Goal: Task Accomplishment & Management: Manage account settings

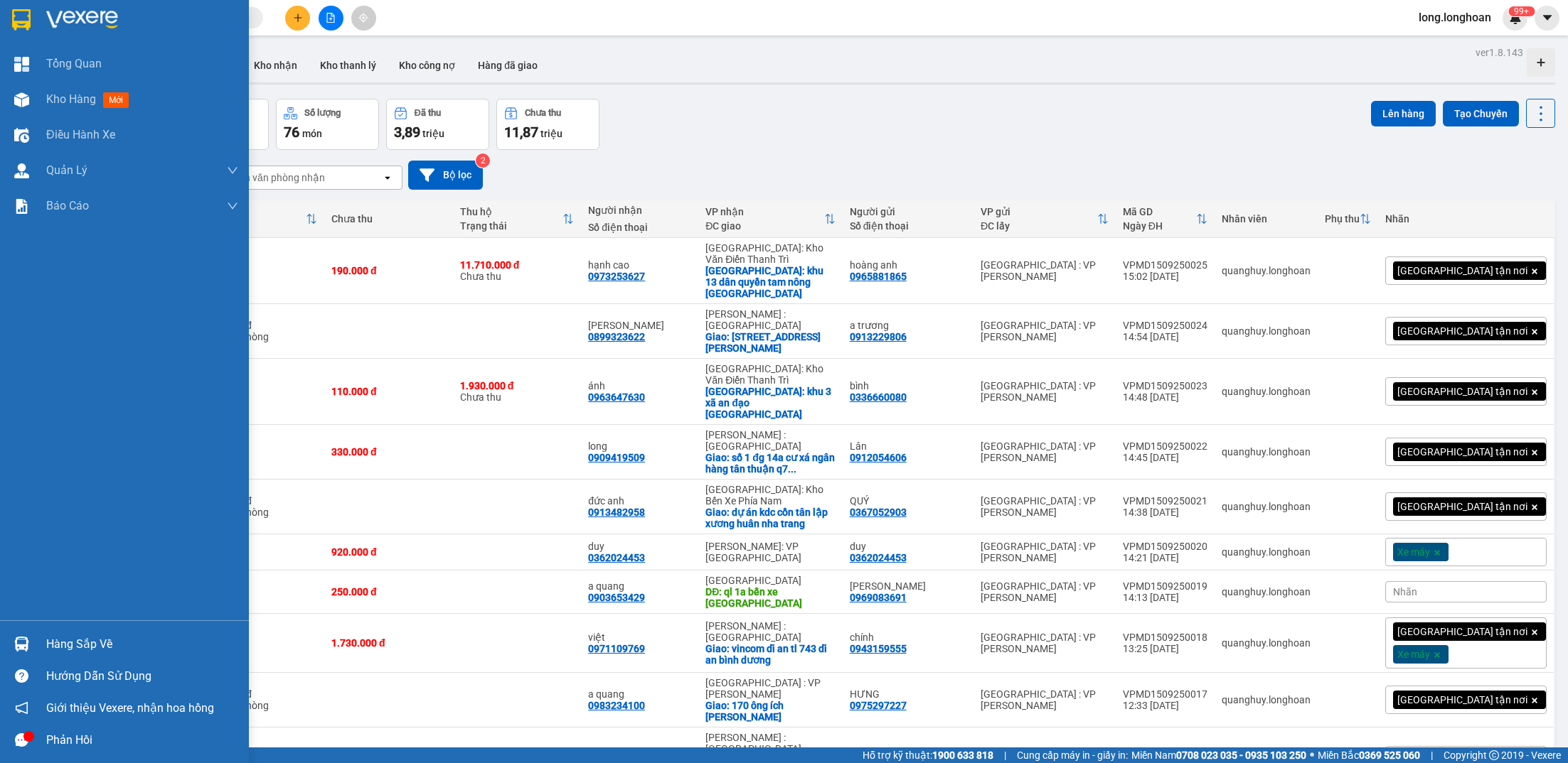
click at [15, 7] on div at bounding box center [21, 19] width 25 height 25
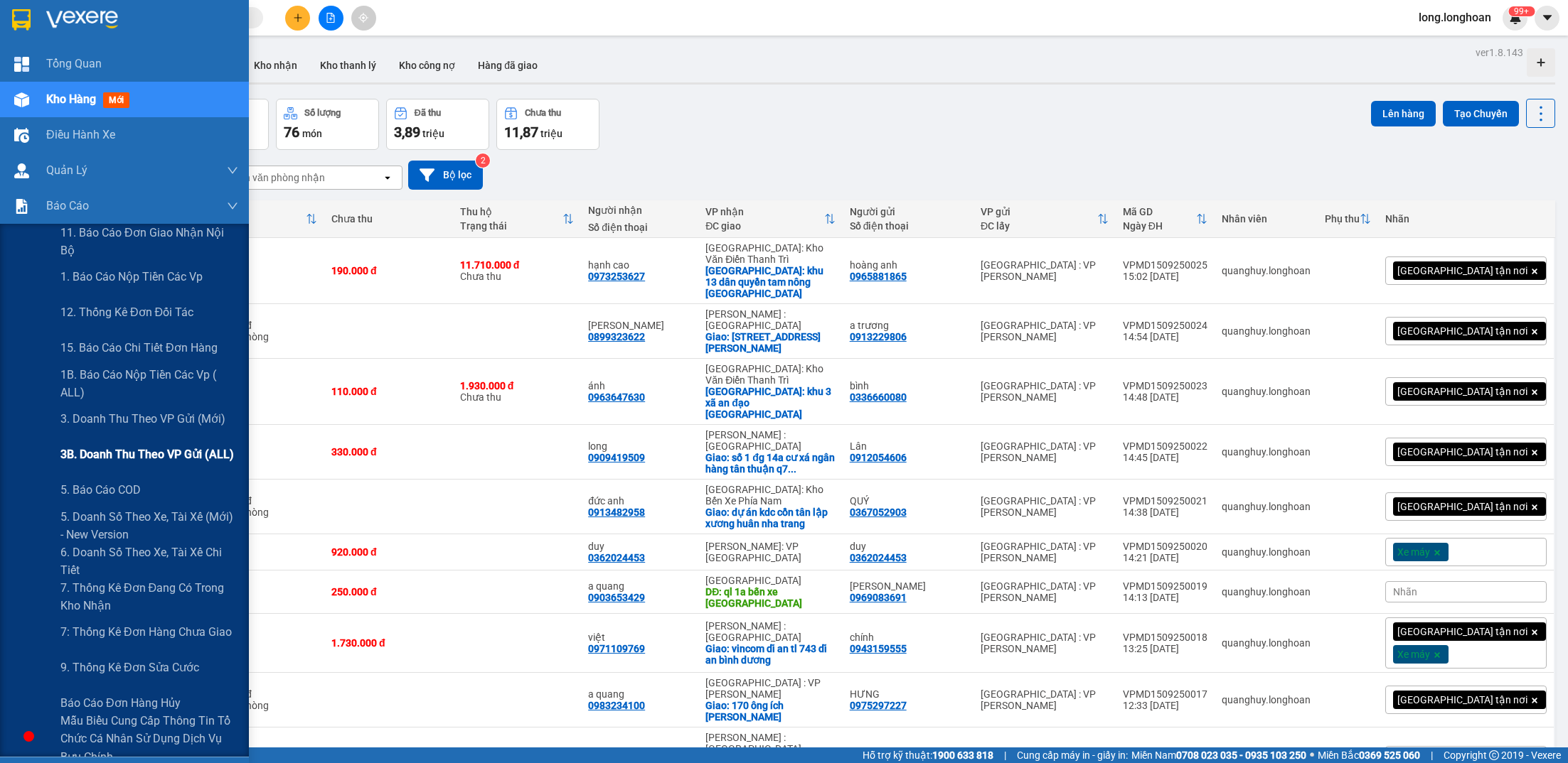
click at [136, 445] on span "3B. Doanh Thu theo VP Gửi (ALL)" at bounding box center [147, 454] width 173 height 17
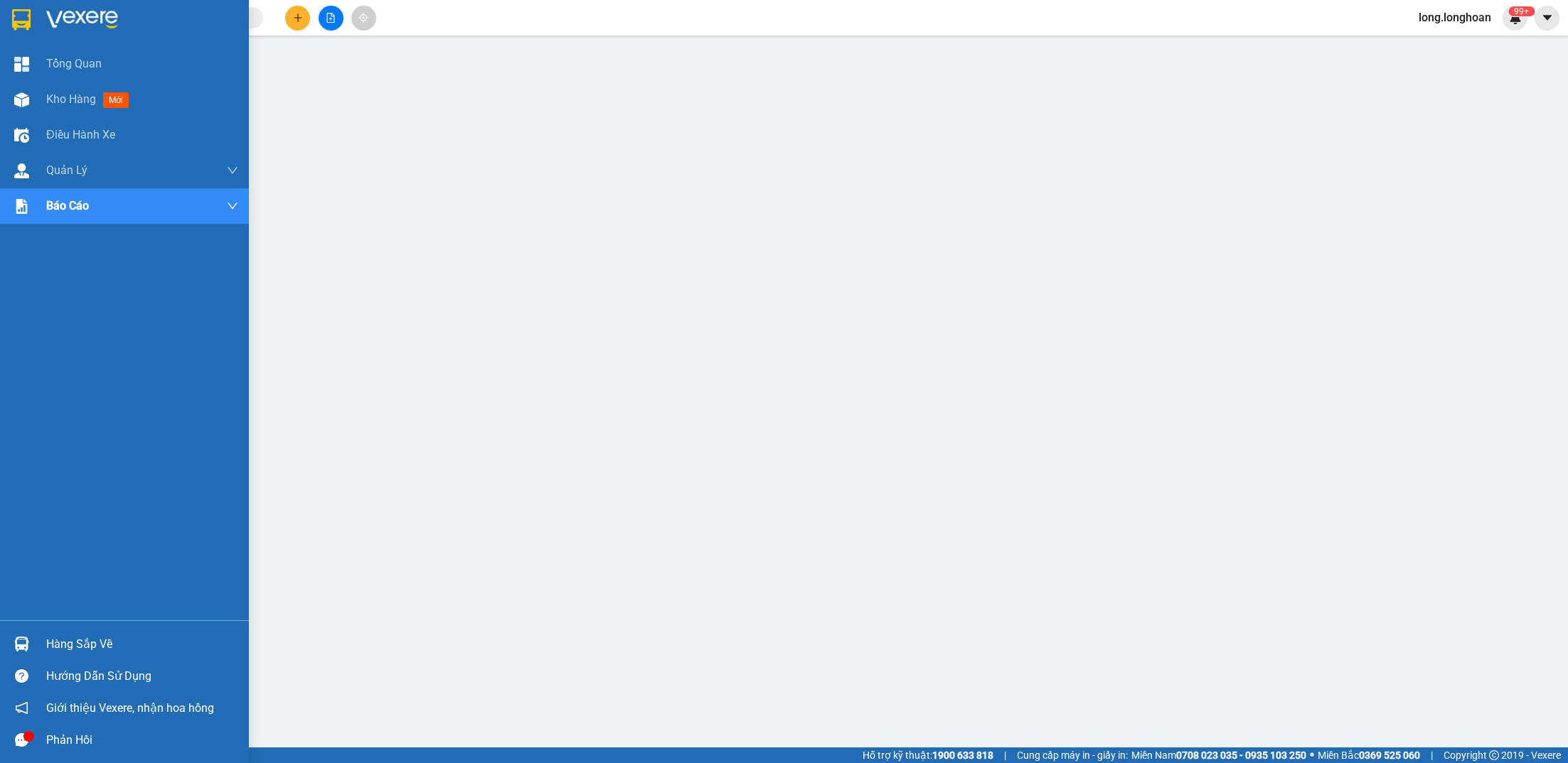
click at [20, 20] on img at bounding box center [21, 19] width 18 height 21
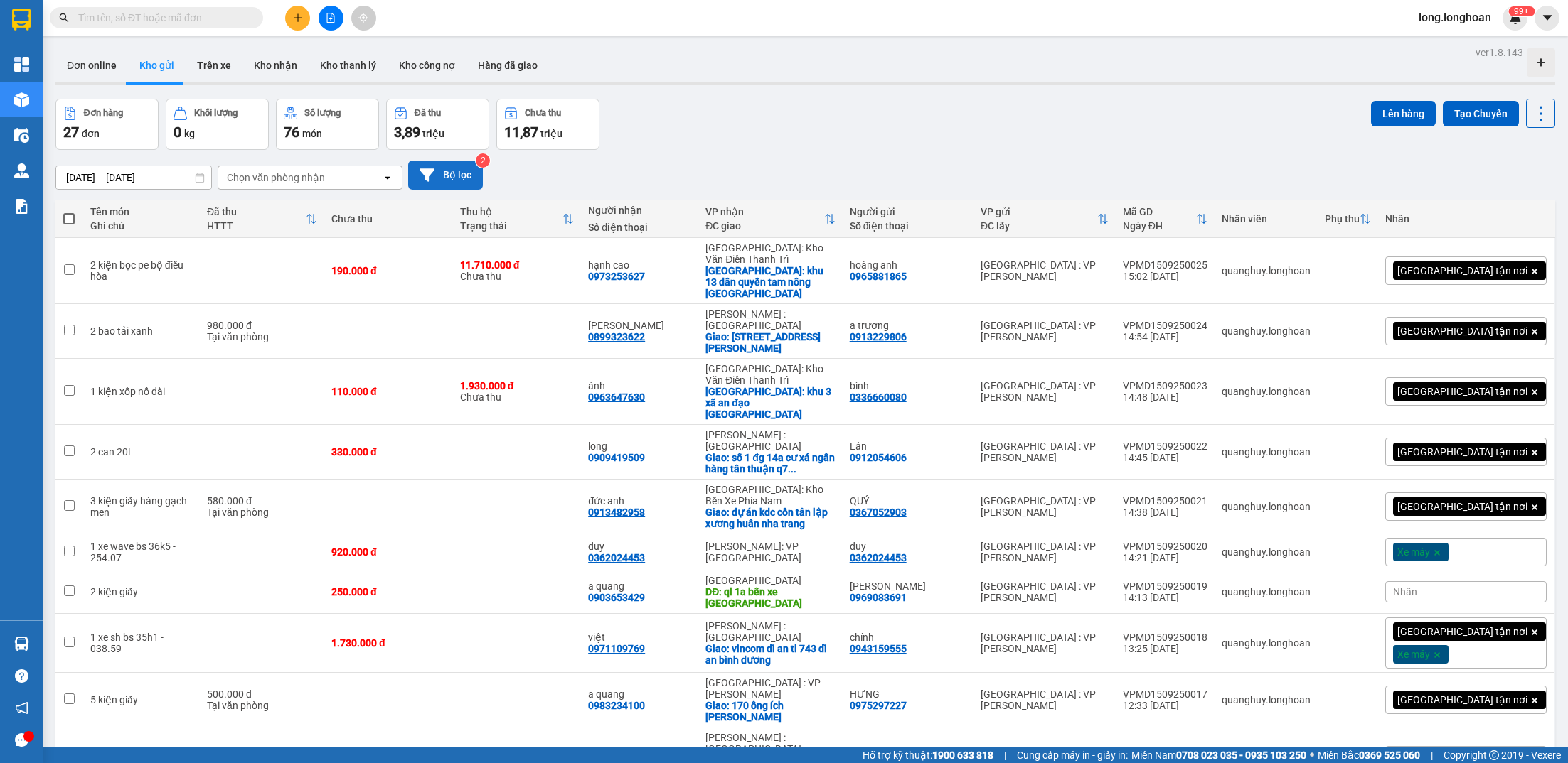
click at [451, 179] on button "Bộ lọc" at bounding box center [445, 176] width 75 height 29
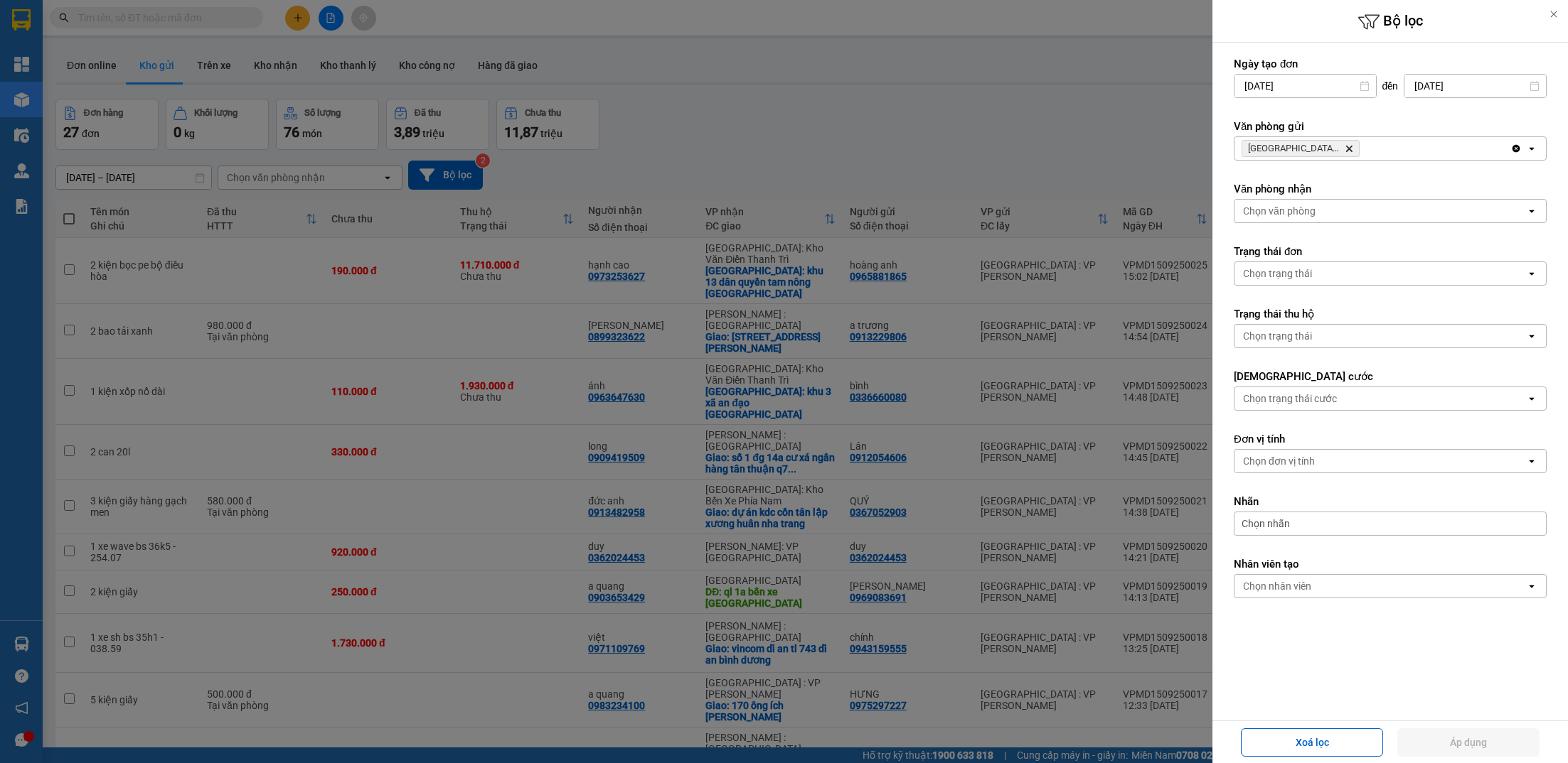
click at [1344, 145] on icon "Delete" at bounding box center [1348, 148] width 8 height 8
click at [1344, 144] on div "Chọn văn phòng" at bounding box center [1380, 148] width 292 height 23
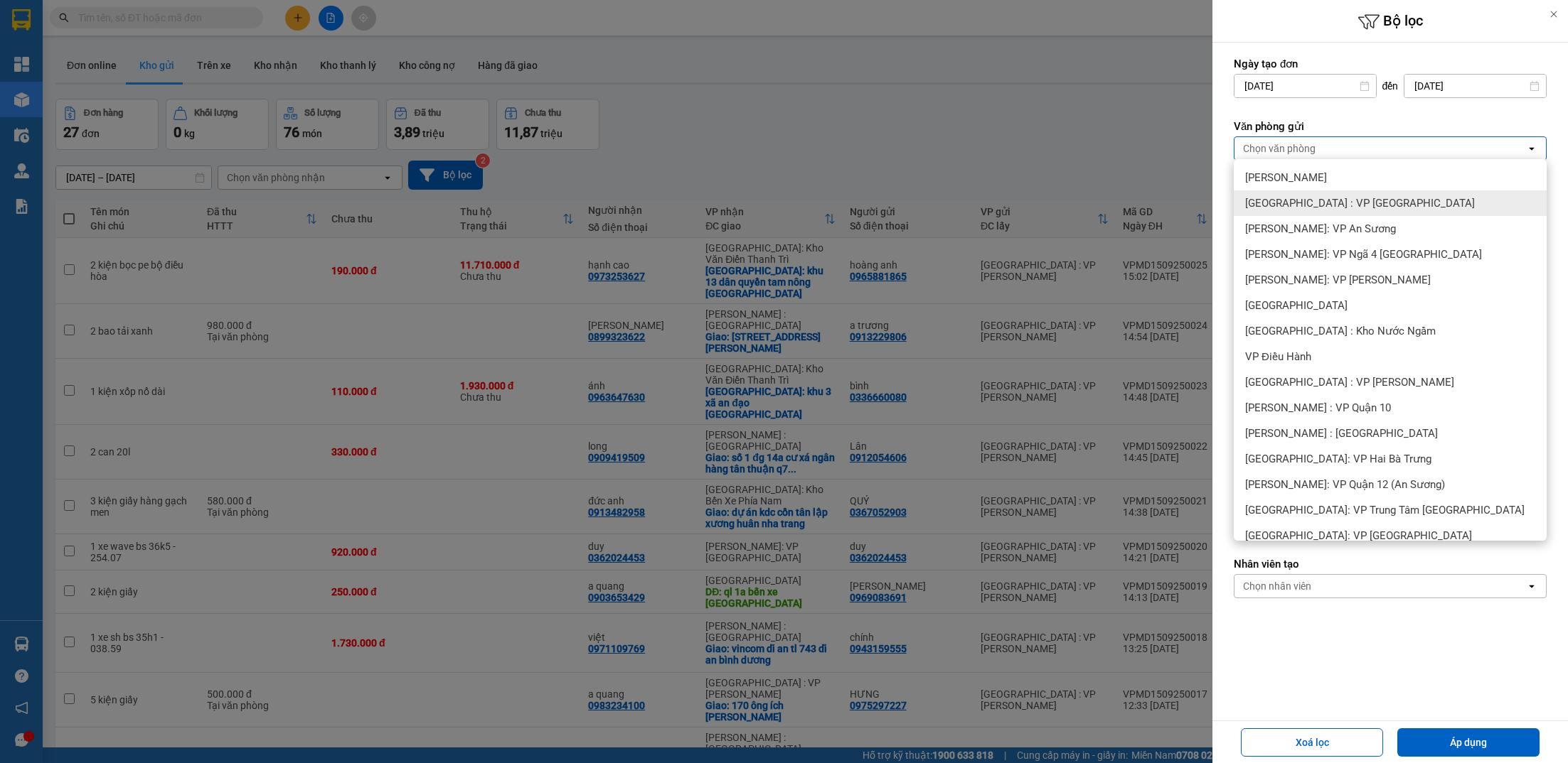
scroll to position [86, 0]
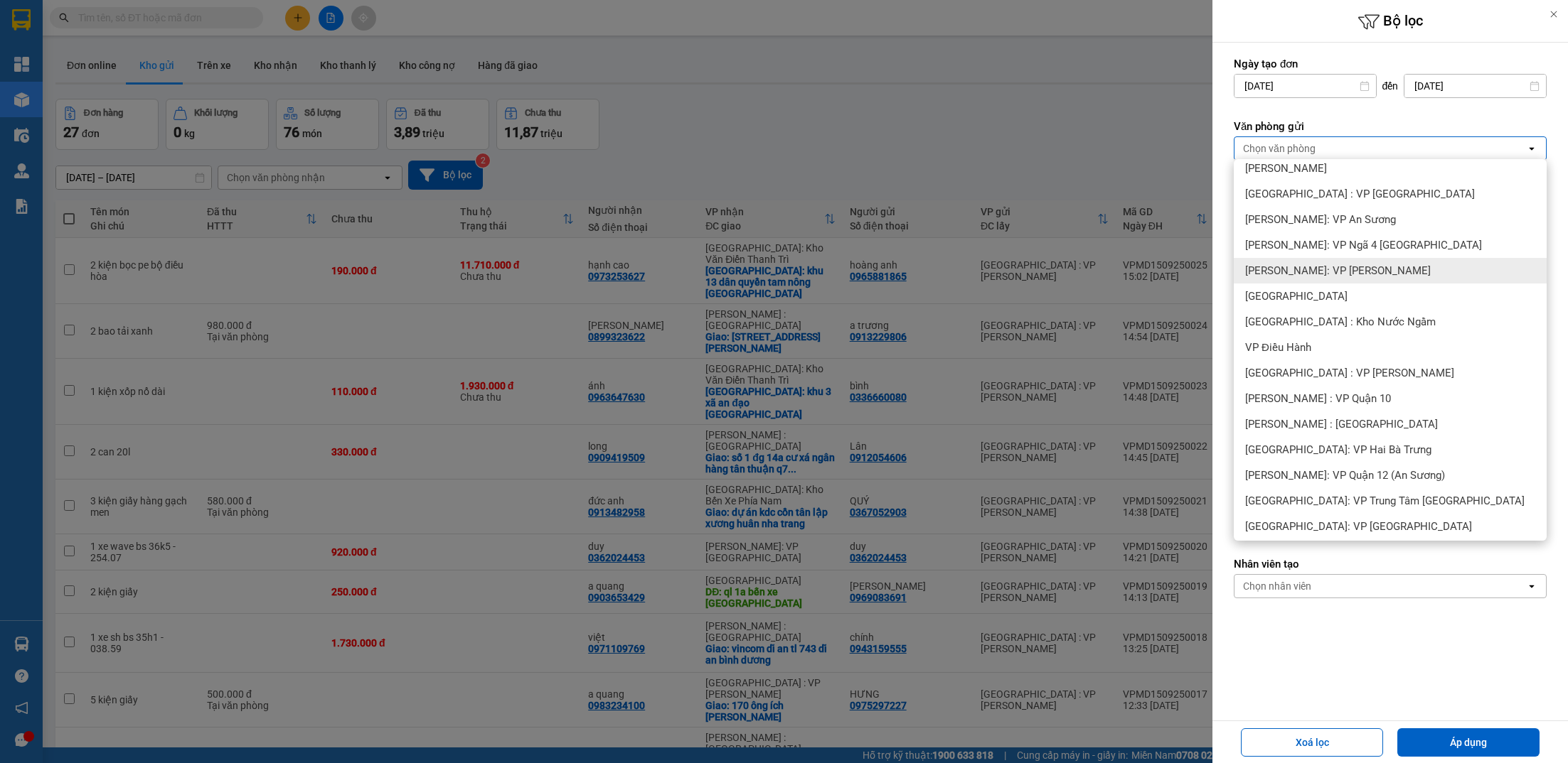
click at [1343, 276] on span "[PERSON_NAME]: VP [PERSON_NAME]" at bounding box center [1338, 271] width 186 height 14
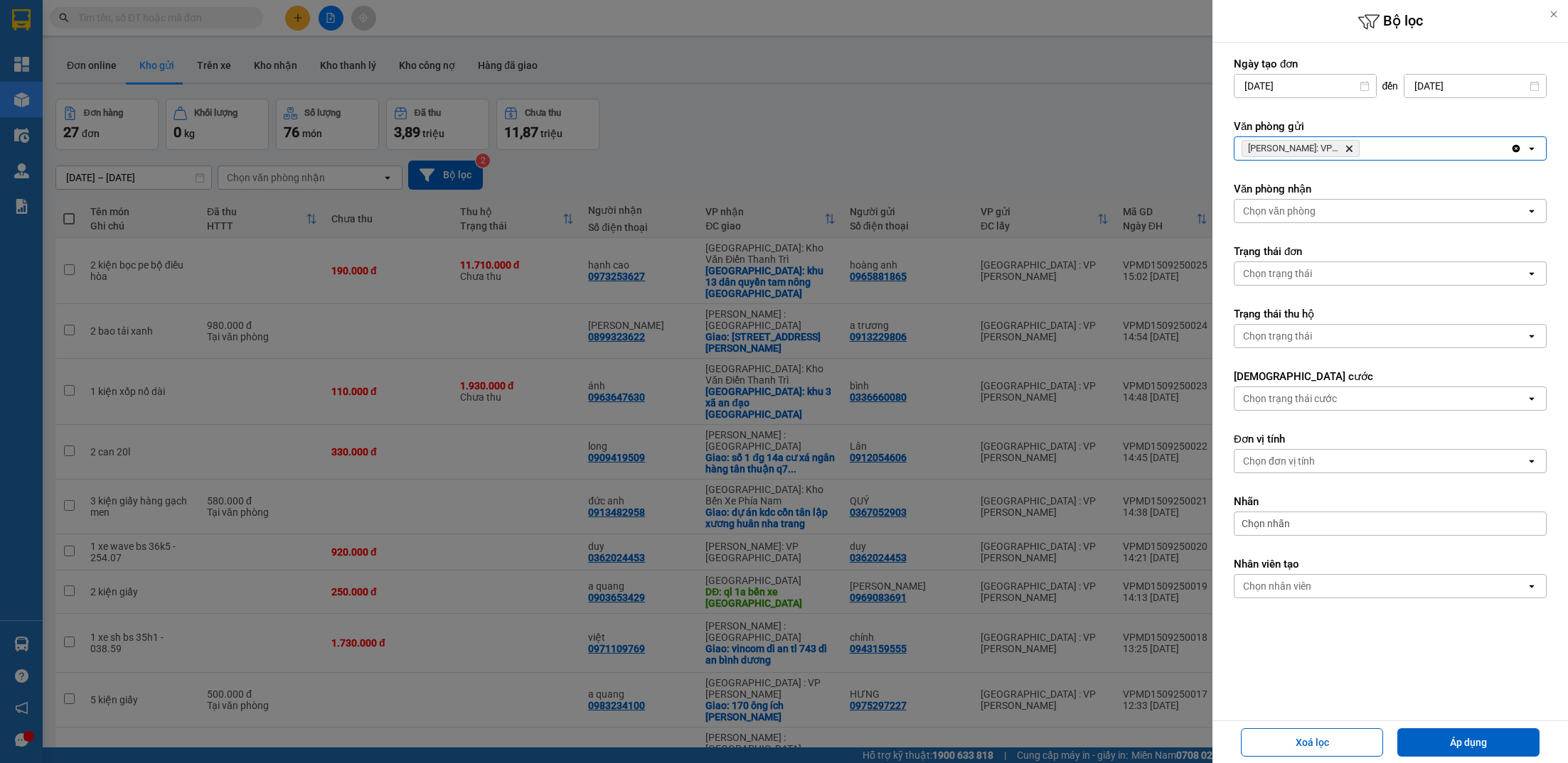
click at [1412, 145] on div "[PERSON_NAME]: VP [PERSON_NAME]" at bounding box center [1373, 148] width 276 height 23
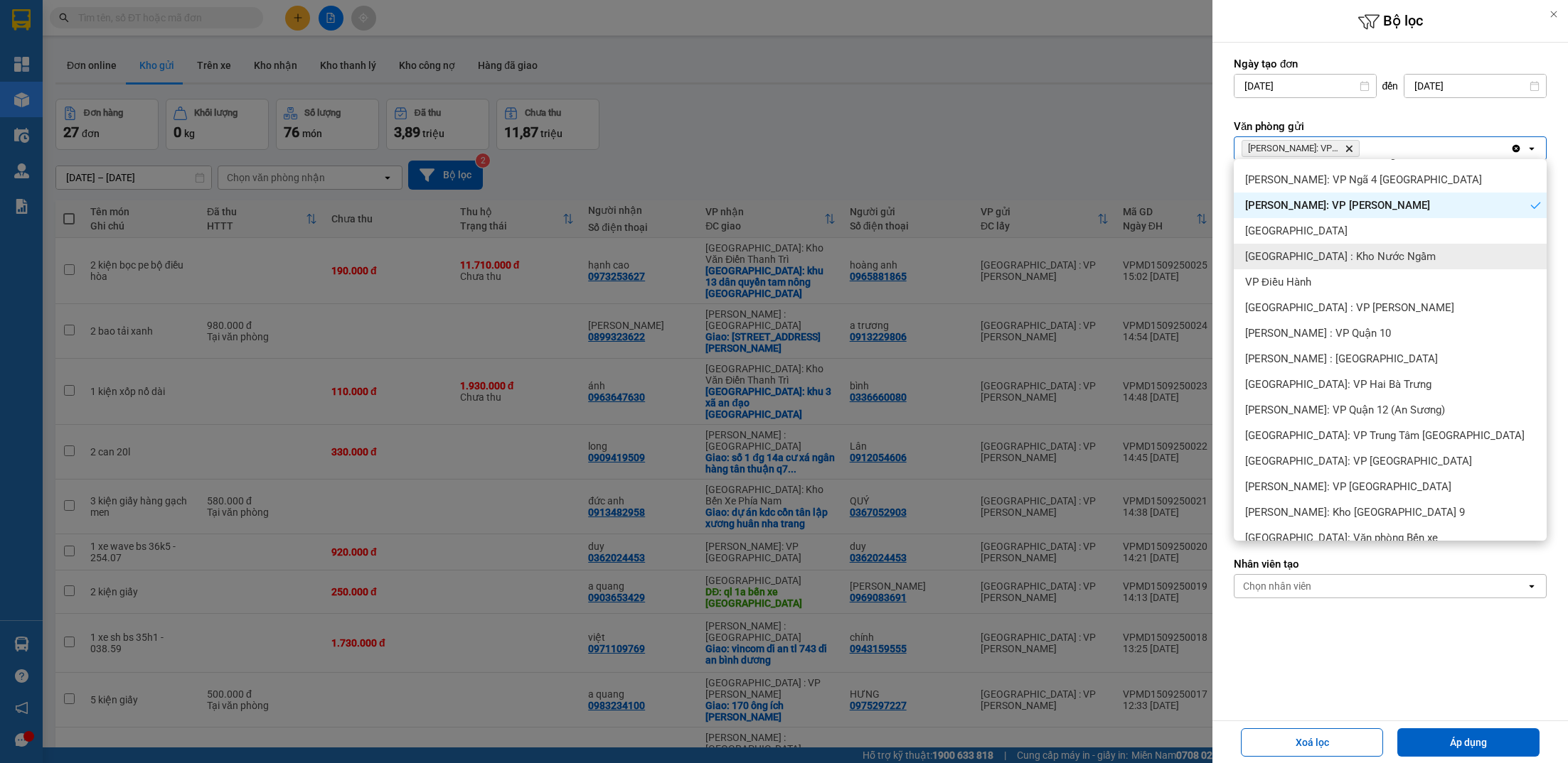
scroll to position [158, 0]
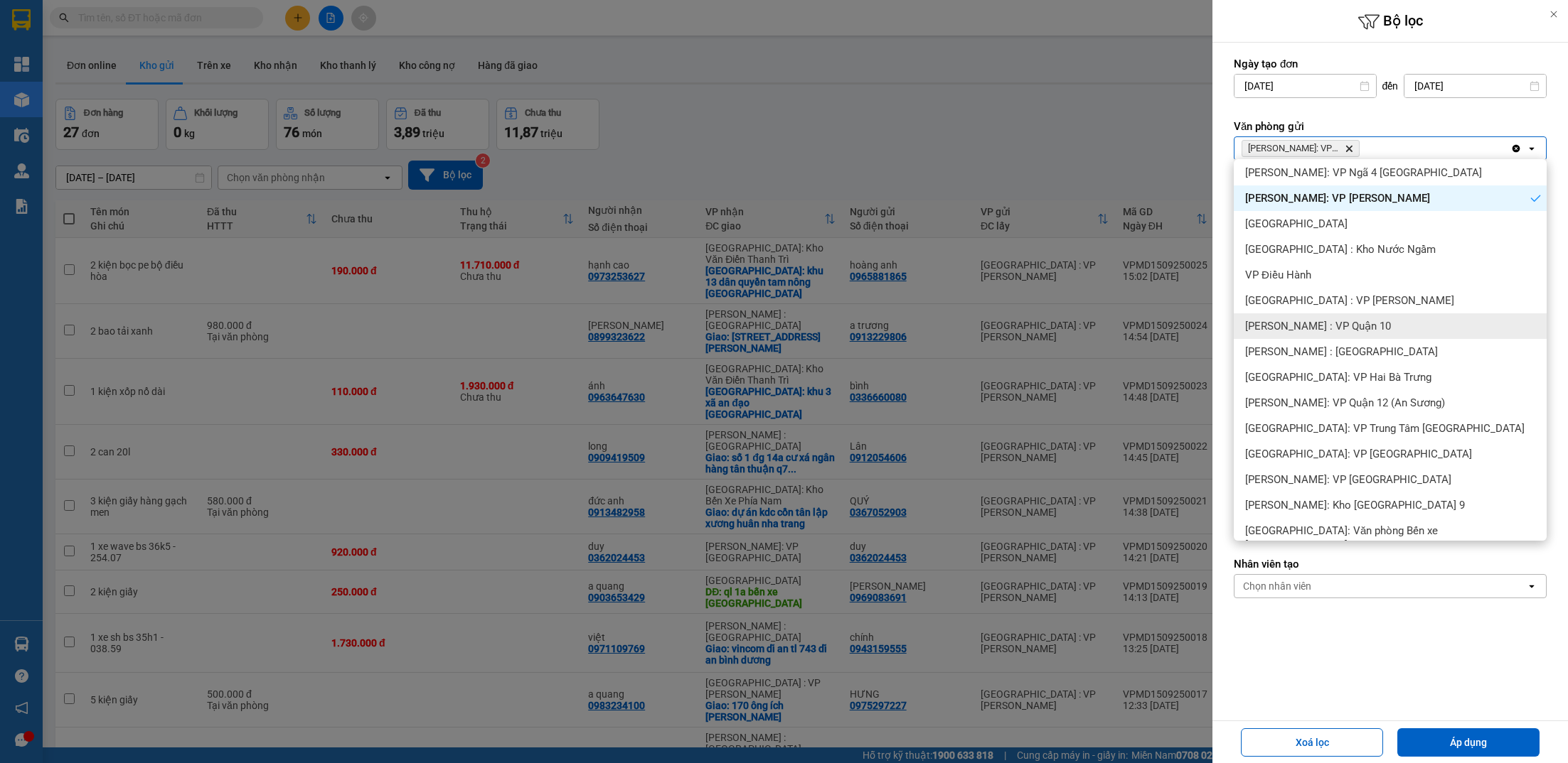
click at [1341, 326] on span "[PERSON_NAME] : VP Quận 10" at bounding box center [1318, 326] width 145 height 14
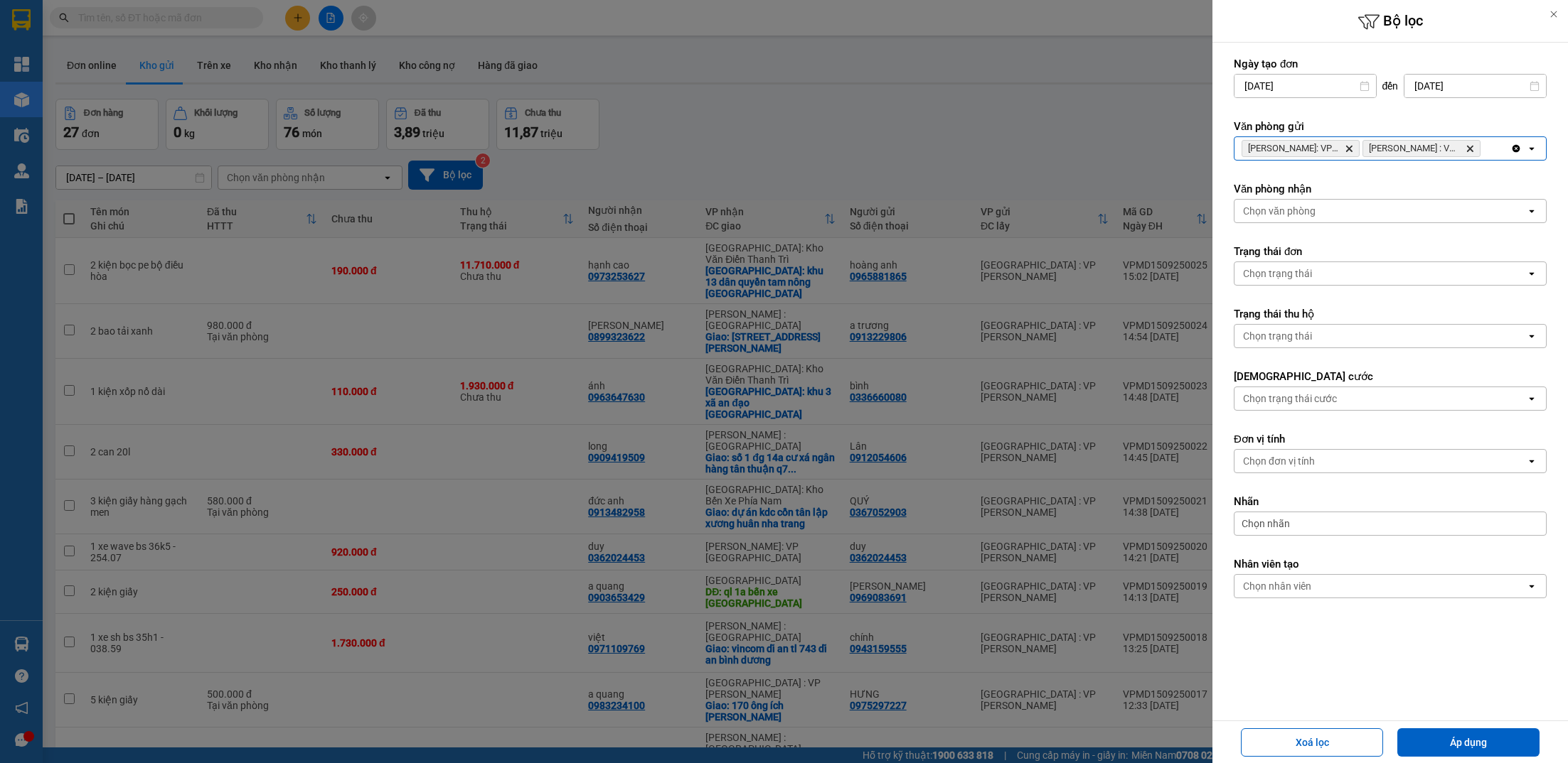
click at [1497, 155] on div "[PERSON_NAME]: VP Bình Thạnh Delete [PERSON_NAME][GEOGRAPHIC_DATA] : VP Quận 10…" at bounding box center [1373, 148] width 276 height 23
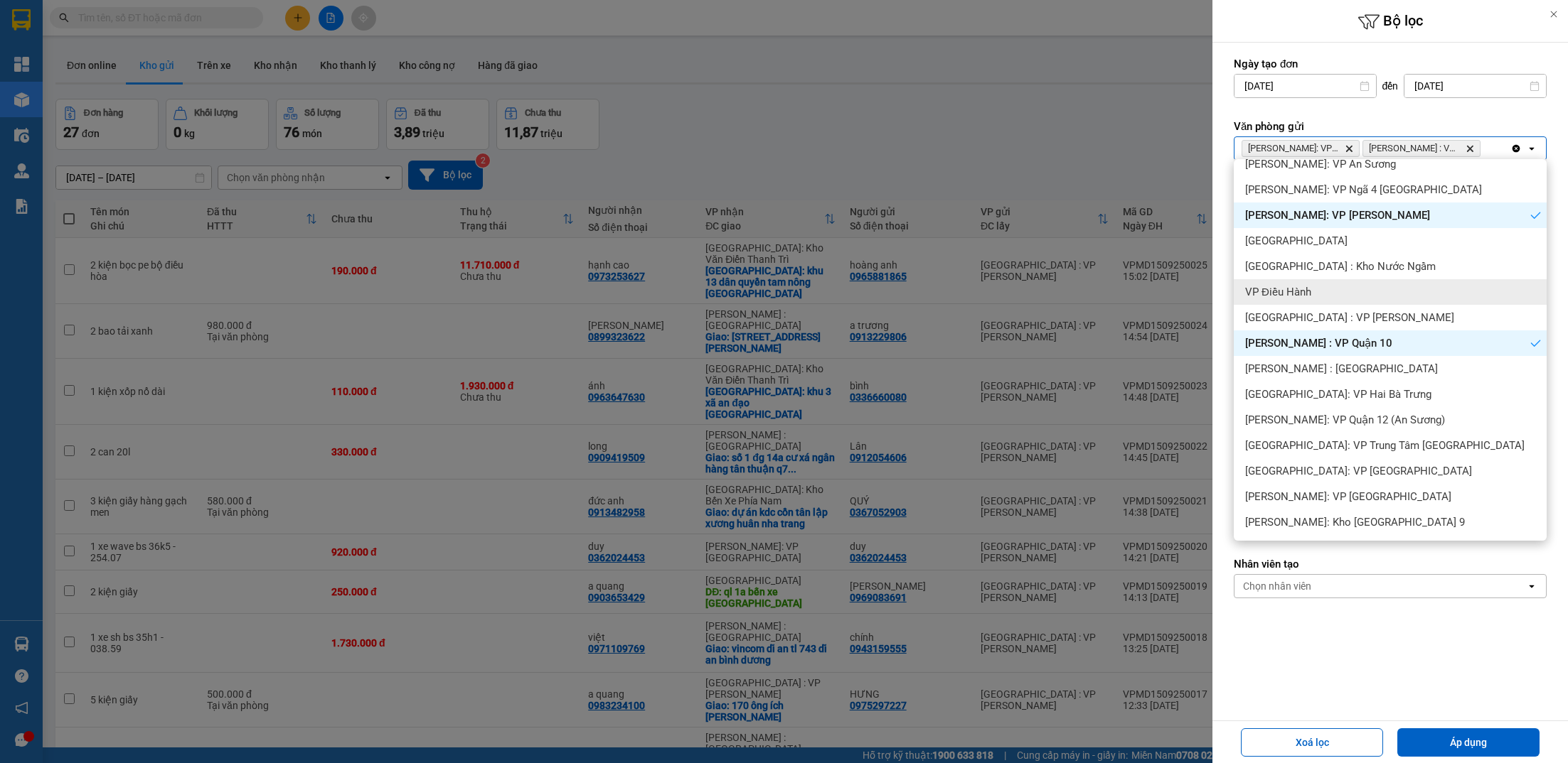
scroll to position [144, 0]
click at [1336, 369] on span "[PERSON_NAME] : [GEOGRAPHIC_DATA]" at bounding box center [1341, 366] width 192 height 14
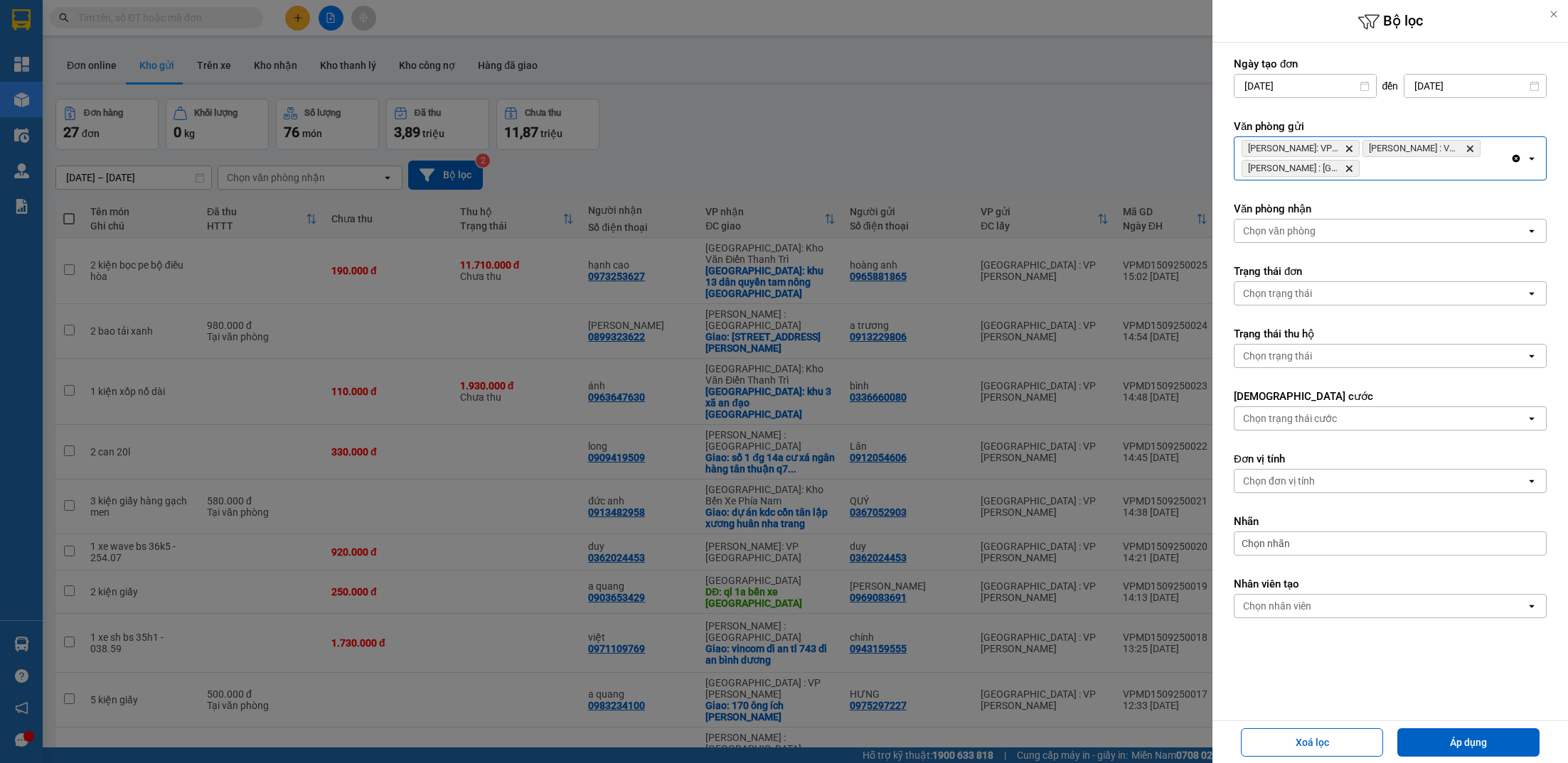
click at [1496, 173] on div "[PERSON_NAME]: VP Bình Thạnh Delete [PERSON_NAME][GEOGRAPHIC_DATA] : VP [GEOGRA…" at bounding box center [1373, 158] width 276 height 42
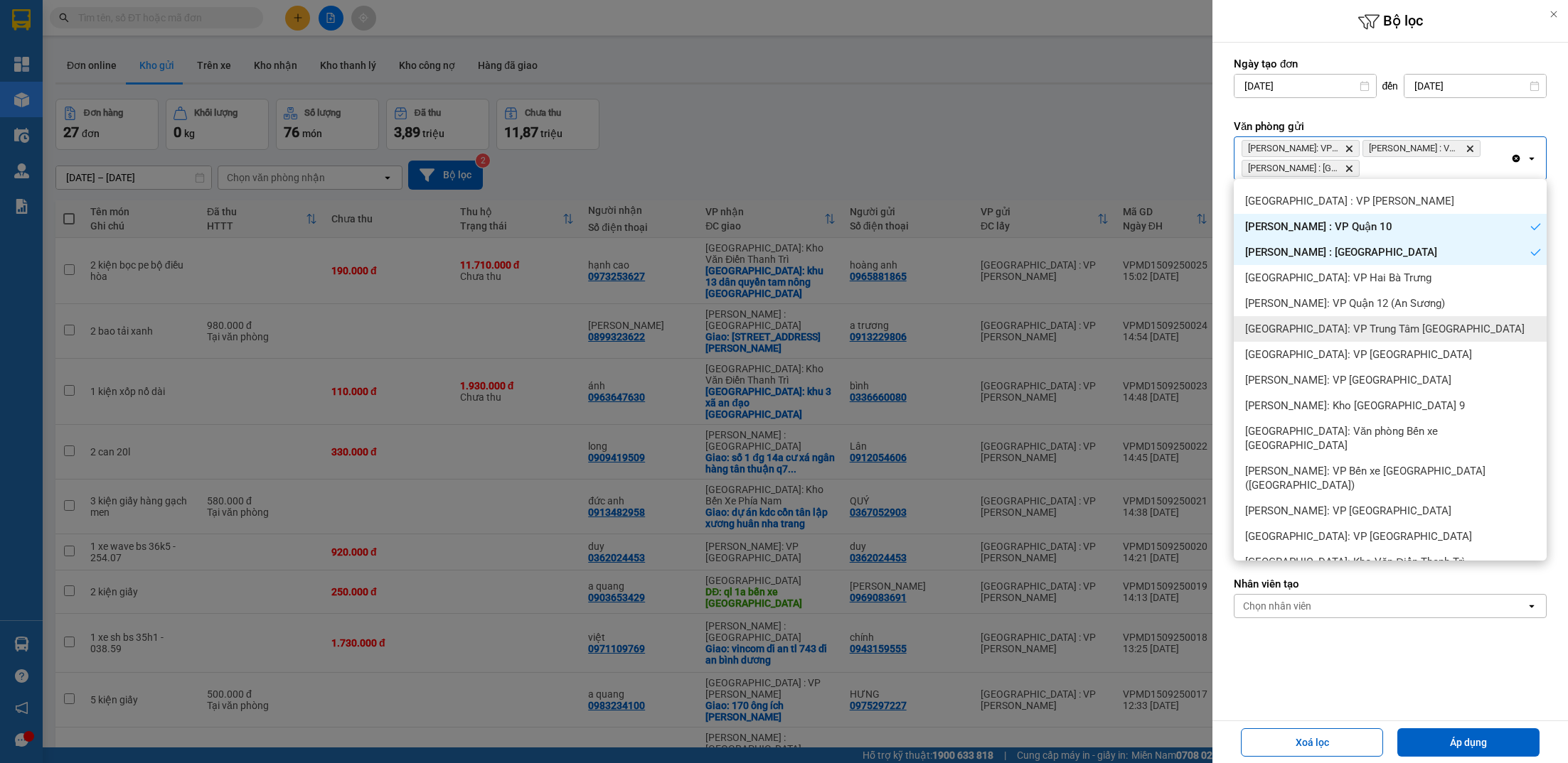
scroll to position [280, 0]
click at [1352, 305] on span "[PERSON_NAME]: VP Quận 12 (An Sương)" at bounding box center [1344, 301] width 200 height 14
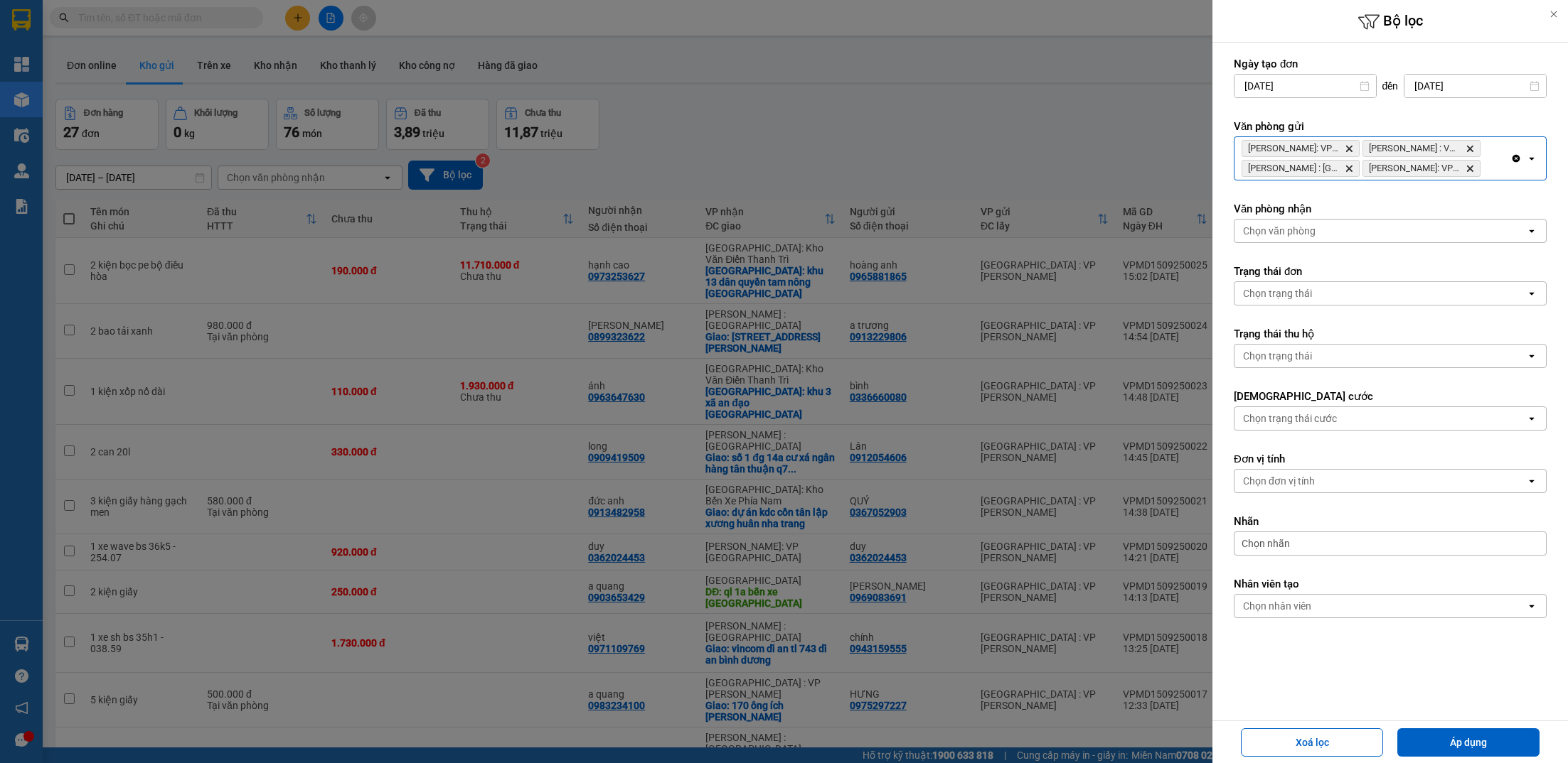
click at [1487, 172] on div "[PERSON_NAME]: VP Bình Thạnh Delete [PERSON_NAME][GEOGRAPHIC_DATA] : VP [GEOGRA…" at bounding box center [1373, 158] width 276 height 42
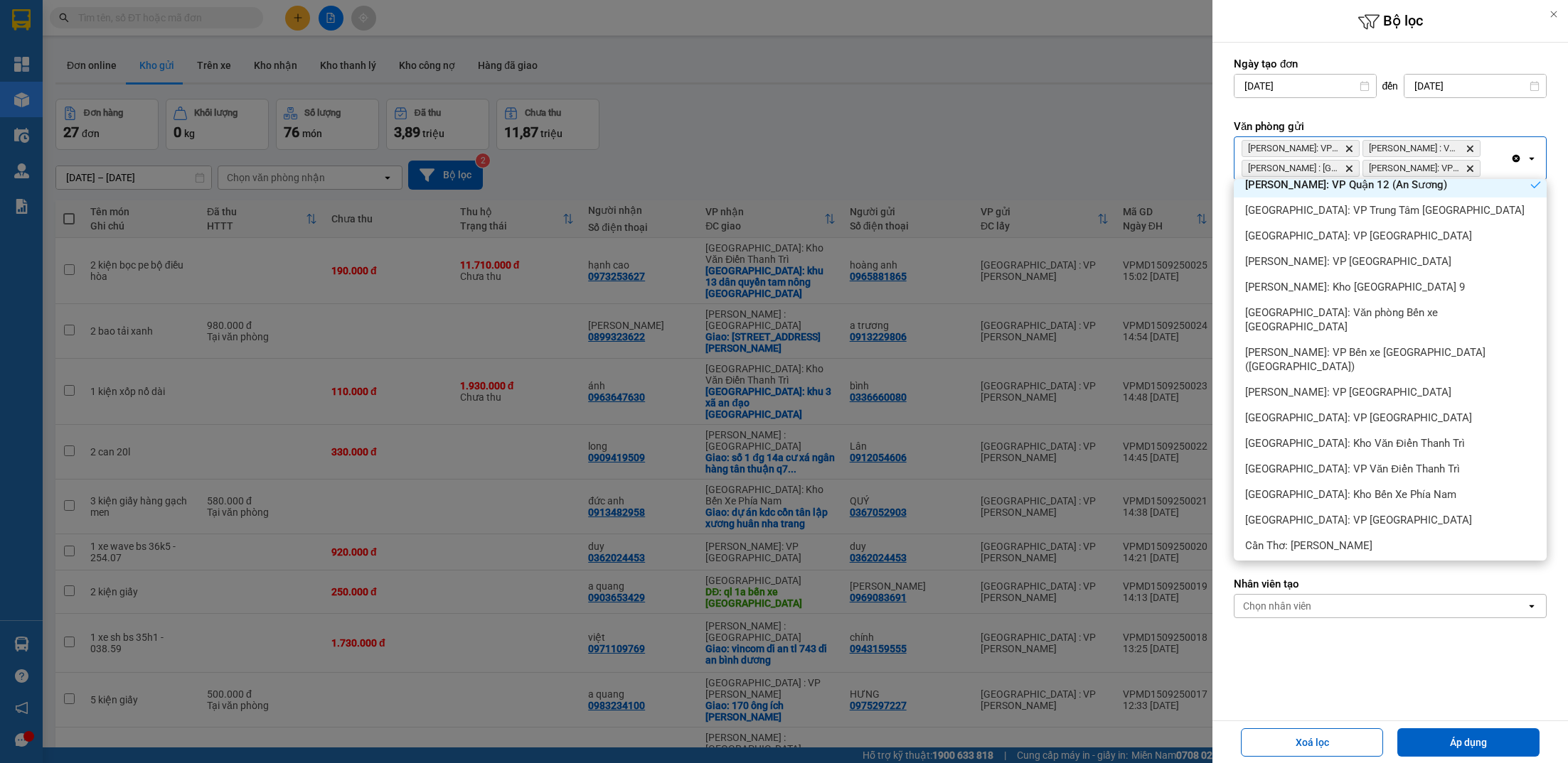
scroll to position [11, 0]
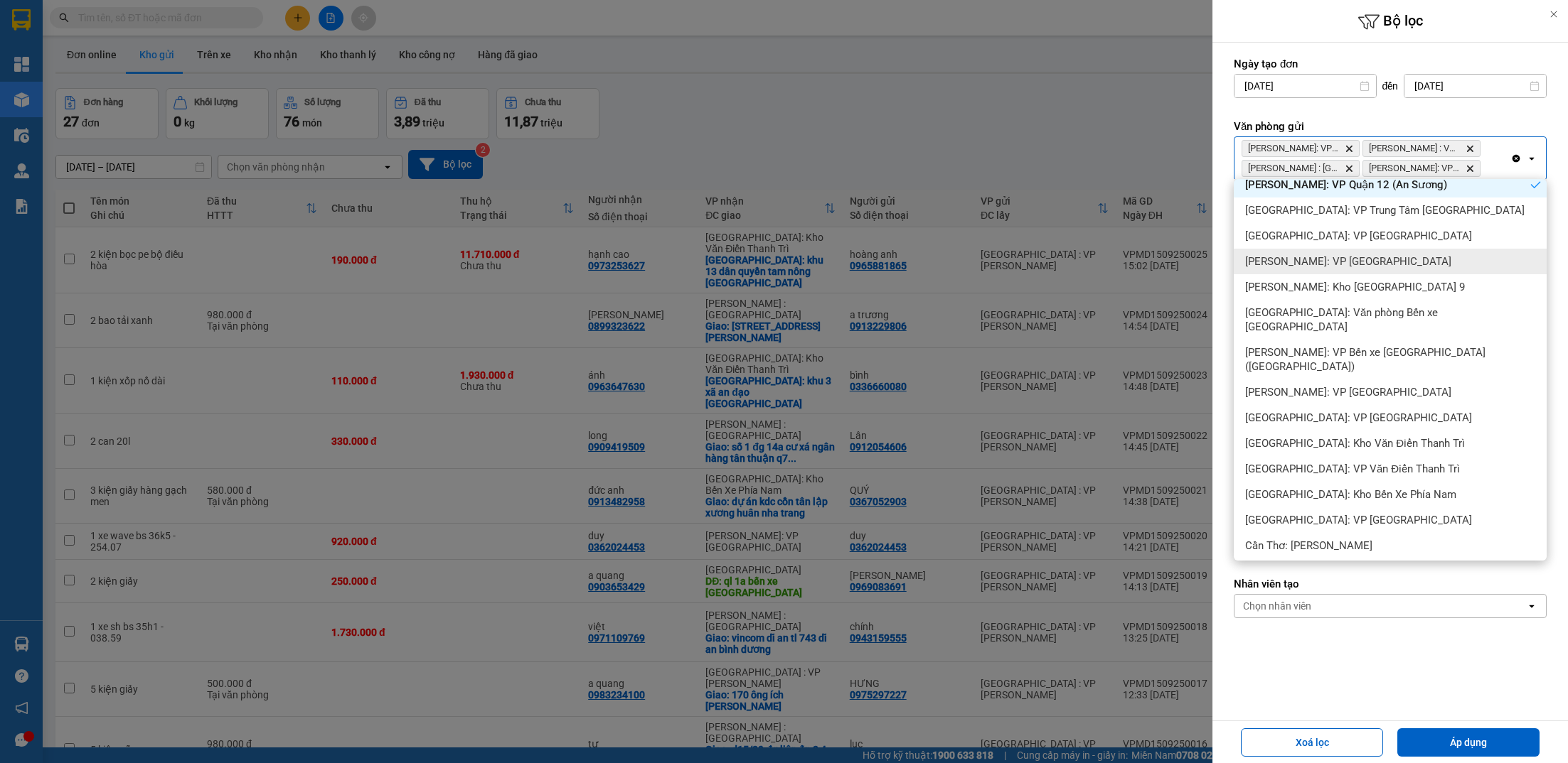
click at [1348, 270] on div "[PERSON_NAME]: VP [GEOGRAPHIC_DATA]" at bounding box center [1390, 261] width 313 height 26
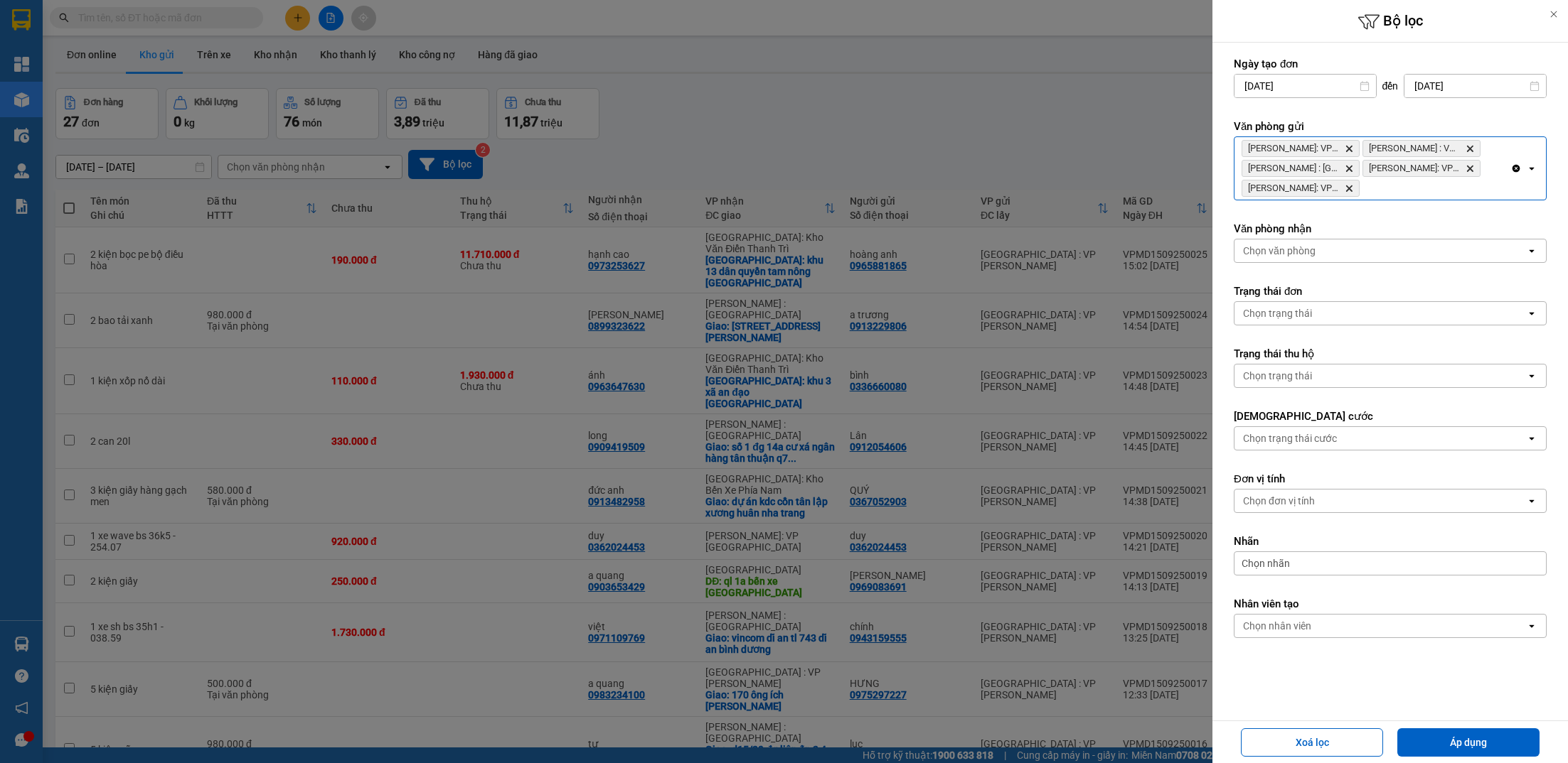
click at [1431, 198] on div "[PERSON_NAME]: VP Bình Thạnh Delete Hồ Chí [GEOGRAPHIC_DATA] : VP [GEOGRAPHIC_D…" at bounding box center [1373, 168] width 276 height 63
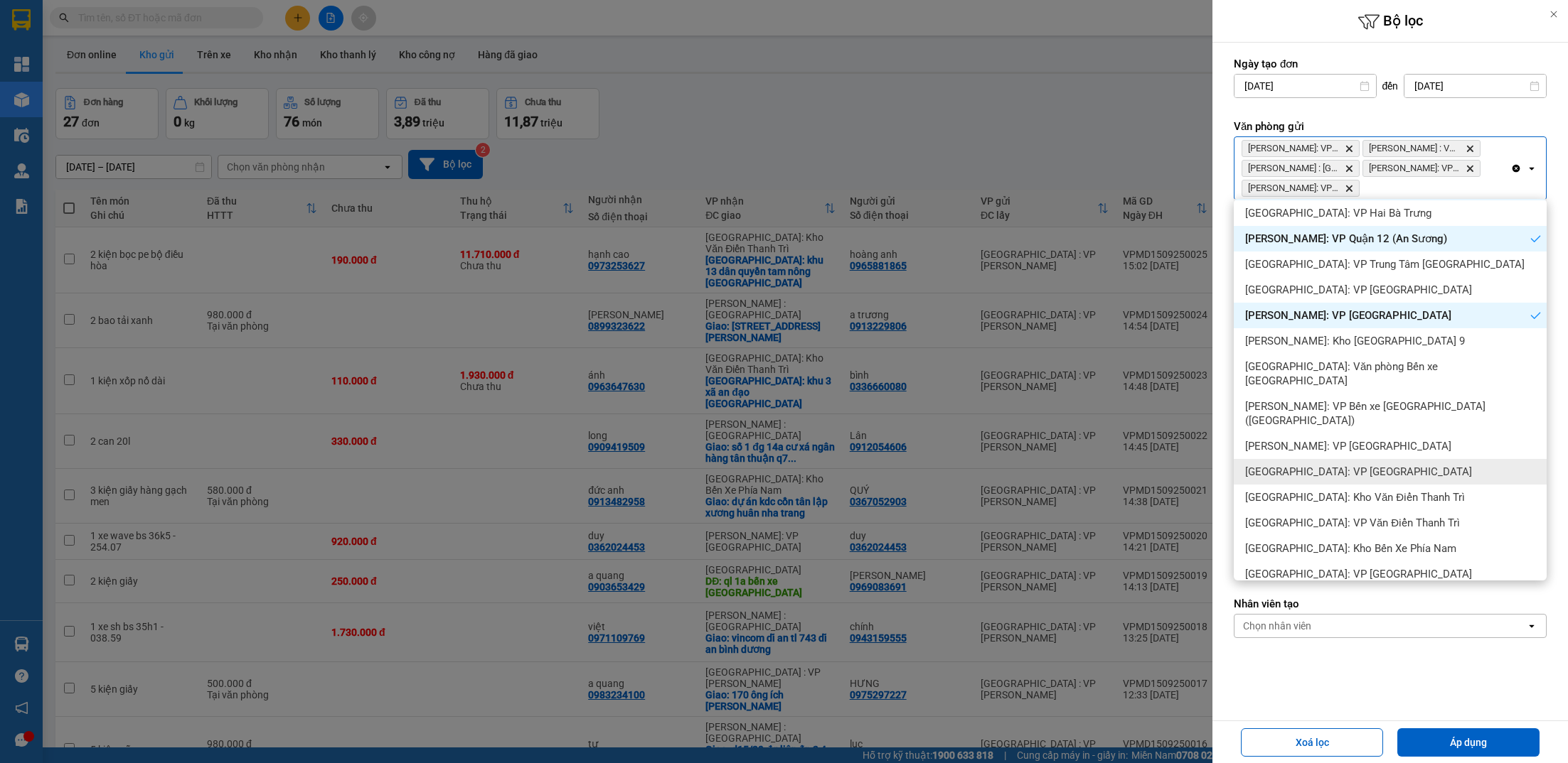
scroll to position [357, 0]
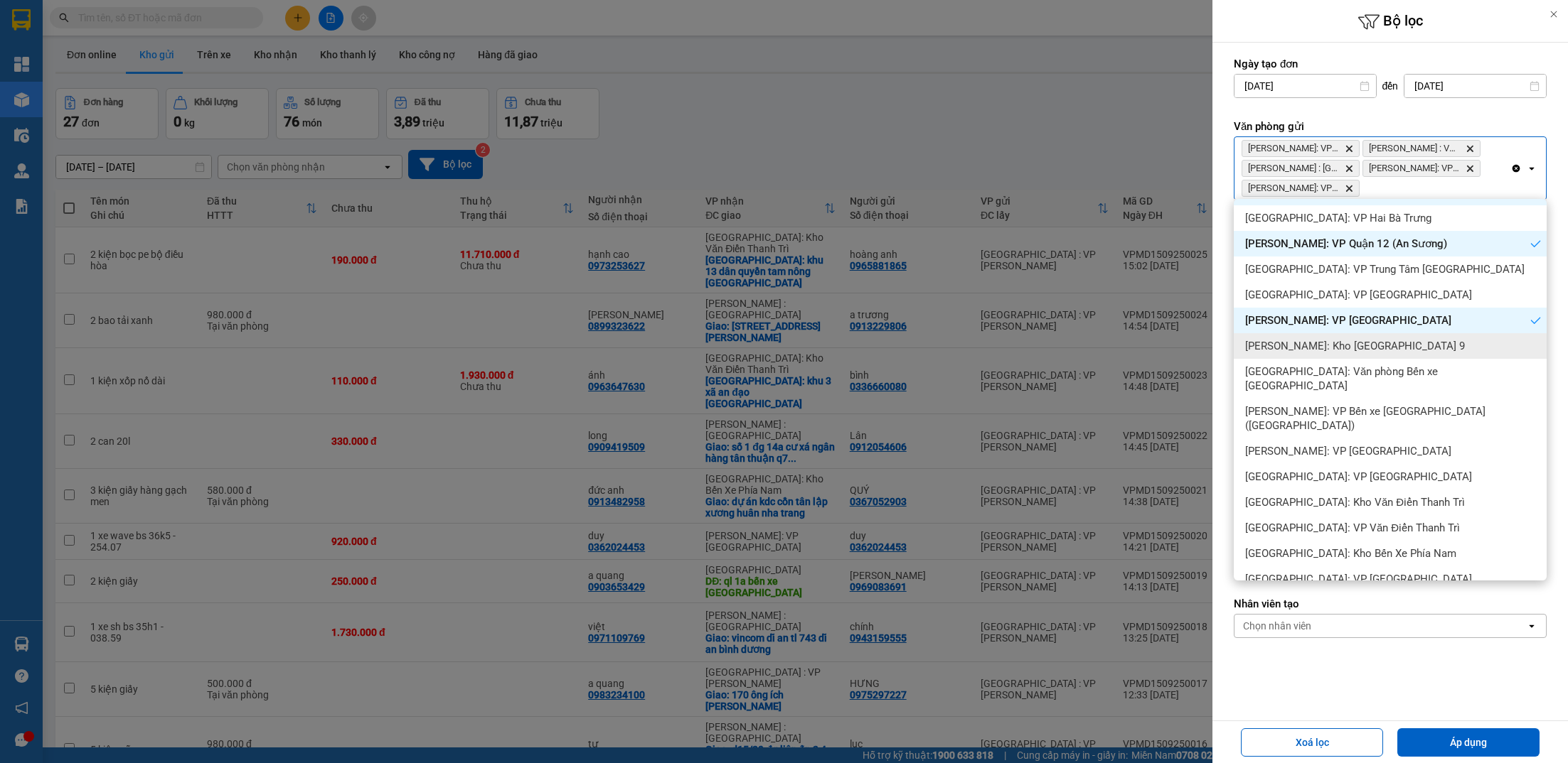
click at [1314, 346] on span "[PERSON_NAME]: Kho [GEOGRAPHIC_DATA] 9" at bounding box center [1354, 345] width 220 height 14
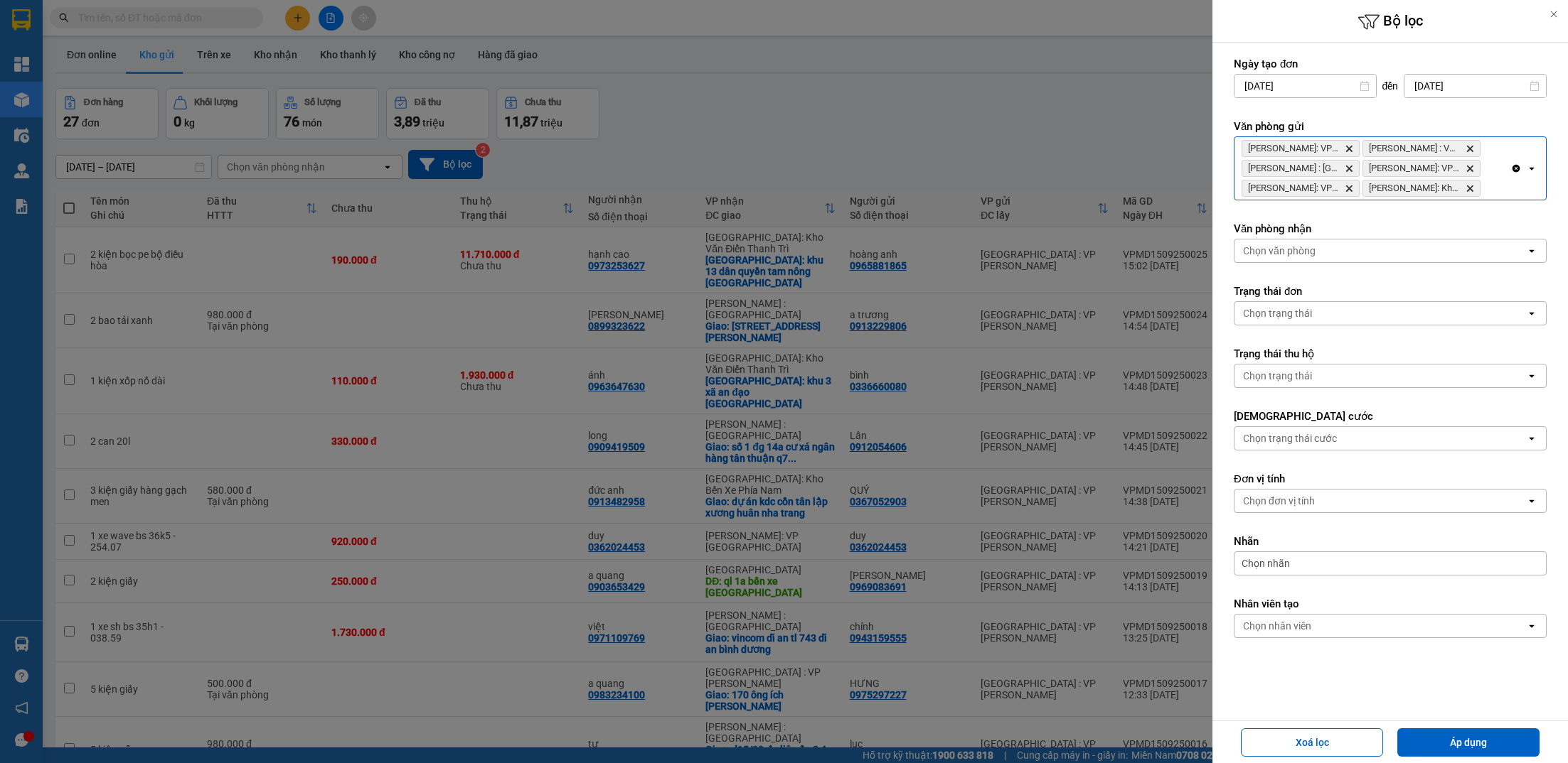
click at [1481, 195] on div "[PERSON_NAME]: VP Bình Thạnh Delete Hồ Chí [GEOGRAPHIC_DATA] : VP [GEOGRAPHIC_D…" at bounding box center [1373, 168] width 276 height 63
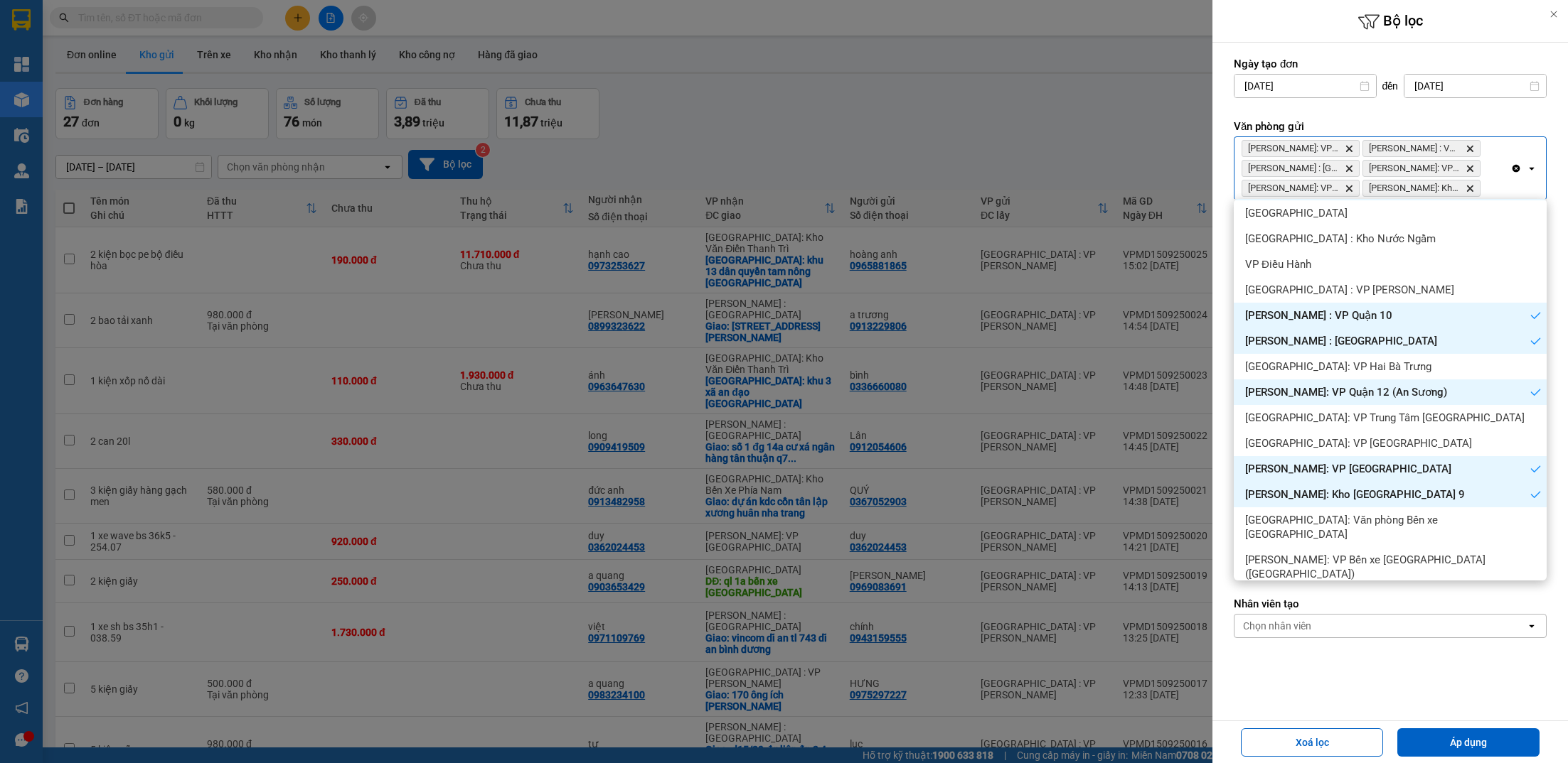
scroll to position [397, 0]
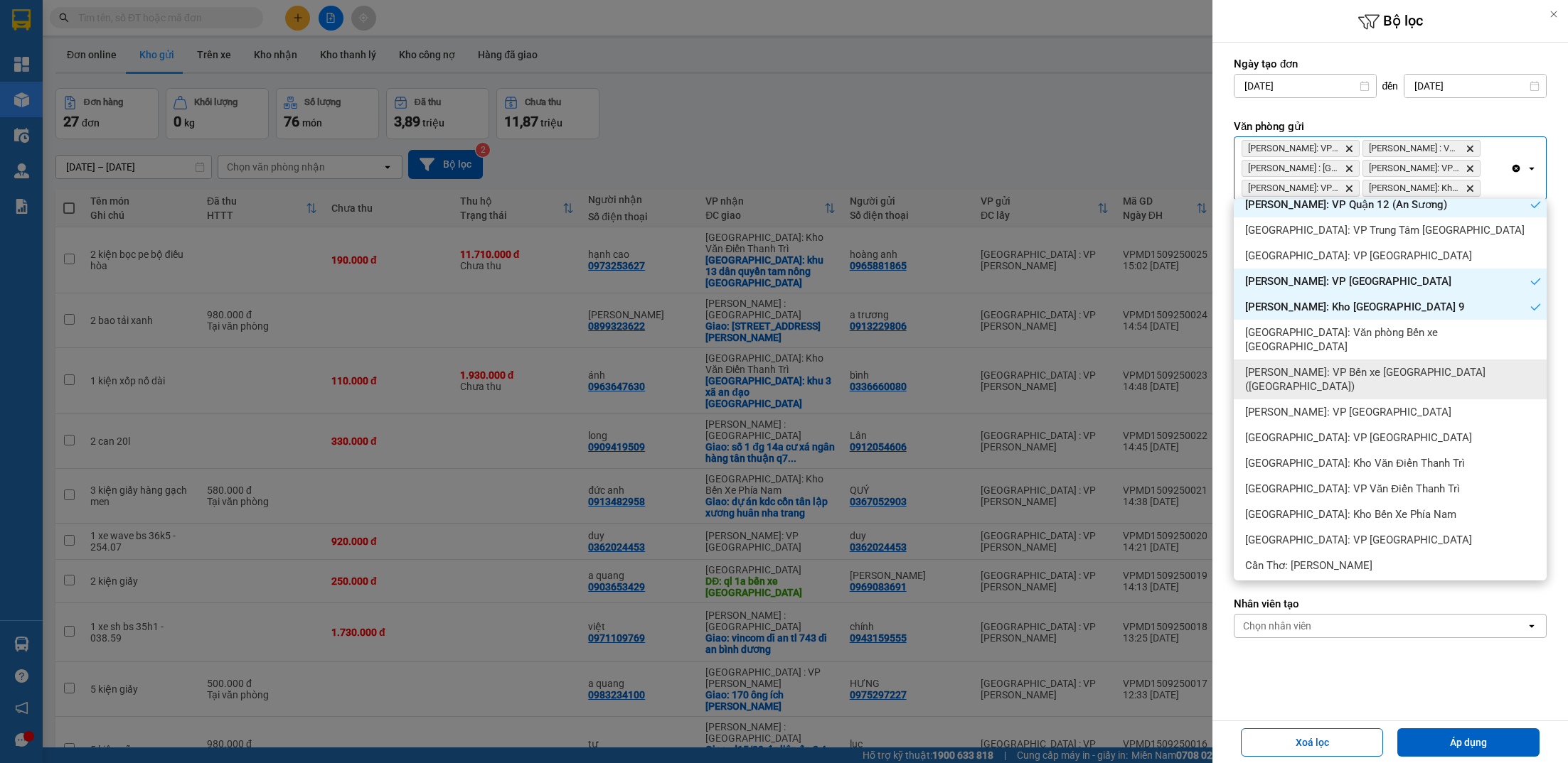
click at [1342, 366] on div "[PERSON_NAME]: VP Bến xe [GEOGRAPHIC_DATA] ([GEOGRAPHIC_DATA])" at bounding box center [1390, 379] width 313 height 40
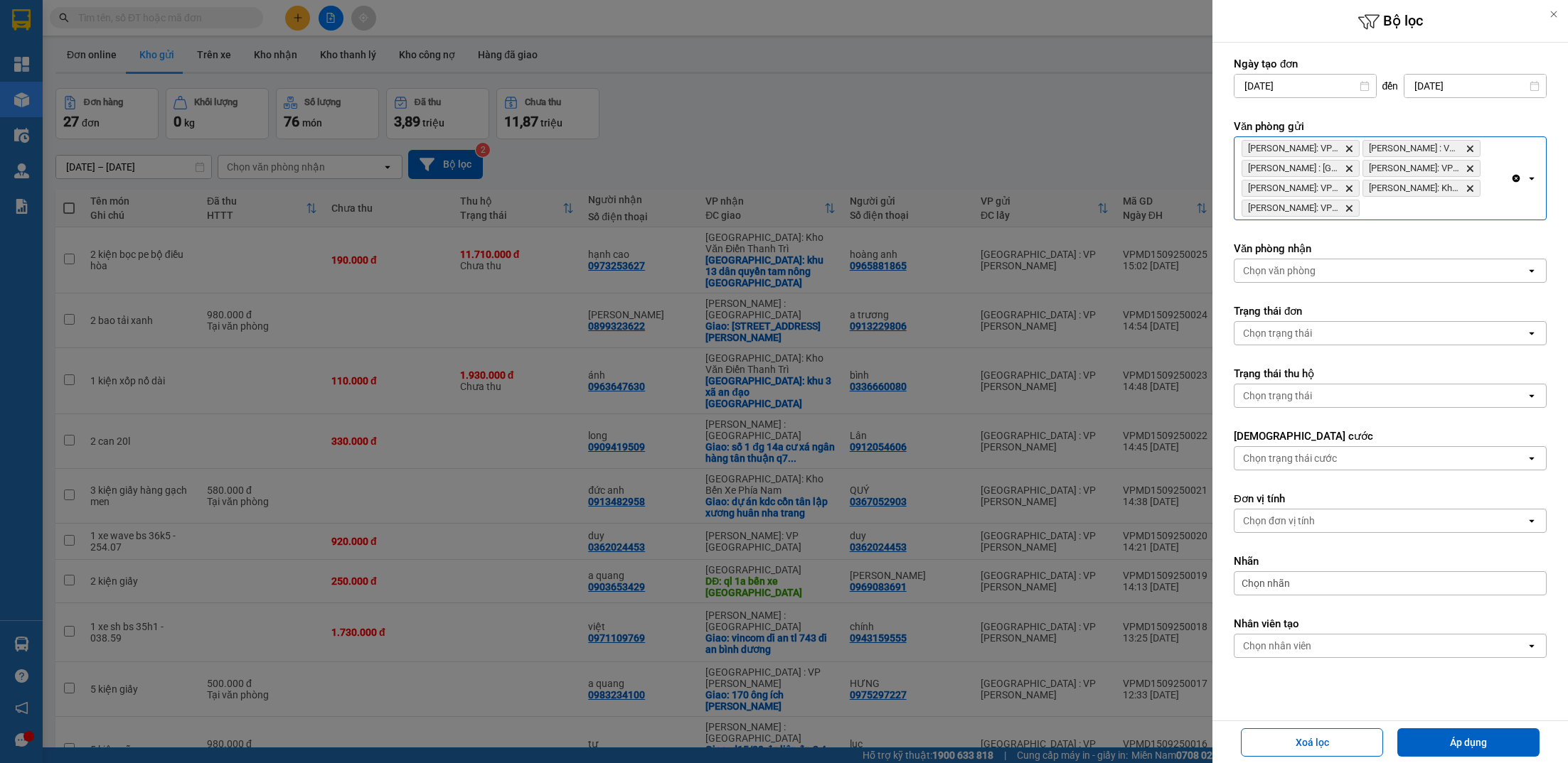
click at [1493, 211] on div "[PERSON_NAME]: VP Bình Thạnh Delete Hồ Chí [GEOGRAPHIC_DATA] : VP [GEOGRAPHIC_D…" at bounding box center [1373, 179] width 276 height 83
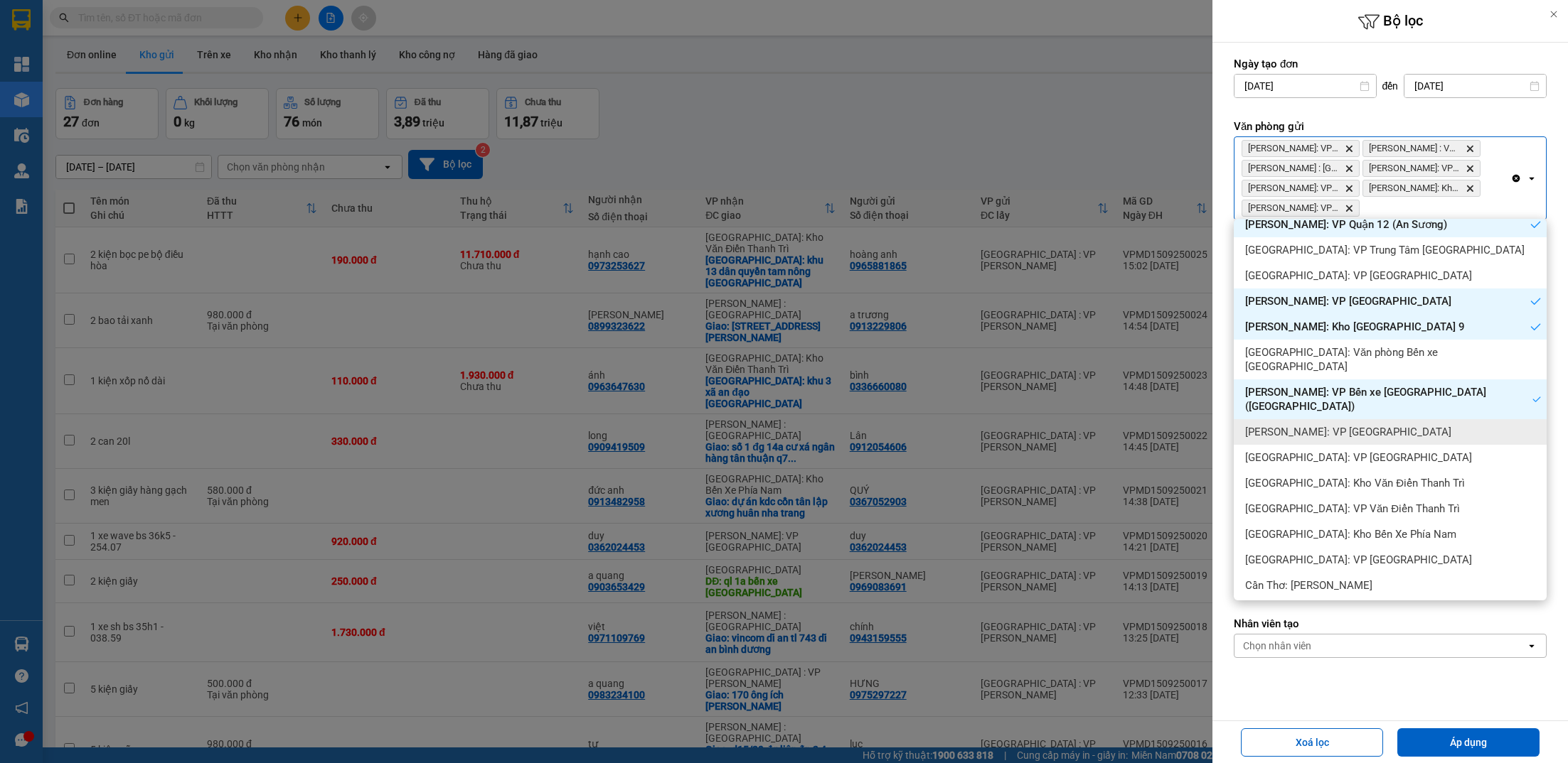
click at [1347, 425] on span "[PERSON_NAME]: VP [GEOGRAPHIC_DATA]" at bounding box center [1348, 432] width 206 height 14
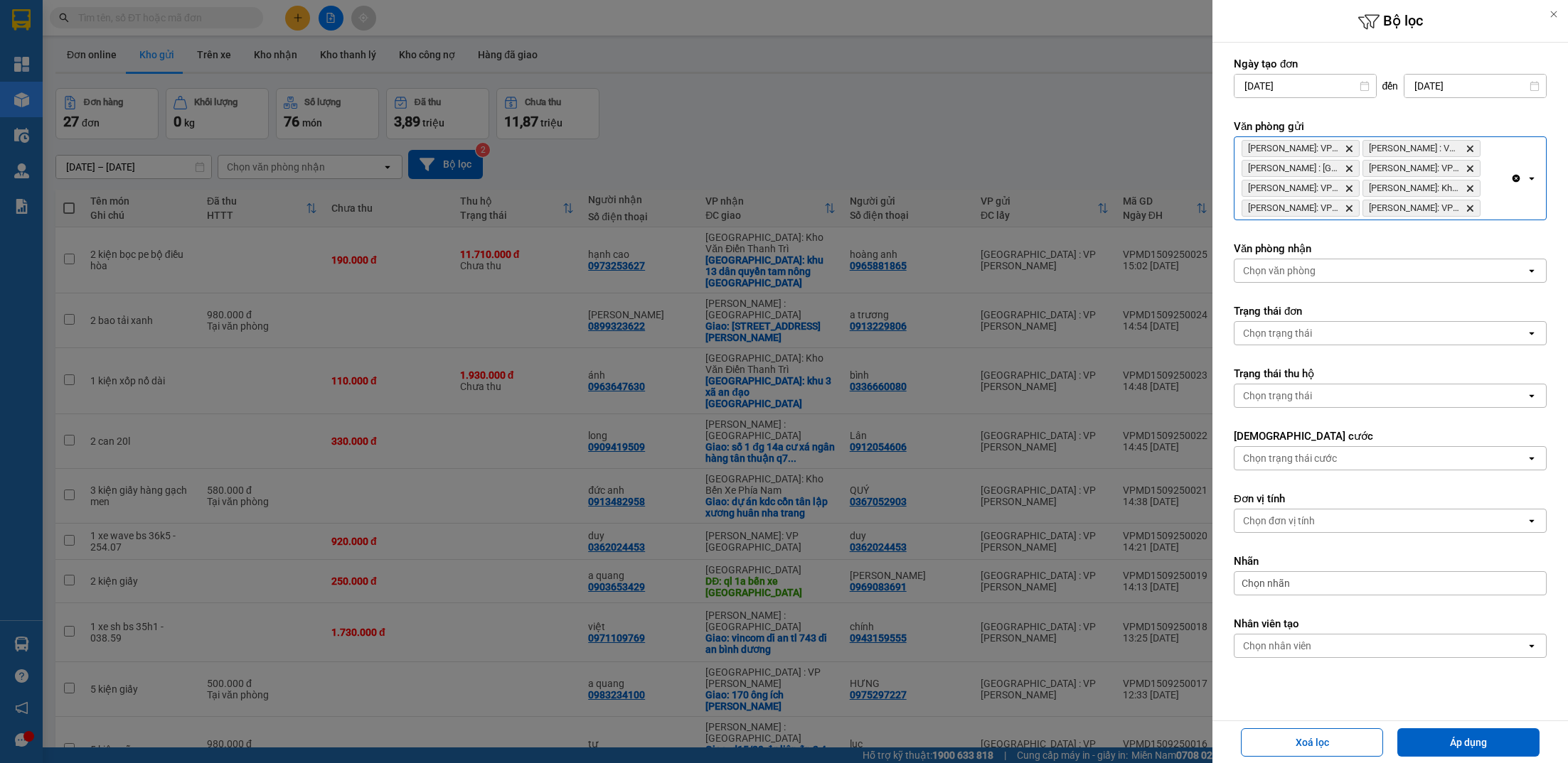
click at [1524, 205] on div "Clear all open" at bounding box center [1527, 179] width 36 height 83
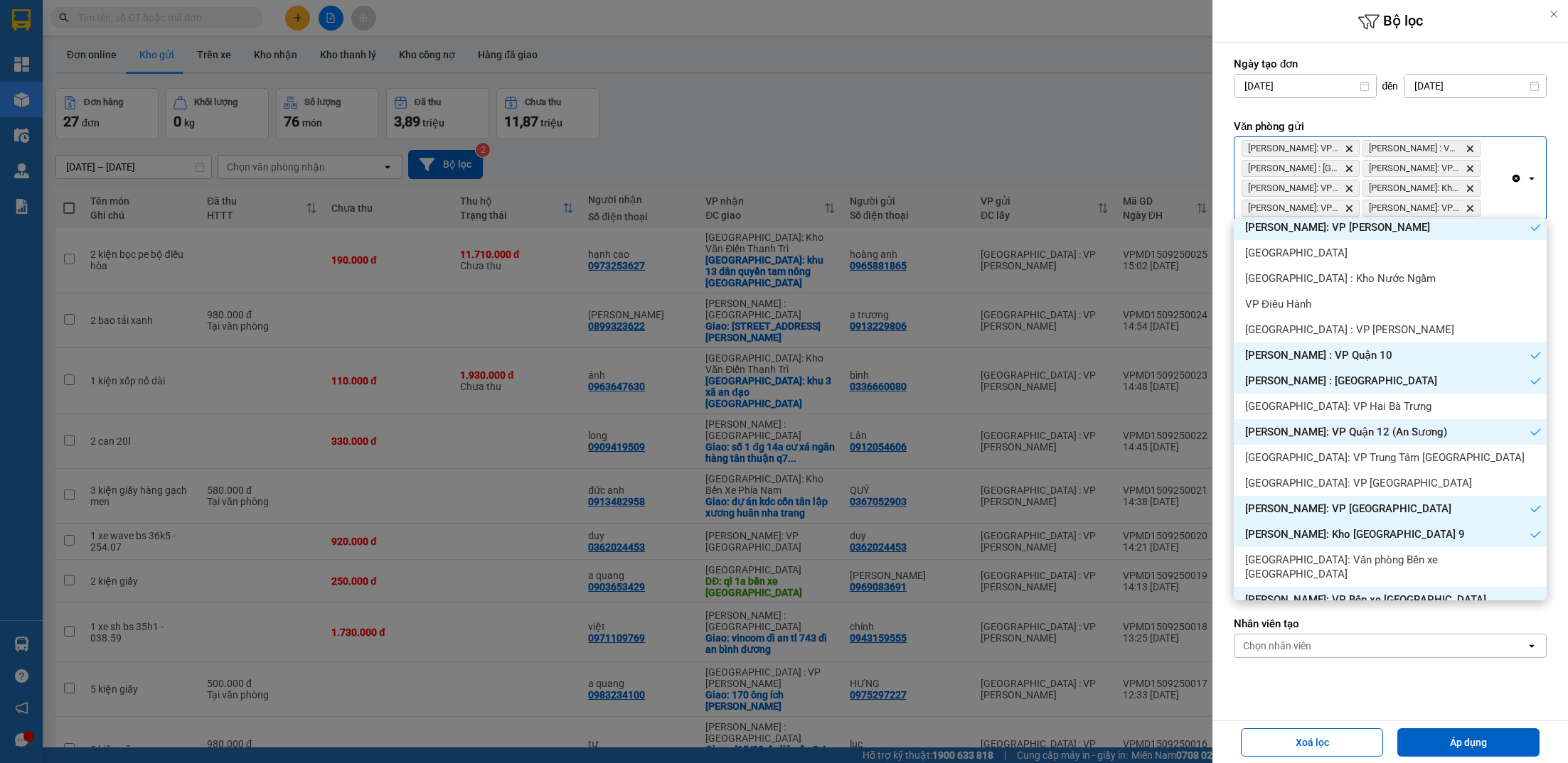
scroll to position [0, 0]
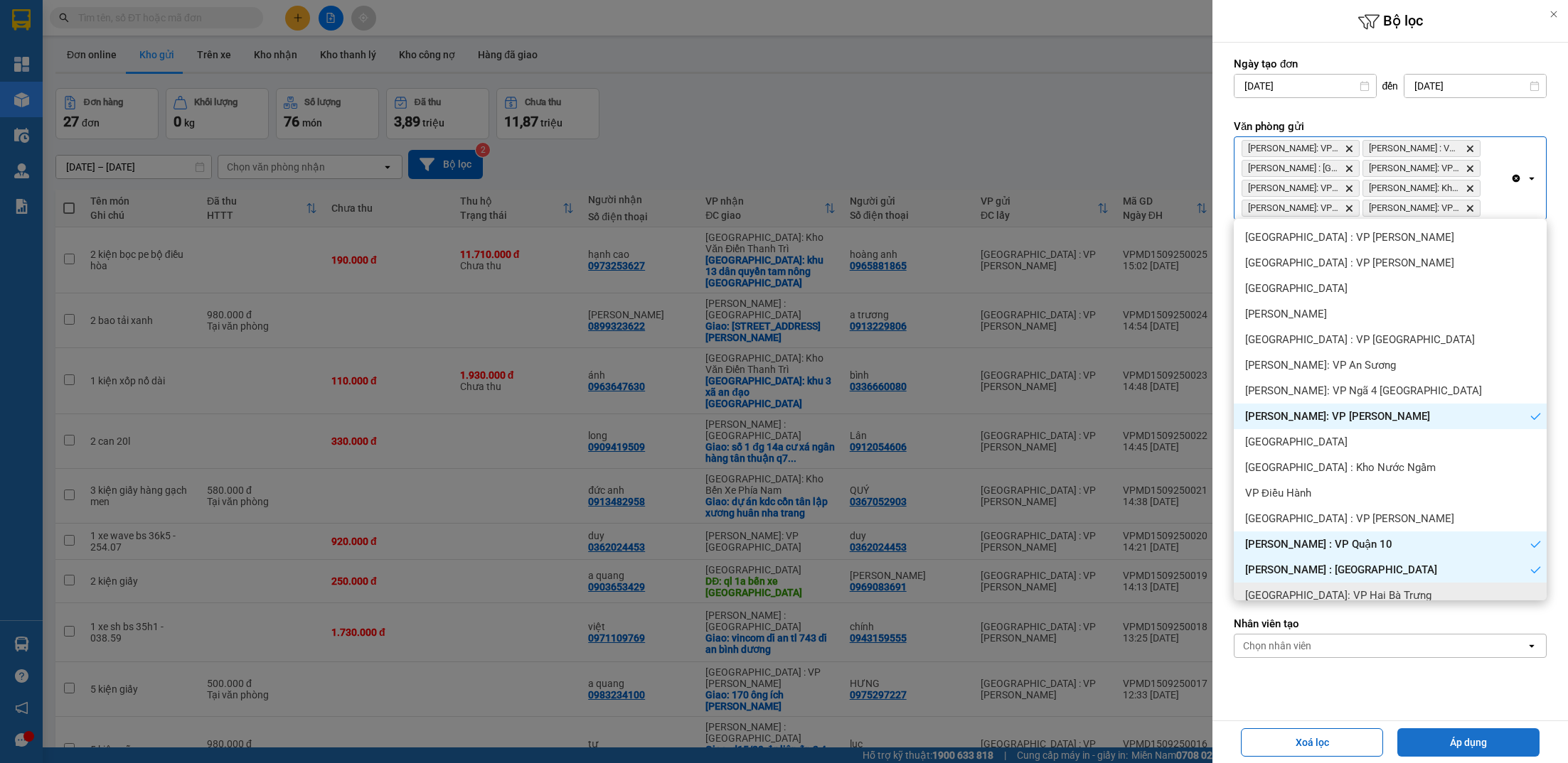
click at [1454, 746] on button "Áp dụng" at bounding box center [1469, 743] width 142 height 29
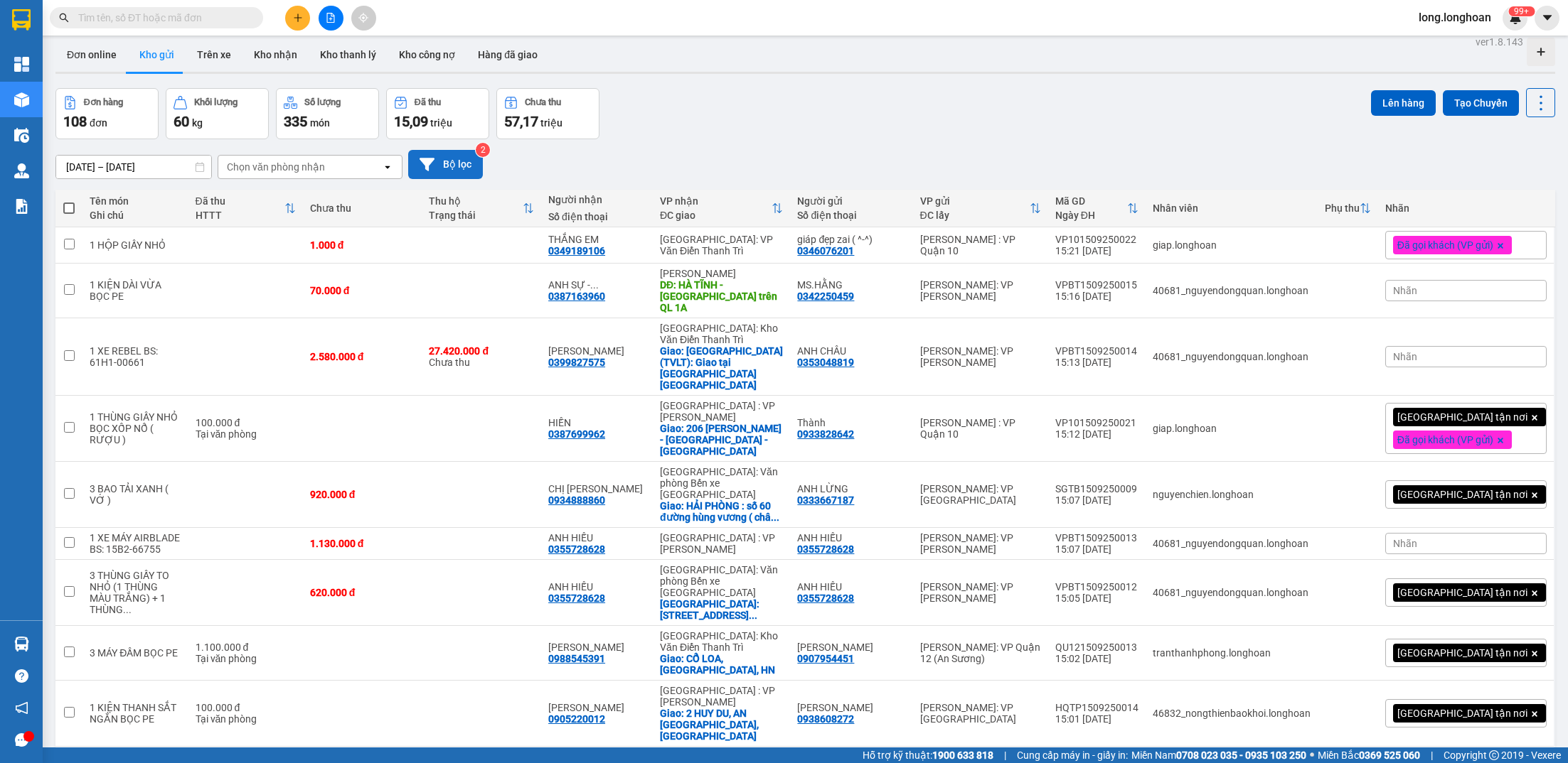
click at [467, 170] on button "Bộ lọc" at bounding box center [445, 165] width 75 height 29
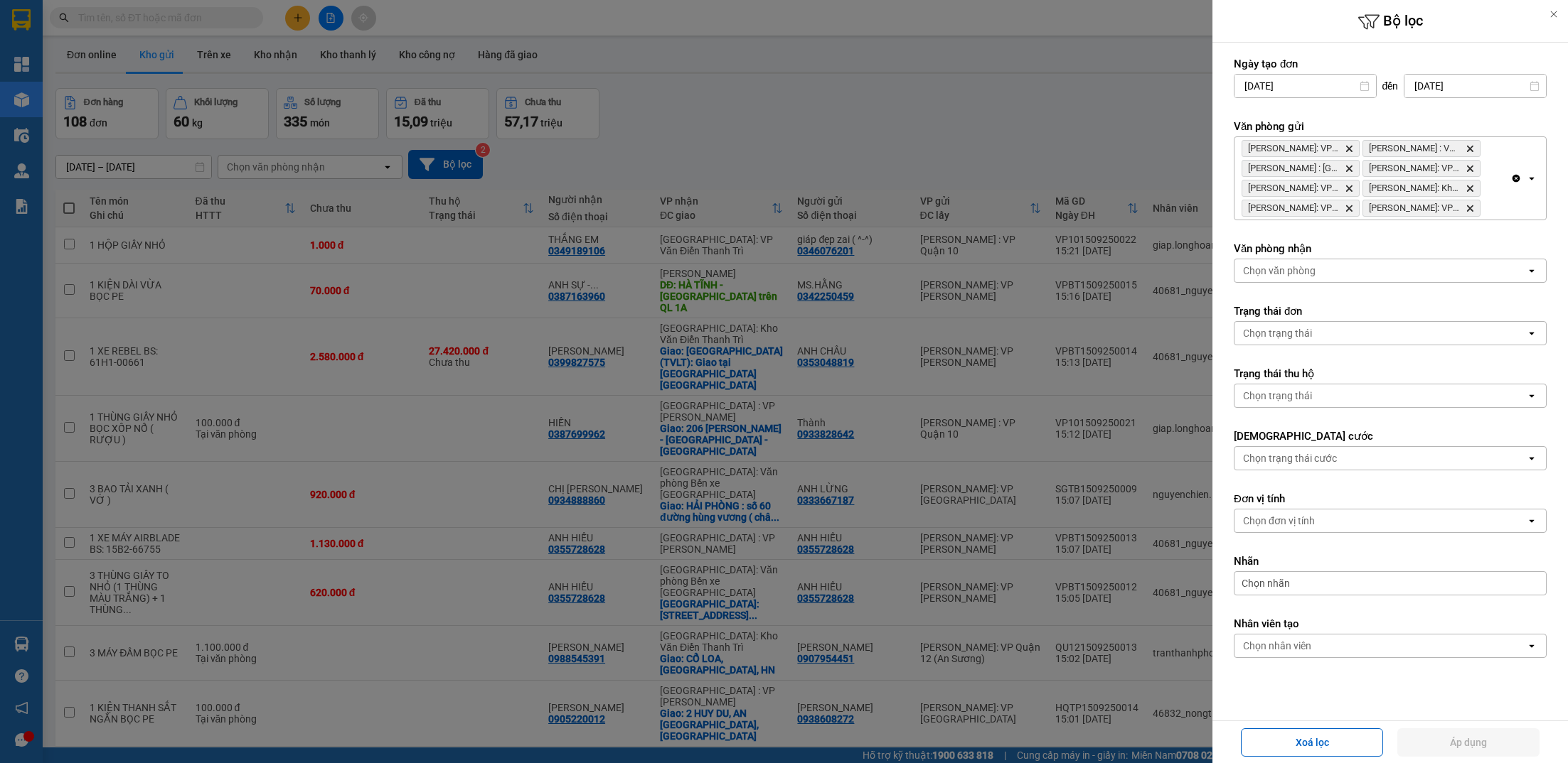
click at [1346, 270] on div "Chọn văn phòng" at bounding box center [1380, 271] width 292 height 23
type input "c"
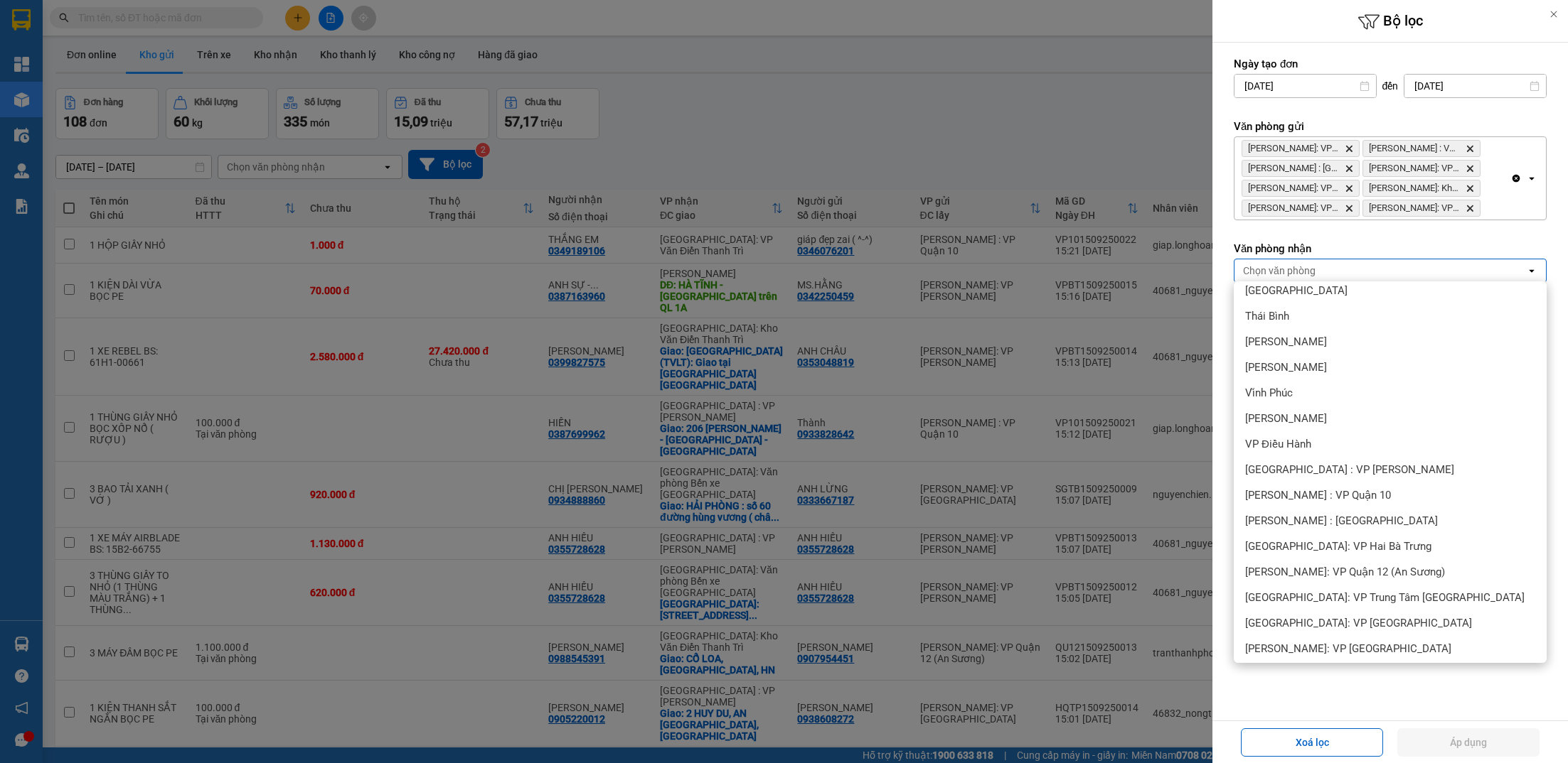
scroll to position [2086, 0]
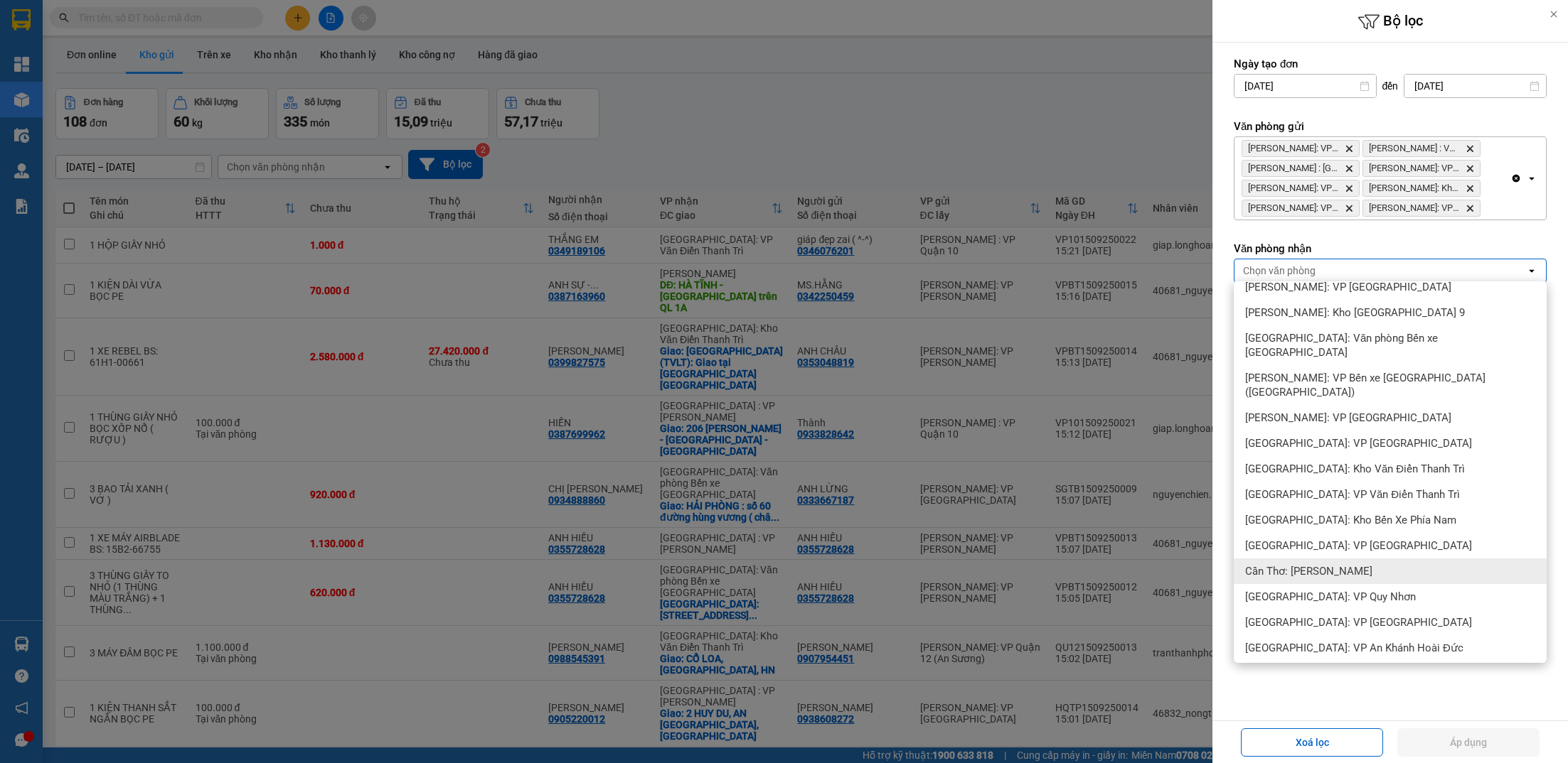
click at [1307, 564] on span "Cần Thơ: [PERSON_NAME]" at bounding box center [1308, 571] width 127 height 14
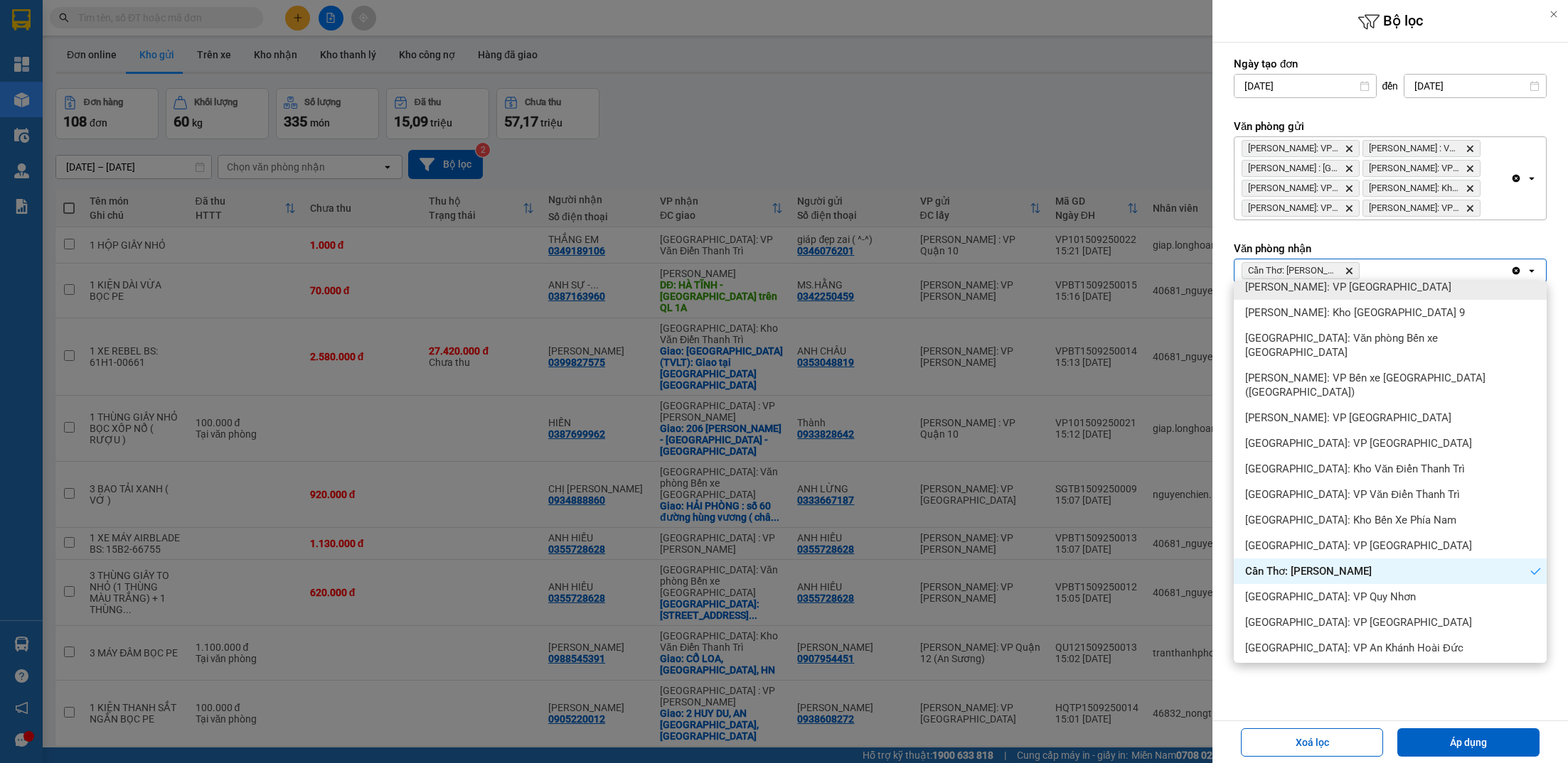
click at [1424, 259] on div "Cần Thơ: Kho Ninh Kiều Delete Clear all open" at bounding box center [1390, 271] width 313 height 24
click at [1424, 267] on div "Cần Thơ: Kho Ninh Kiều Delete" at bounding box center [1373, 271] width 276 height 23
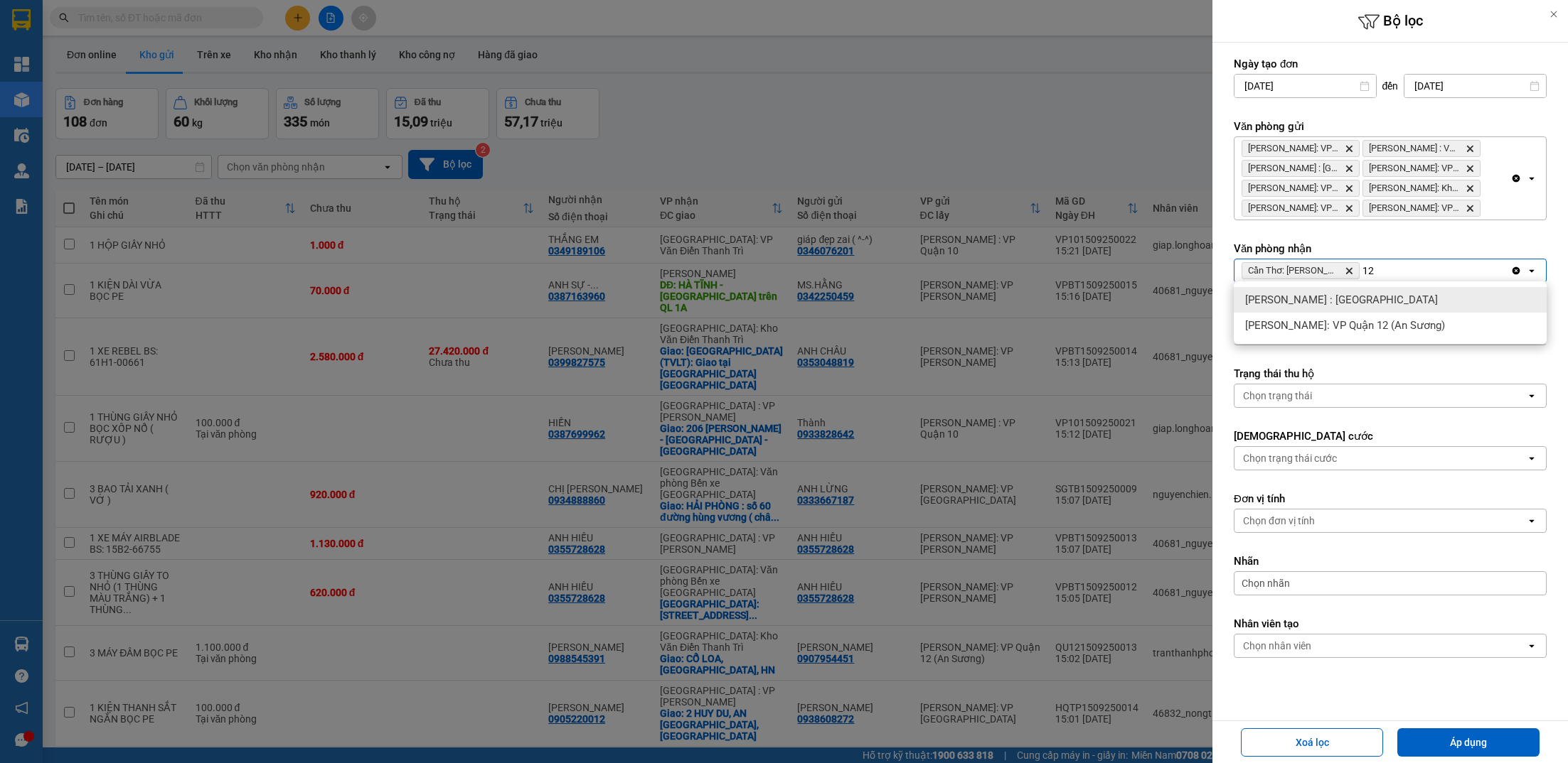
type input "12"
click at [1379, 301] on div "[PERSON_NAME] : [GEOGRAPHIC_DATA]" at bounding box center [1390, 300] width 313 height 26
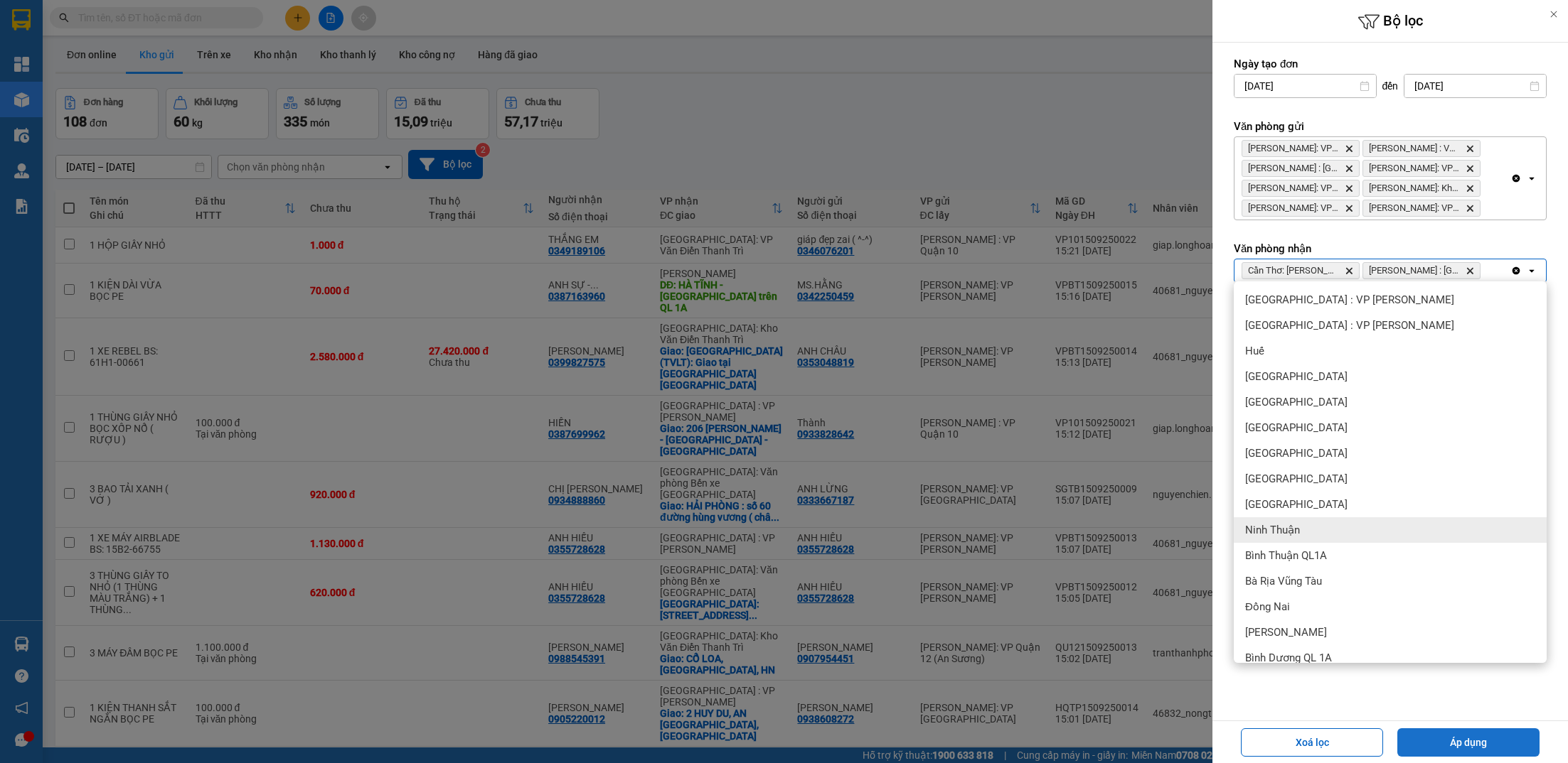
click at [1446, 749] on button "Áp dụng" at bounding box center [1469, 743] width 142 height 29
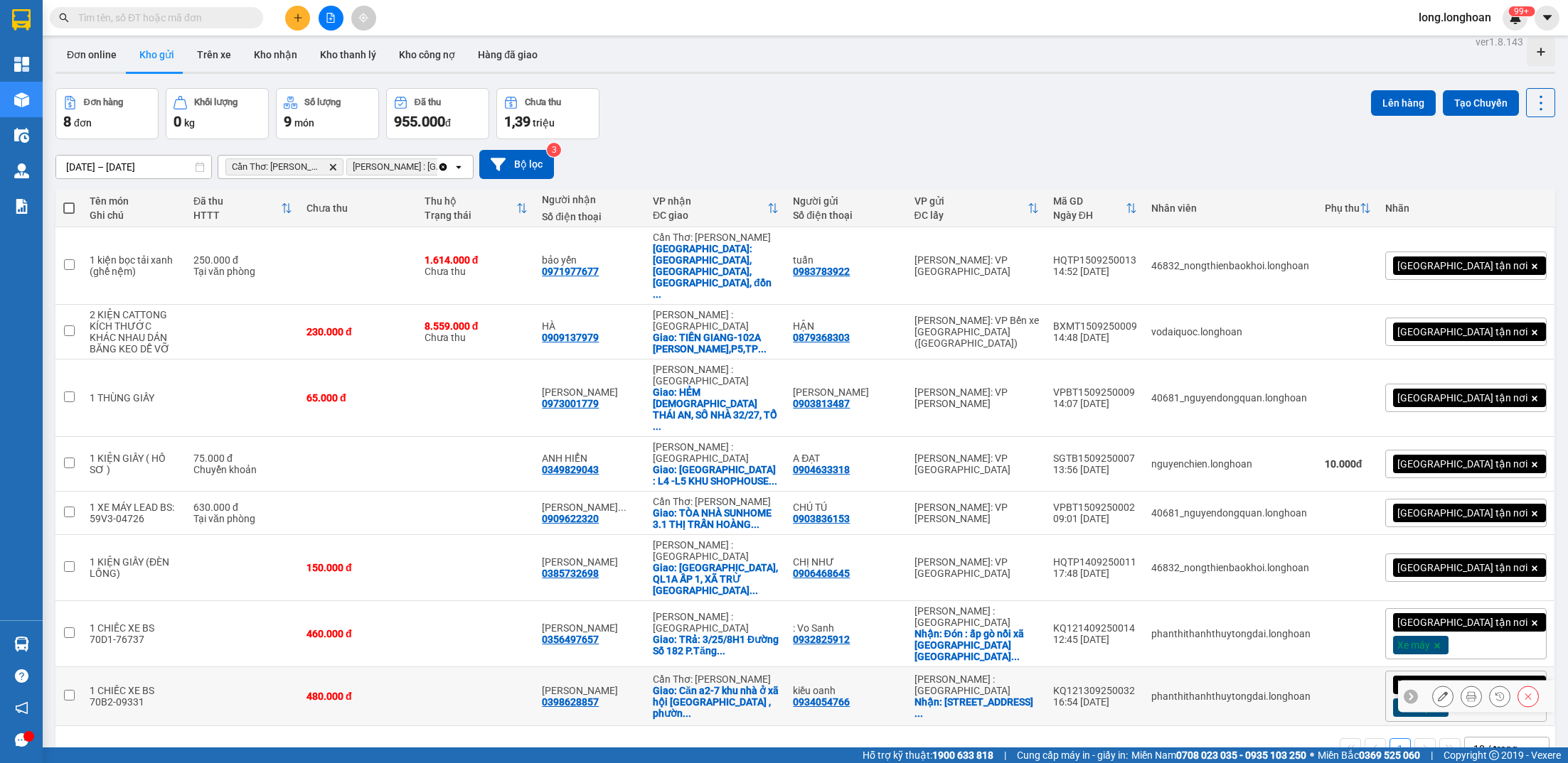
scroll to position [0, 0]
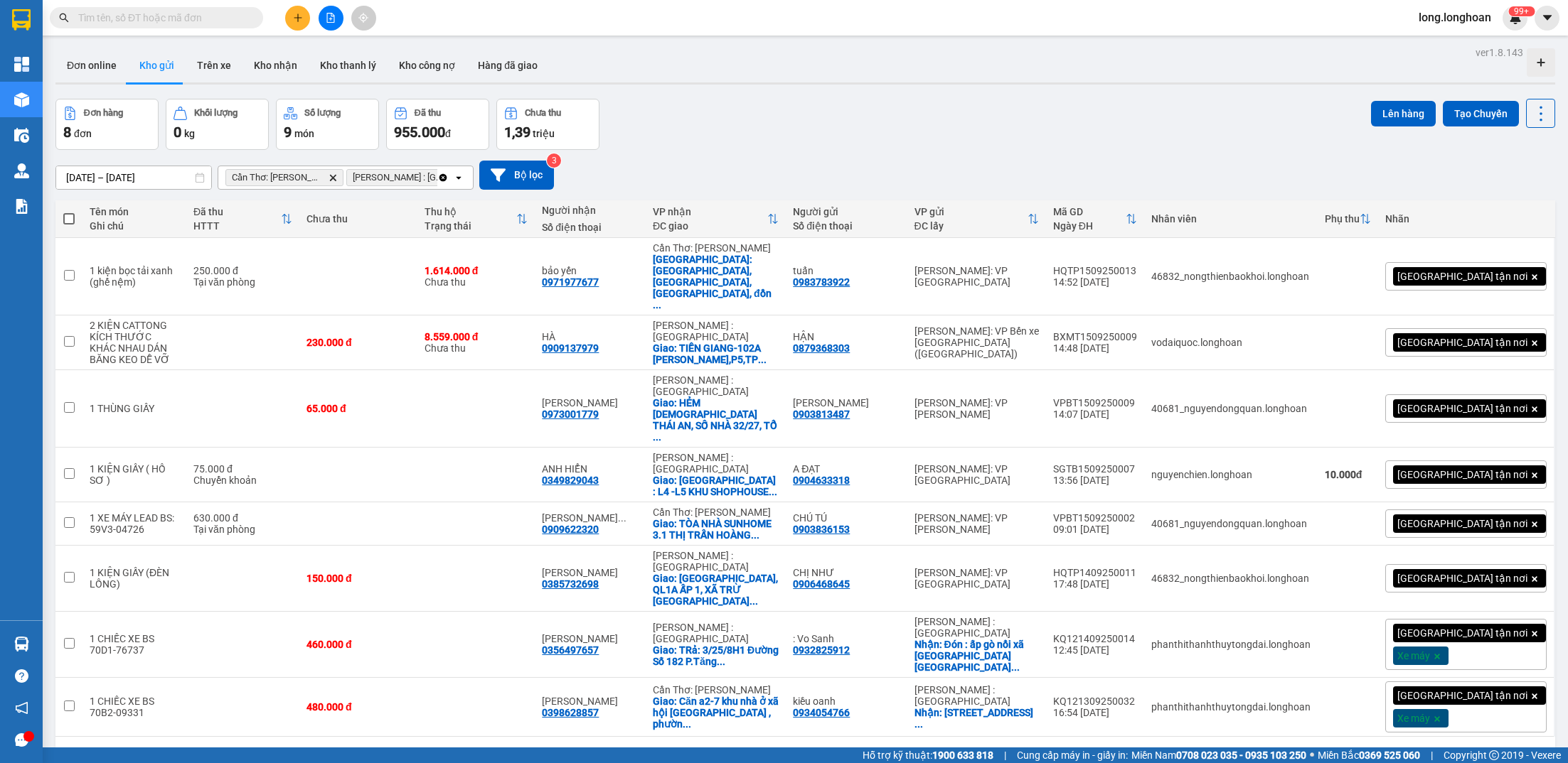
click at [332, 11] on button at bounding box center [331, 17] width 25 height 25
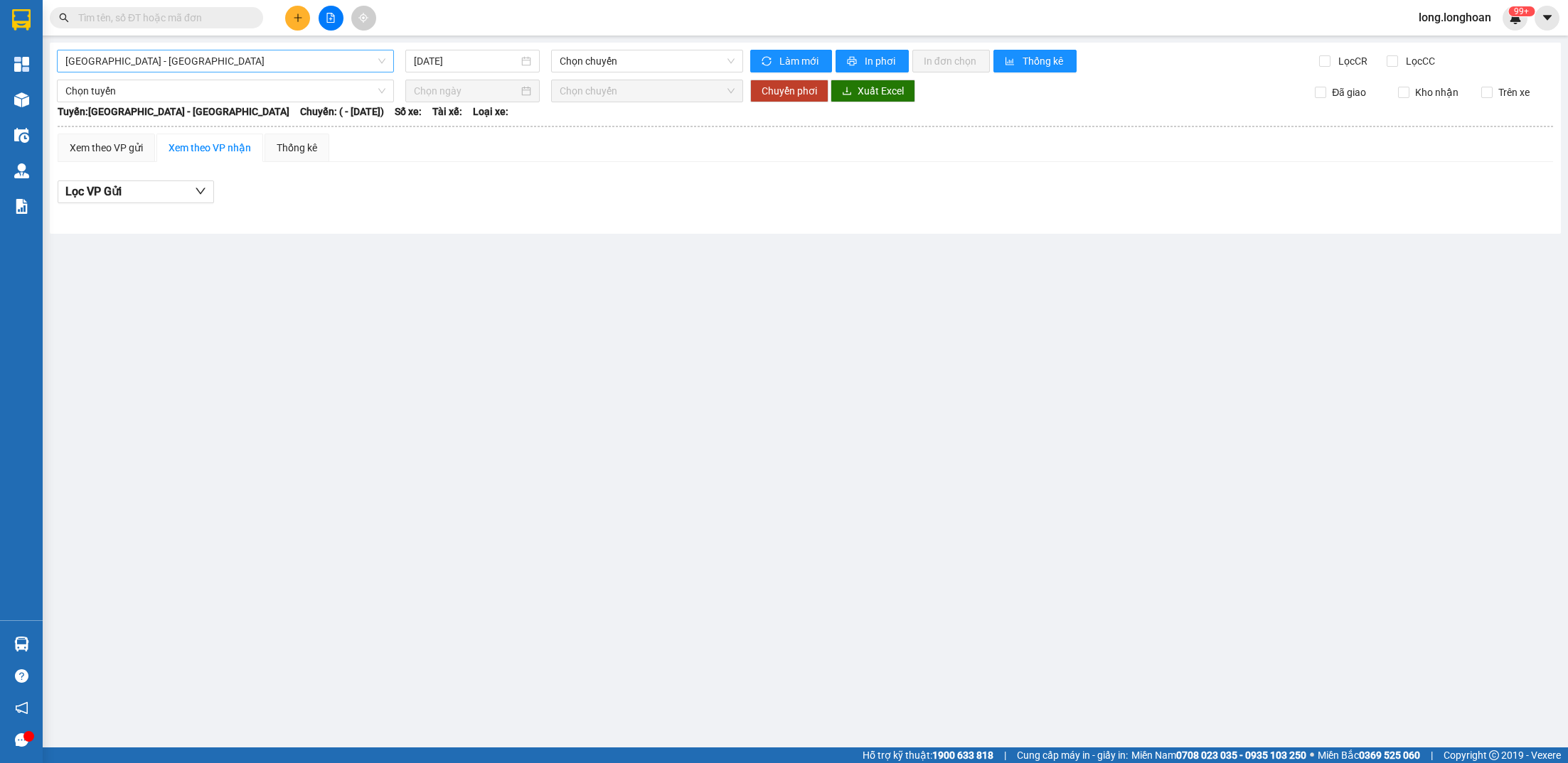
click at [264, 58] on span "[GEOGRAPHIC_DATA] - [GEOGRAPHIC_DATA]" at bounding box center [226, 61] width 320 height 21
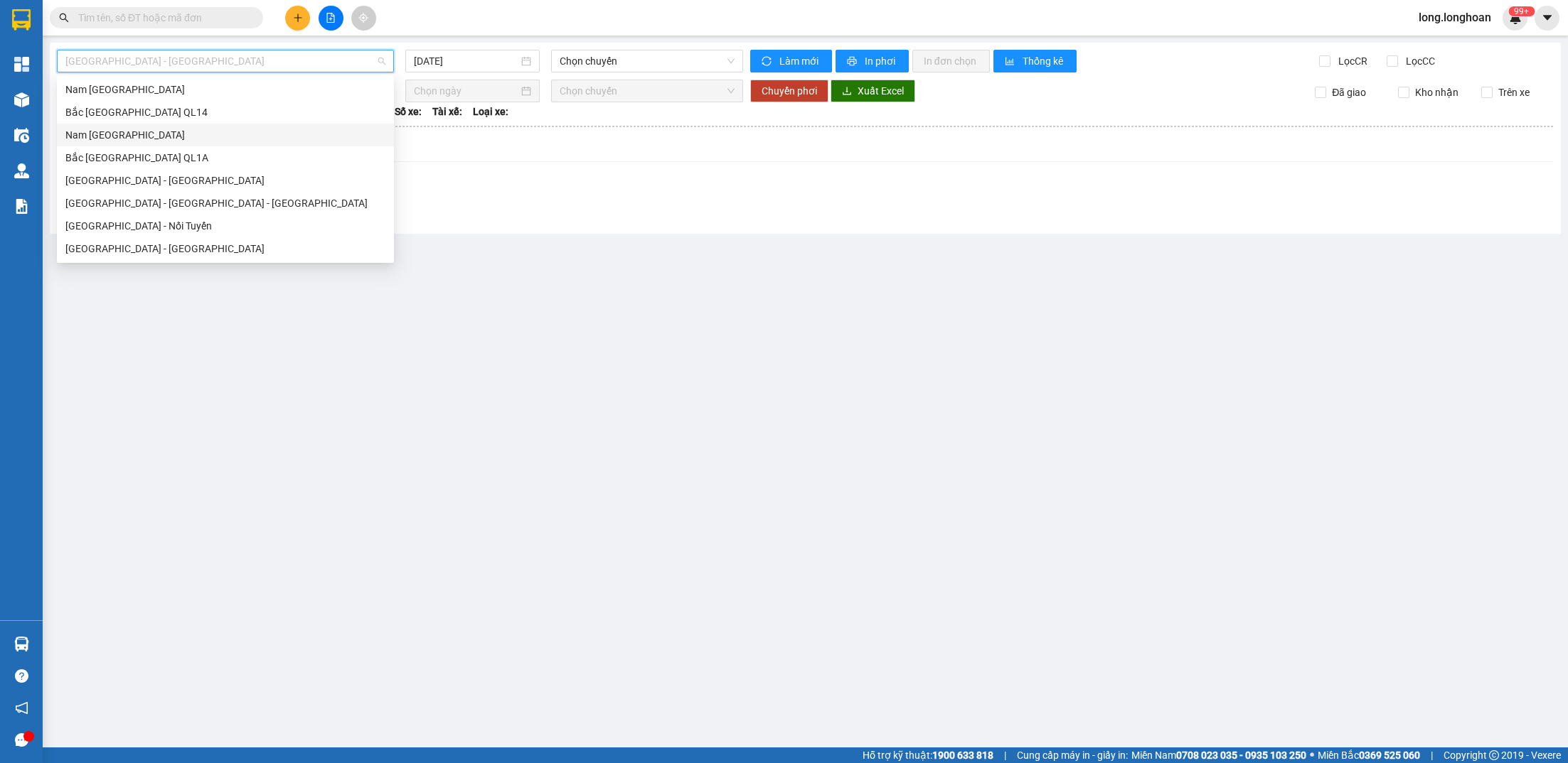
scroll to position [947, 0]
click at [210, 138] on div "Nam [GEOGRAPHIC_DATA]" at bounding box center [226, 144] width 320 height 16
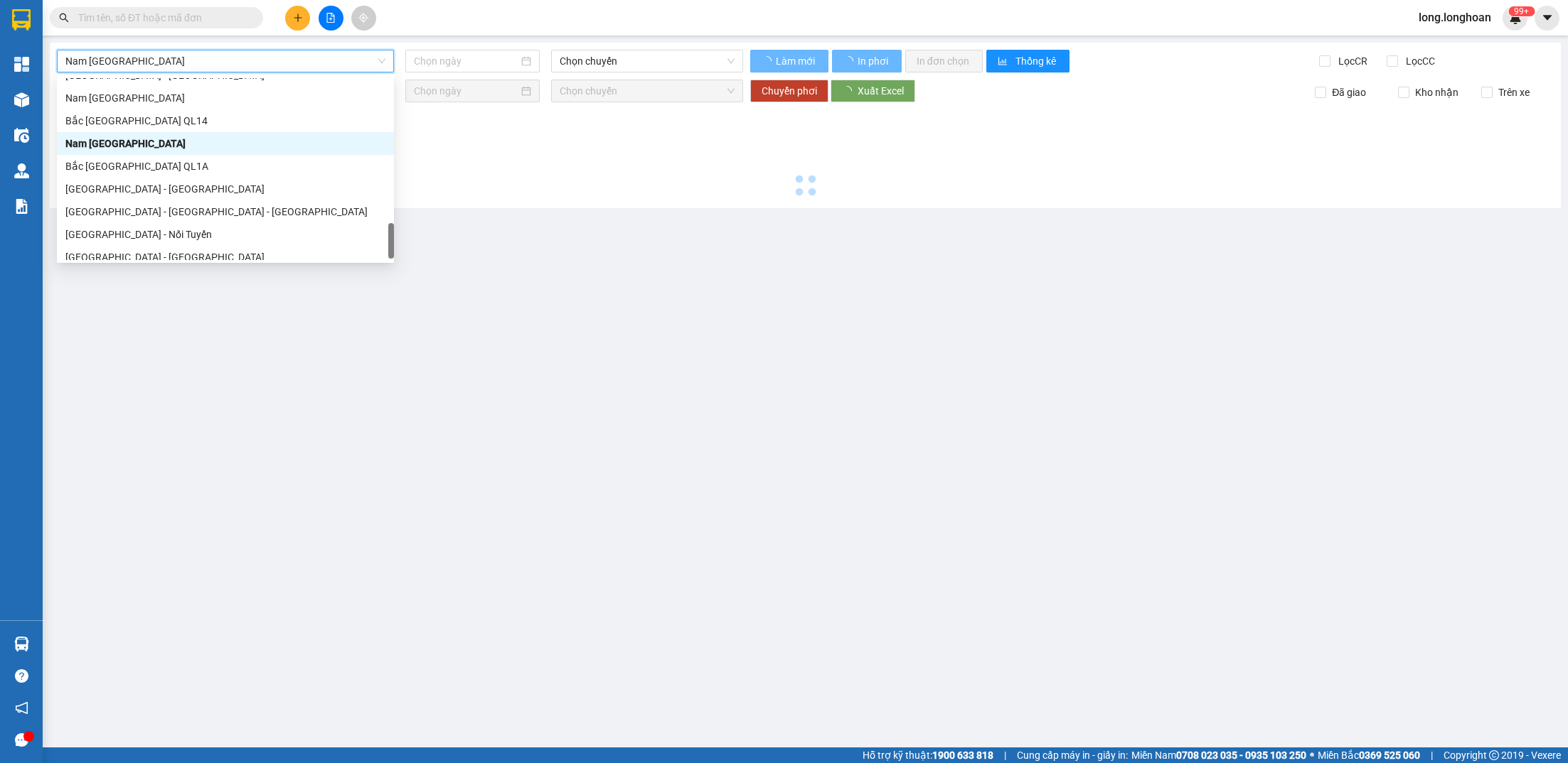
type input "[DATE]"
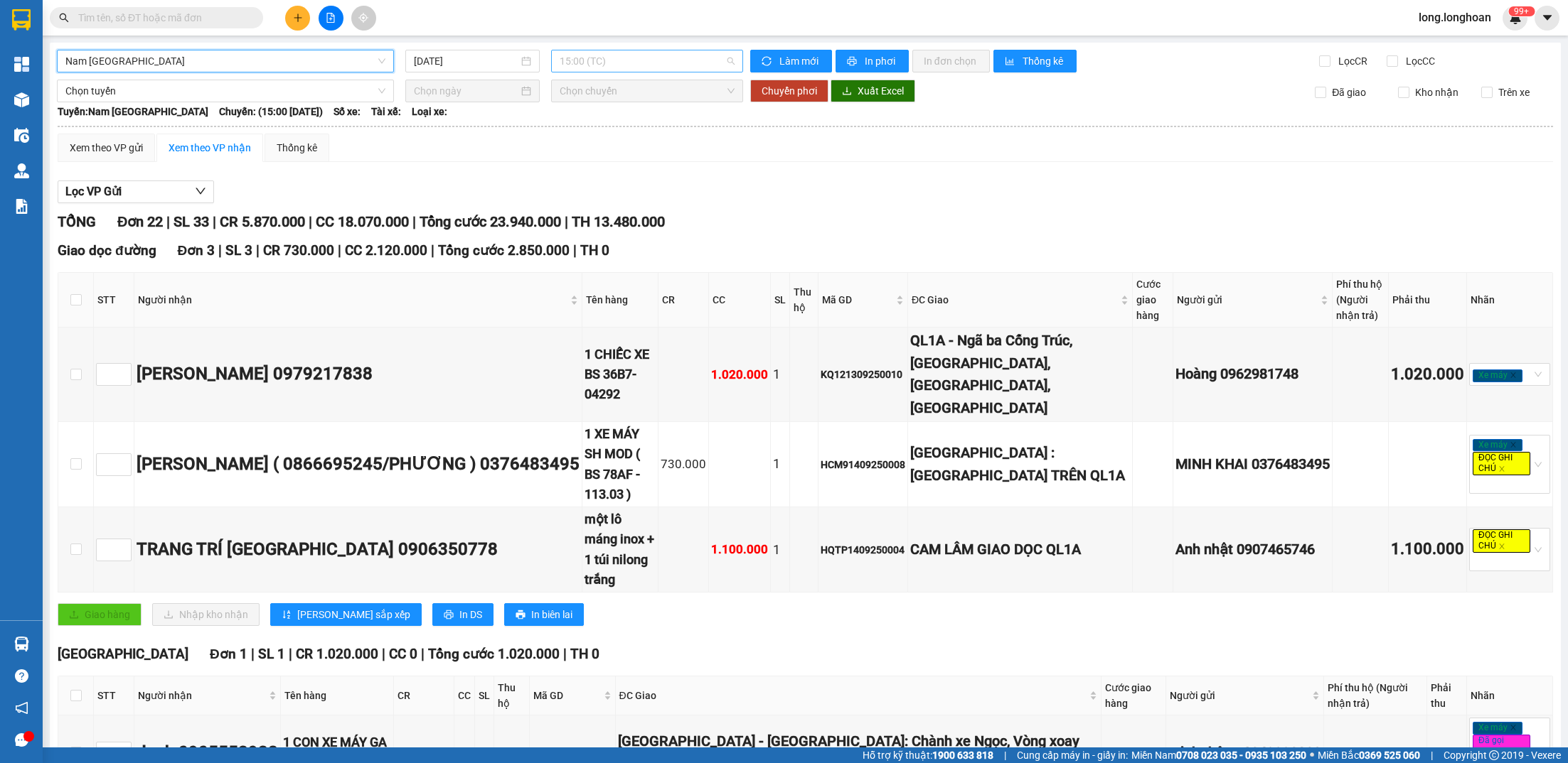
click at [620, 54] on span "15:00 (TC)" at bounding box center [647, 61] width 175 height 21
click at [570, 157] on div "Xem theo VP gửi Xem theo VP nhận Thống kê" at bounding box center [806, 147] width 1495 height 29
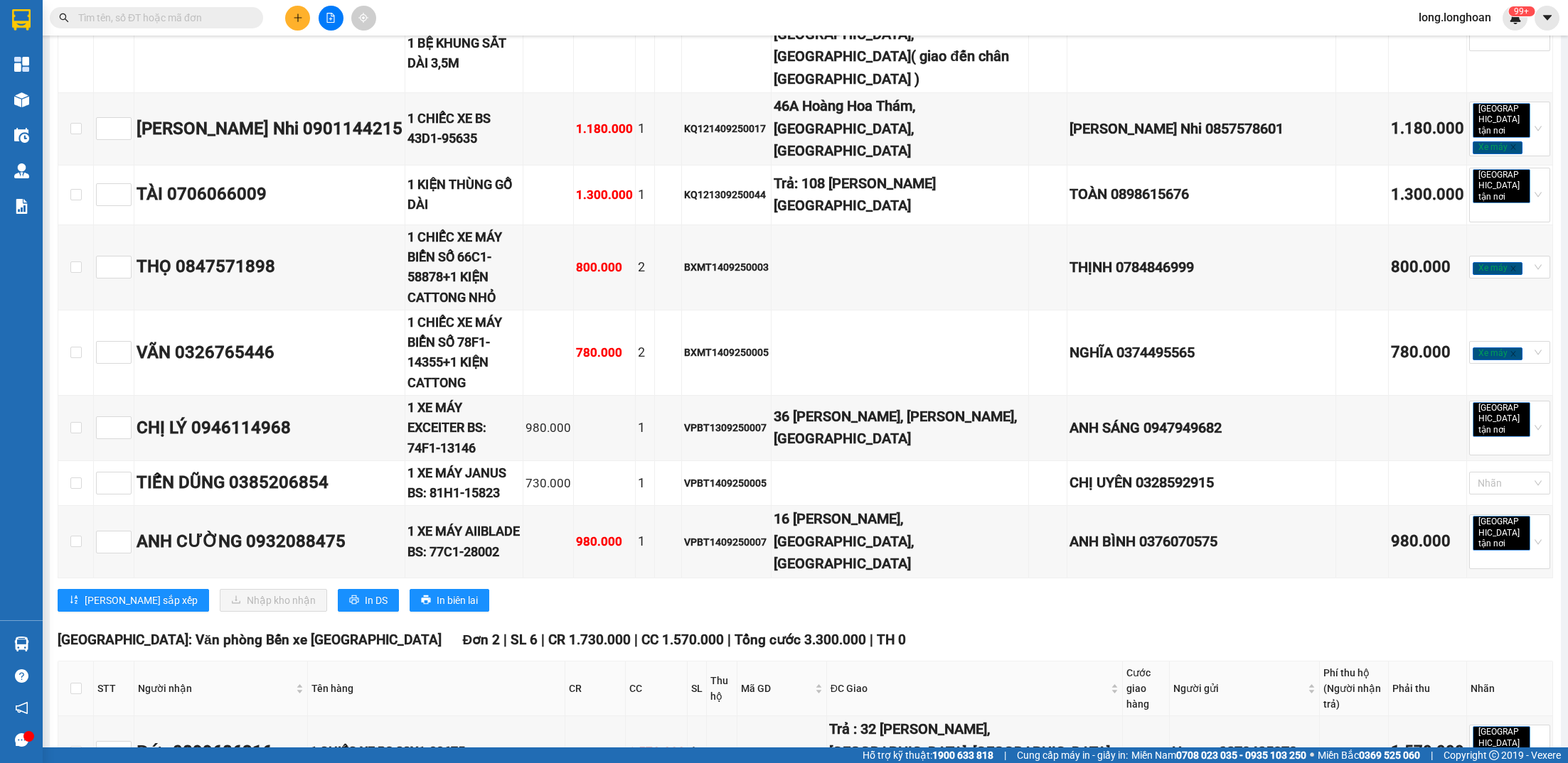
scroll to position [1876, 0]
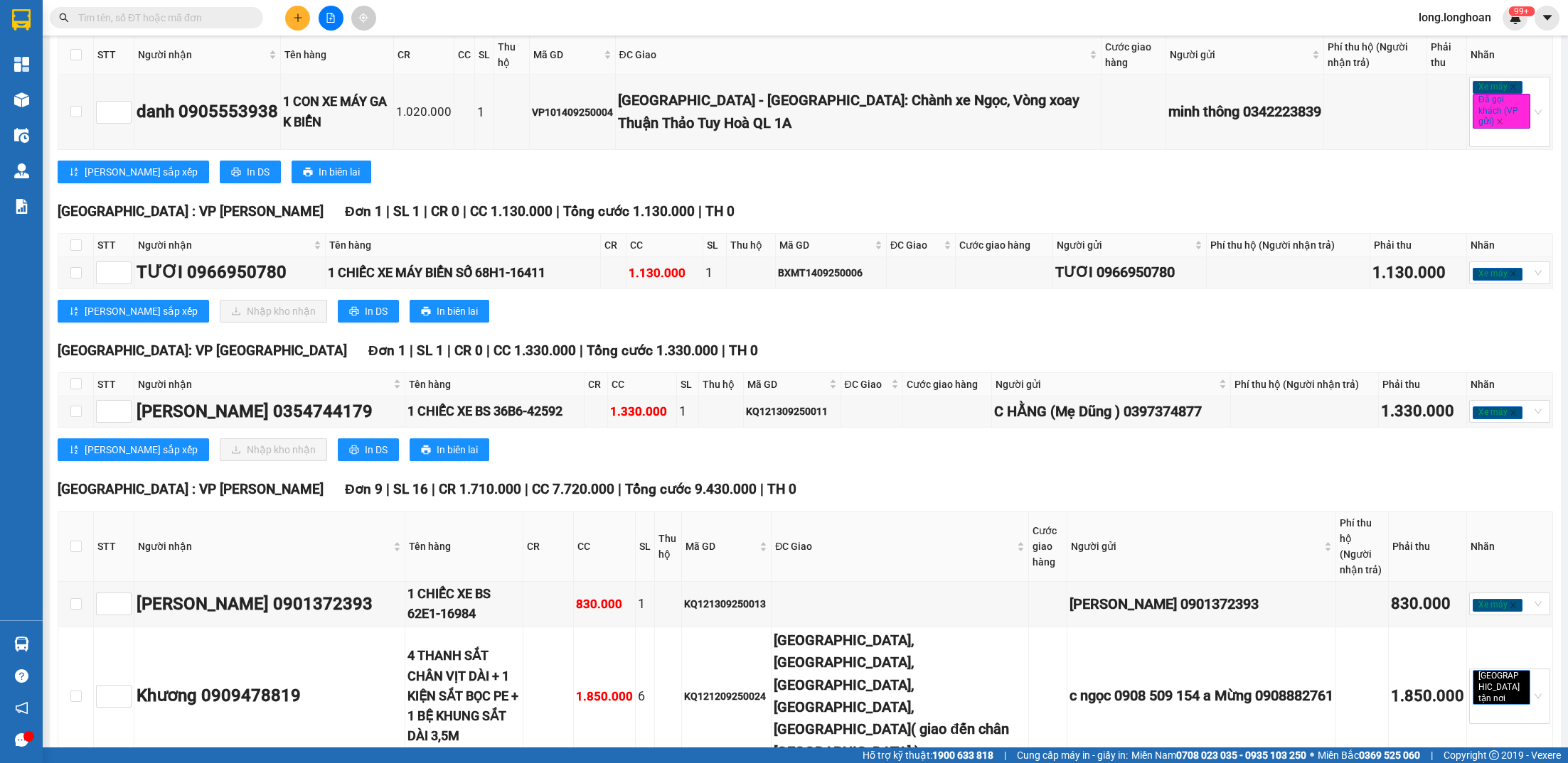
scroll to position [223, 0]
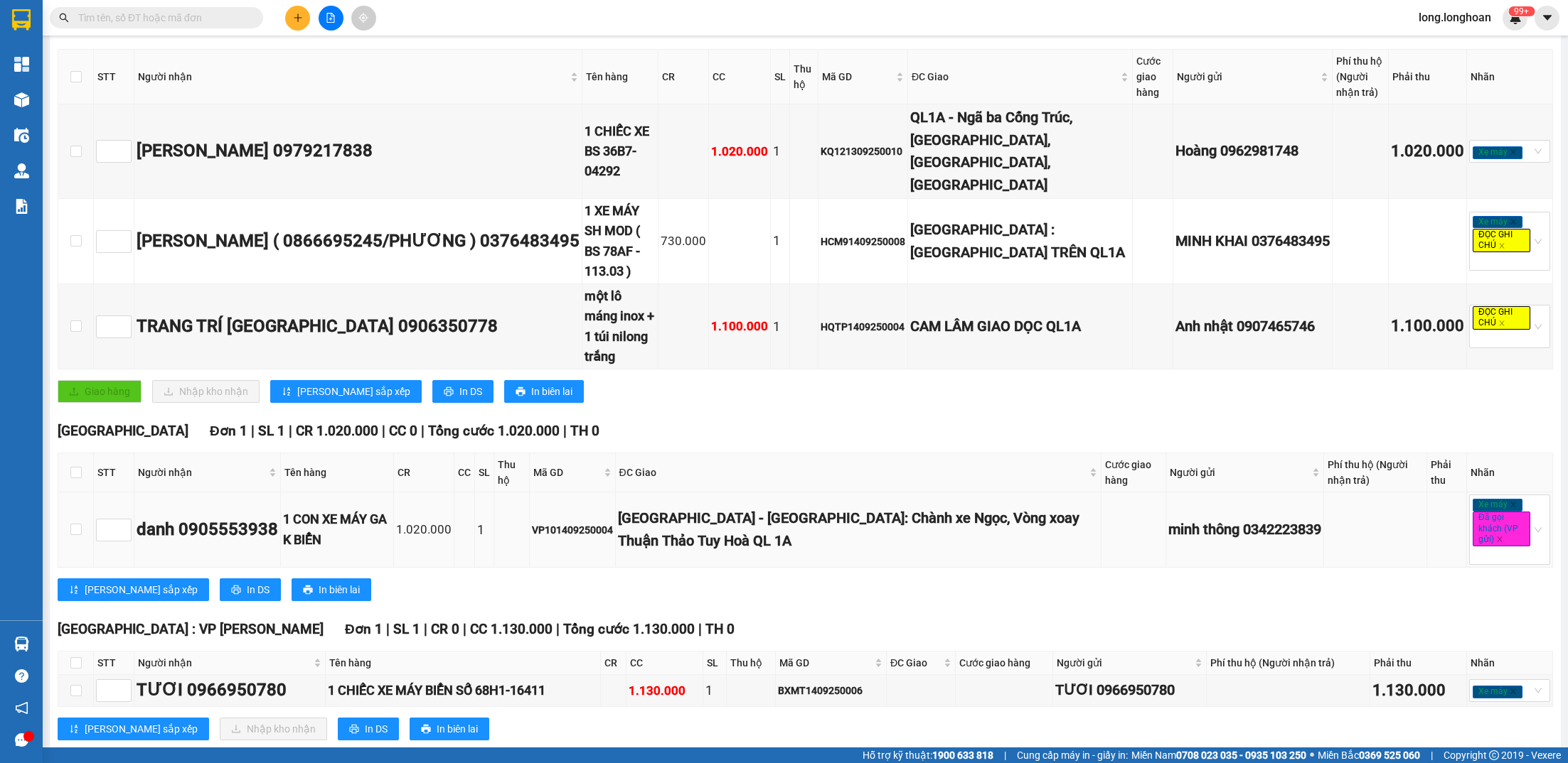
click at [595, 492] on td "VP101409250004" at bounding box center [572, 530] width 86 height 75
copy div "VP101409250004"
click at [221, 17] on input "text" at bounding box center [162, 17] width 168 height 16
paste input "VP101409250004"
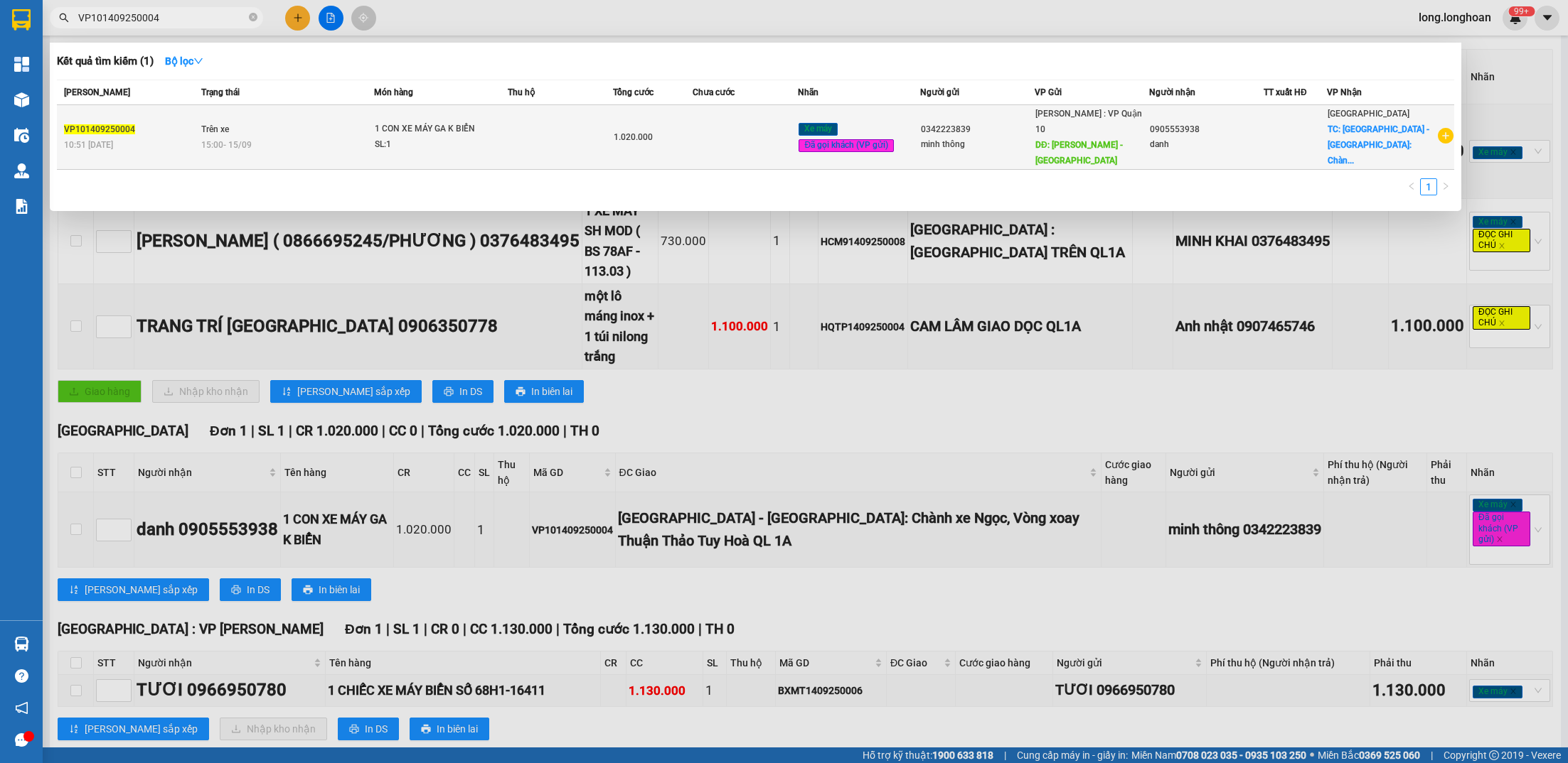
type input "VP101409250004"
click at [436, 140] on div "SL: 1" at bounding box center [428, 145] width 107 height 16
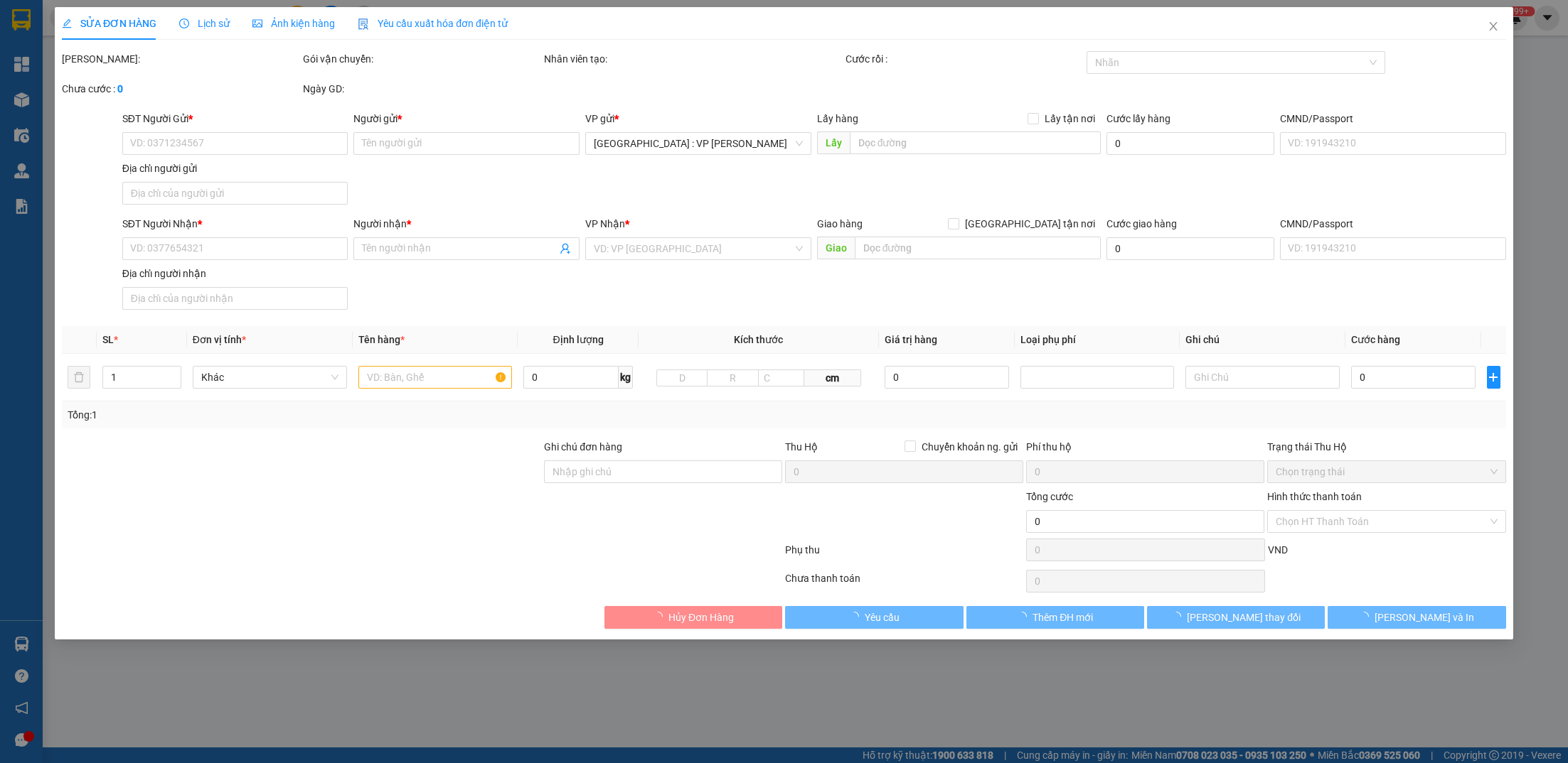
type input "0342223839"
type input "minh thông"
type input "[PERSON_NAME] - [GEOGRAPHIC_DATA]"
type input "470.000"
type input "0905553938"
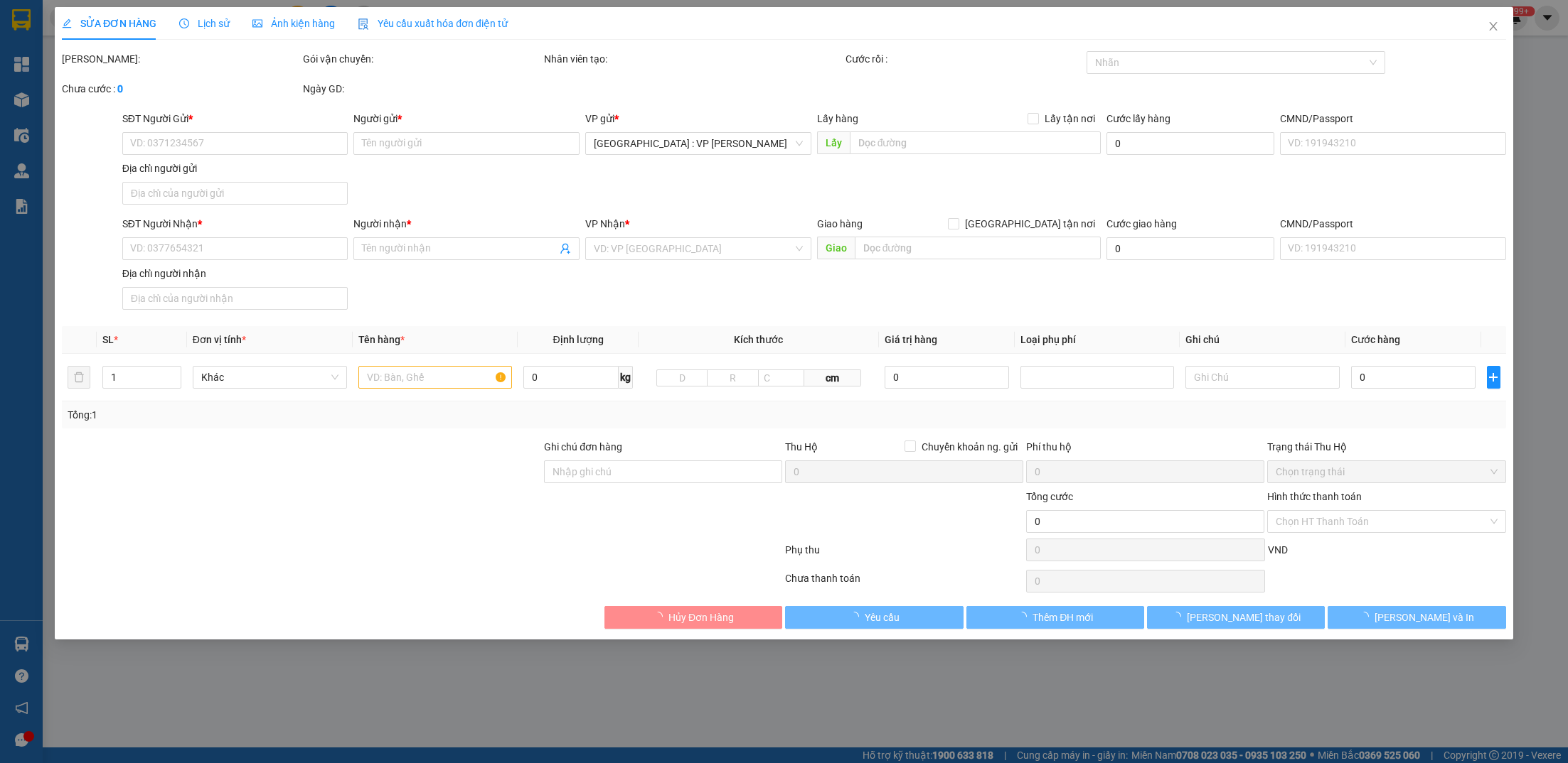
type input "danh"
checkbox input "true"
type input "[GEOGRAPHIC_DATA] - [GEOGRAPHIC_DATA]: Chành xe Ngọc, Vòng xoay Thuận Thảo Tuy …"
type input "CÓ CHÌA KHÓA ĐI KÈM"
type input "1.020.000"
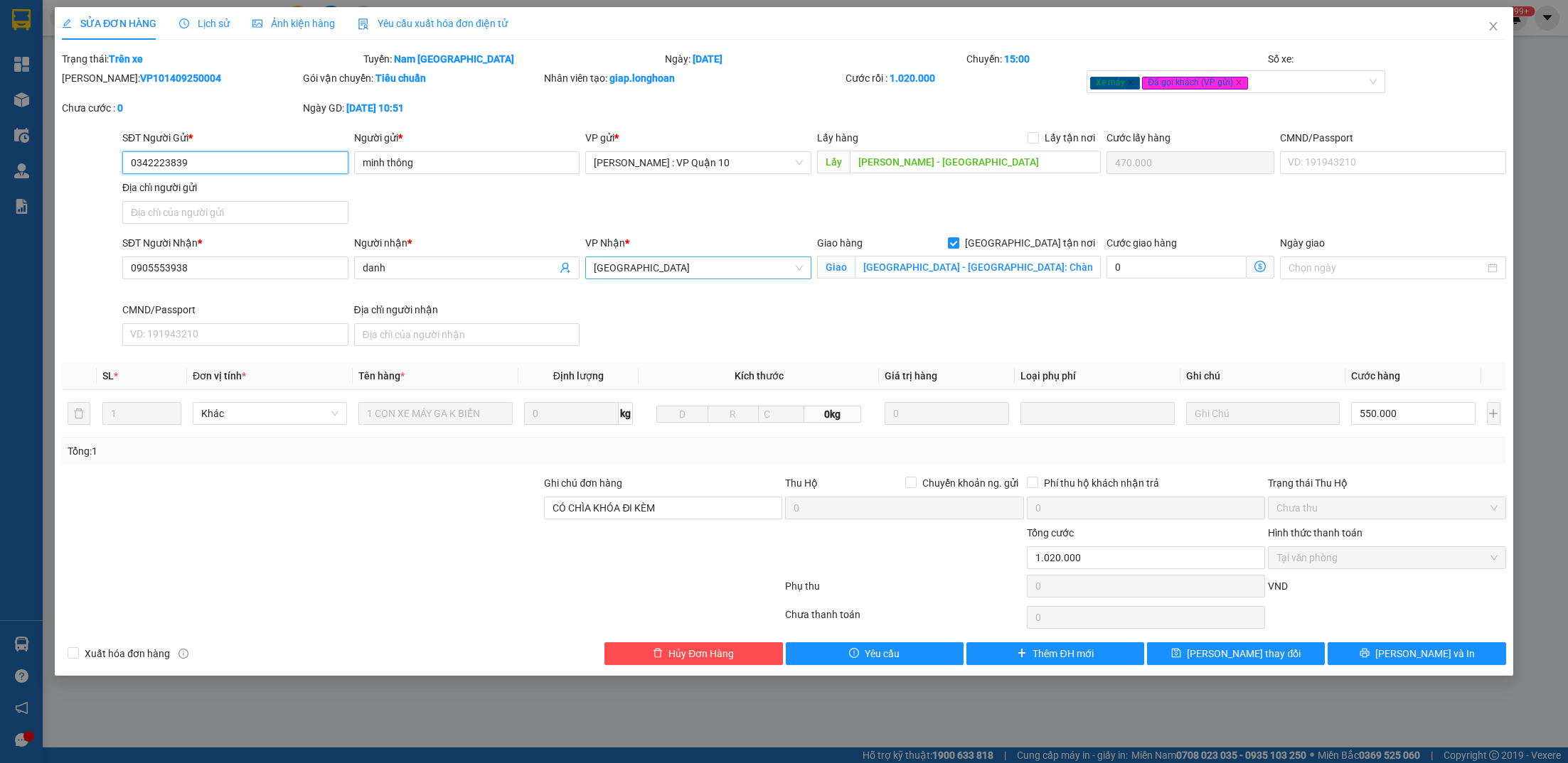
click at [721, 267] on span "[GEOGRAPHIC_DATA]" at bounding box center [698, 268] width 209 height 21
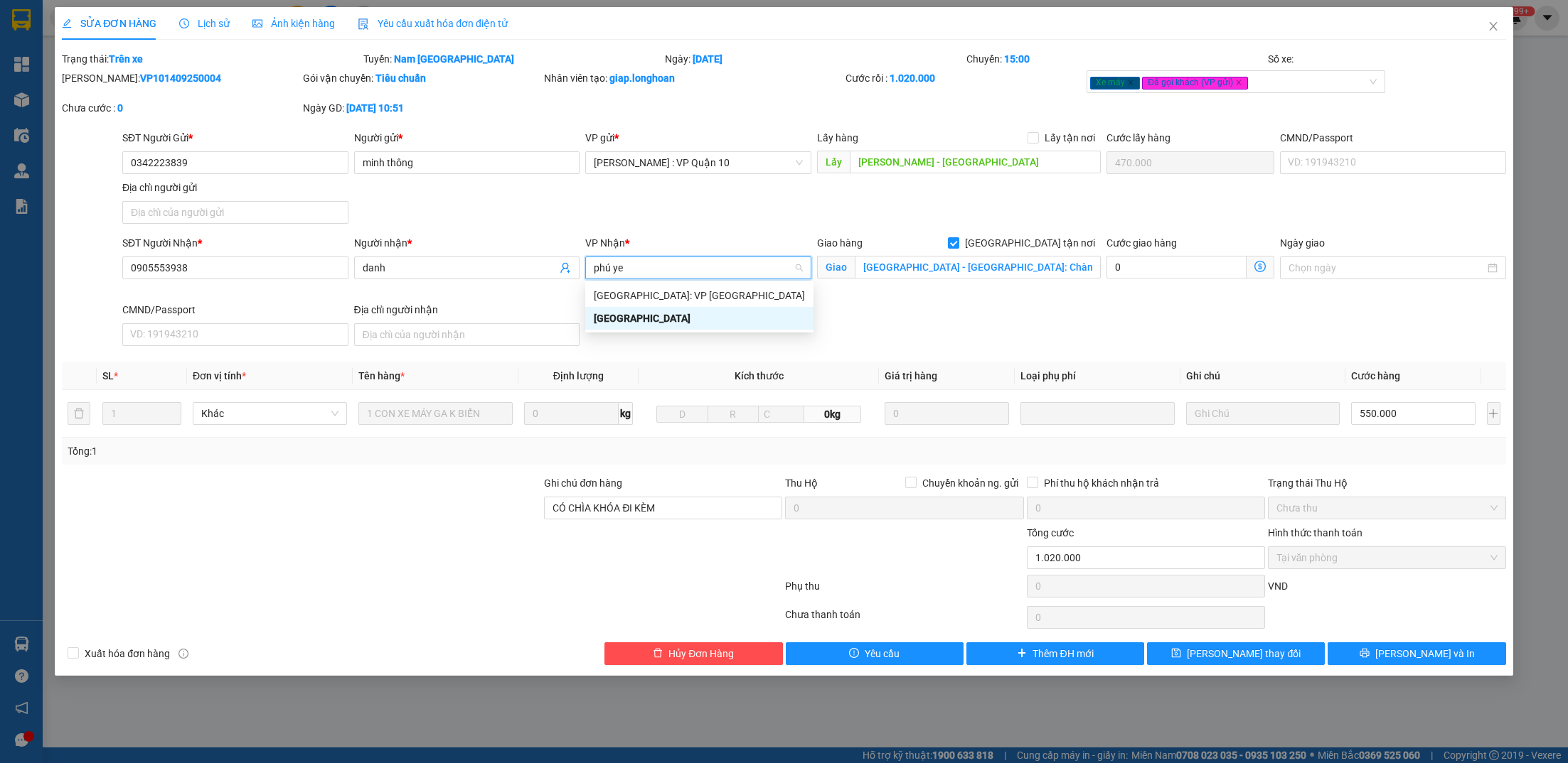
type input "phú yen"
click at [719, 290] on div "[GEOGRAPHIC_DATA]: VP [GEOGRAPHIC_DATA]" at bounding box center [699, 295] width 211 height 16
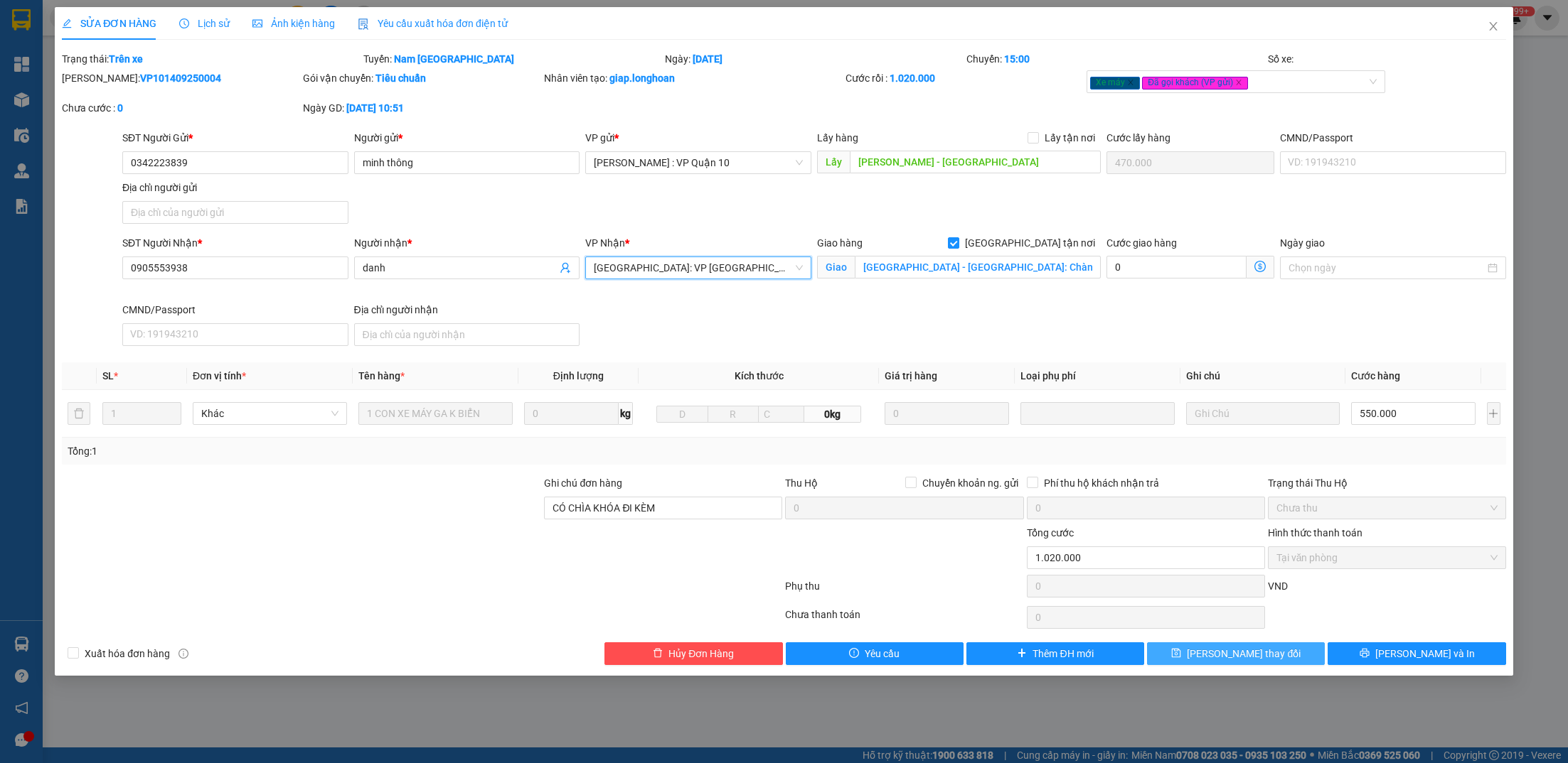
click at [1192, 653] on button "[PERSON_NAME] thay đổi" at bounding box center [1236, 653] width 178 height 23
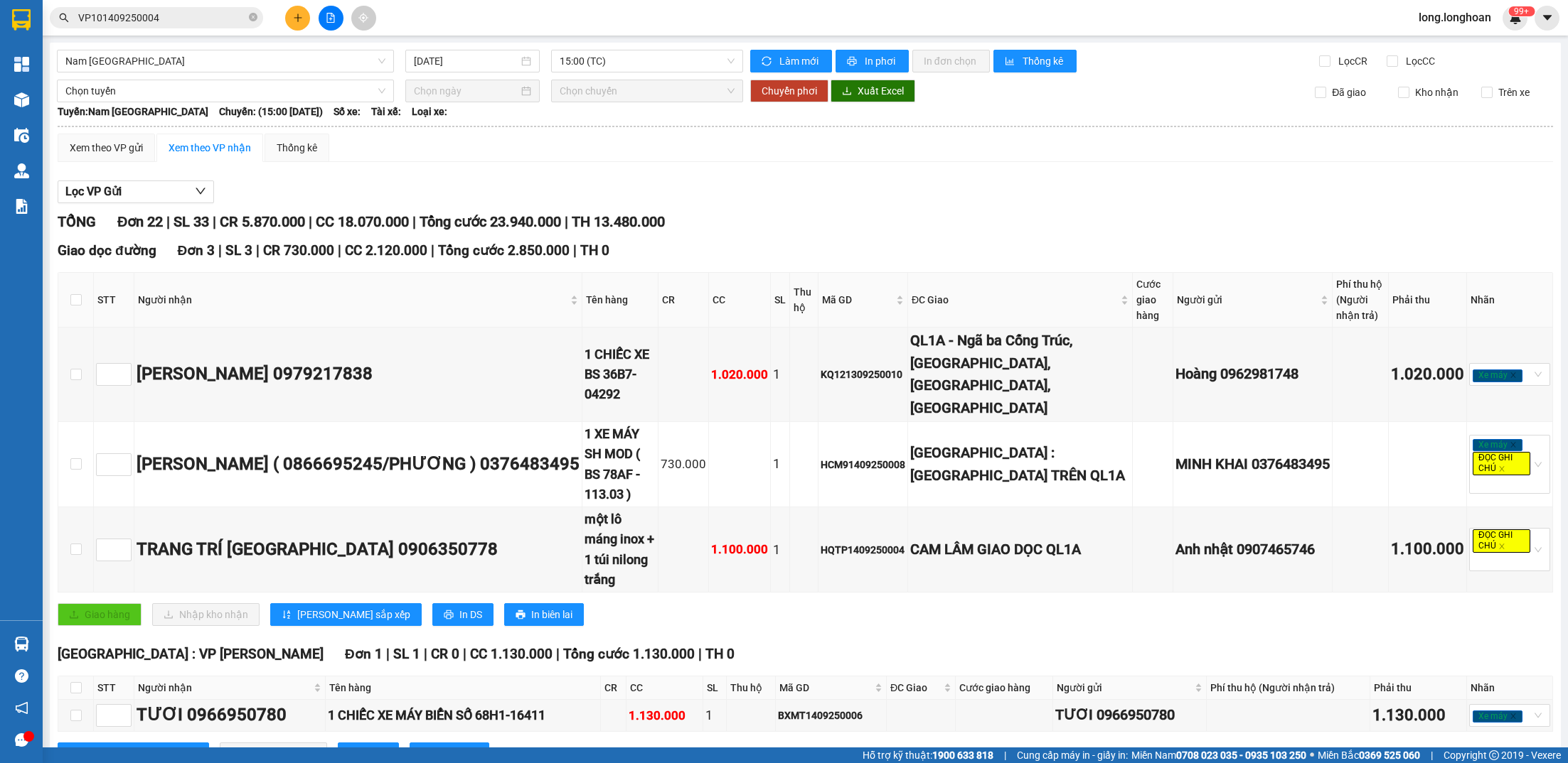
click at [308, 59] on span "Nam [GEOGRAPHIC_DATA]" at bounding box center [226, 61] width 320 height 21
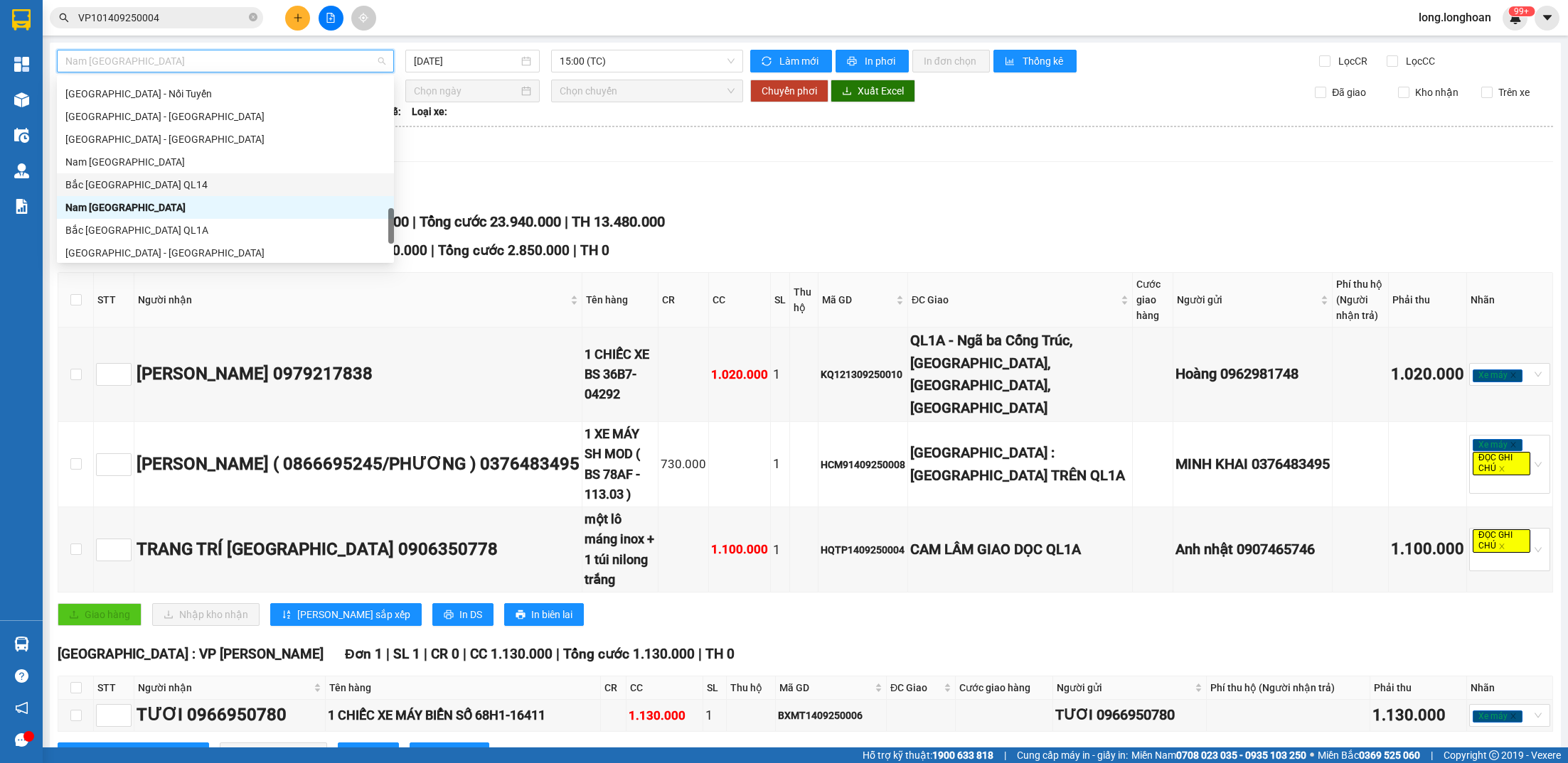
scroll to position [777, 0]
click at [172, 231] on div "Bắc [GEOGRAPHIC_DATA] QL1A" at bounding box center [226, 227] width 320 height 16
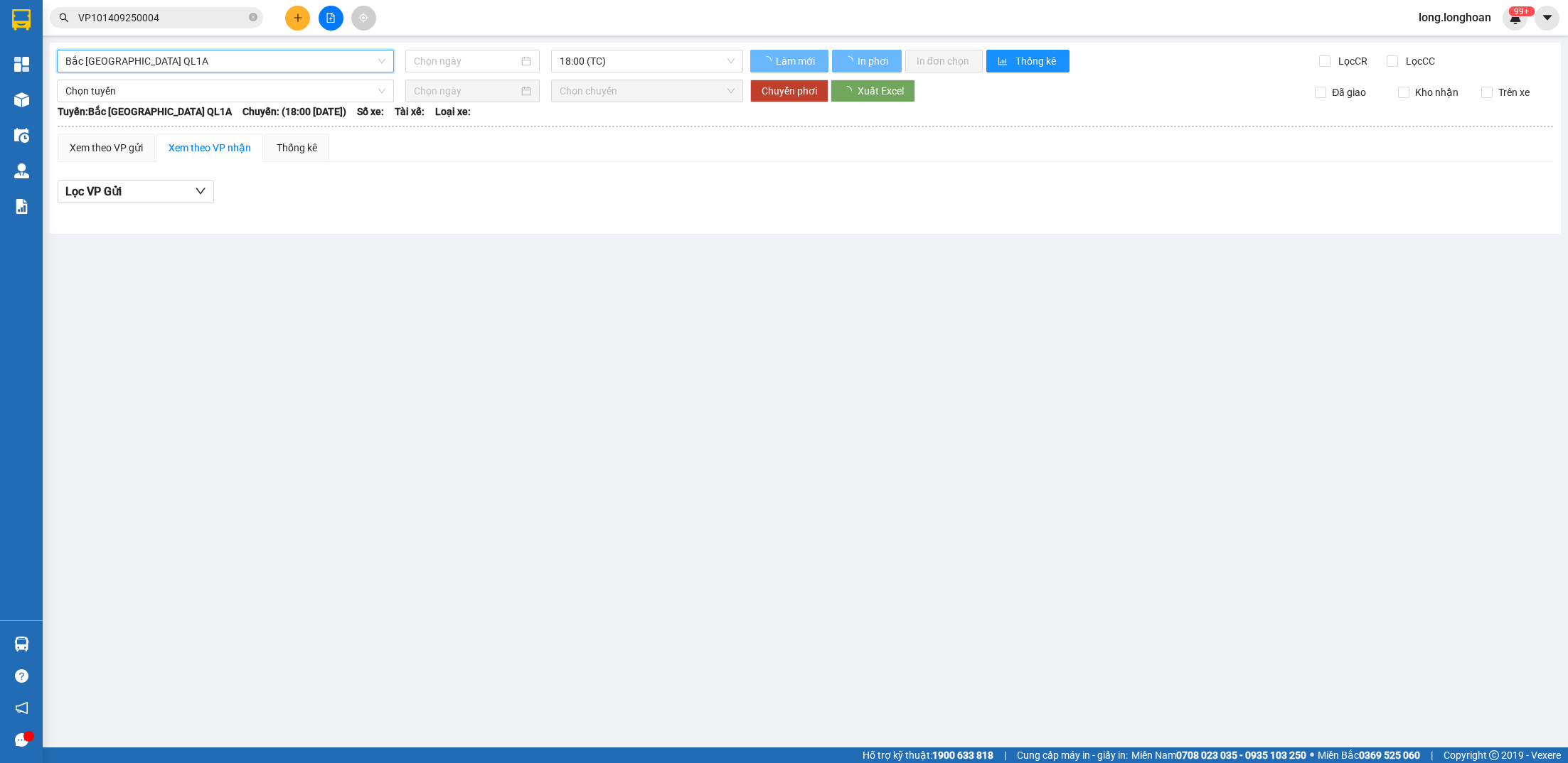
type input "[DATE]"
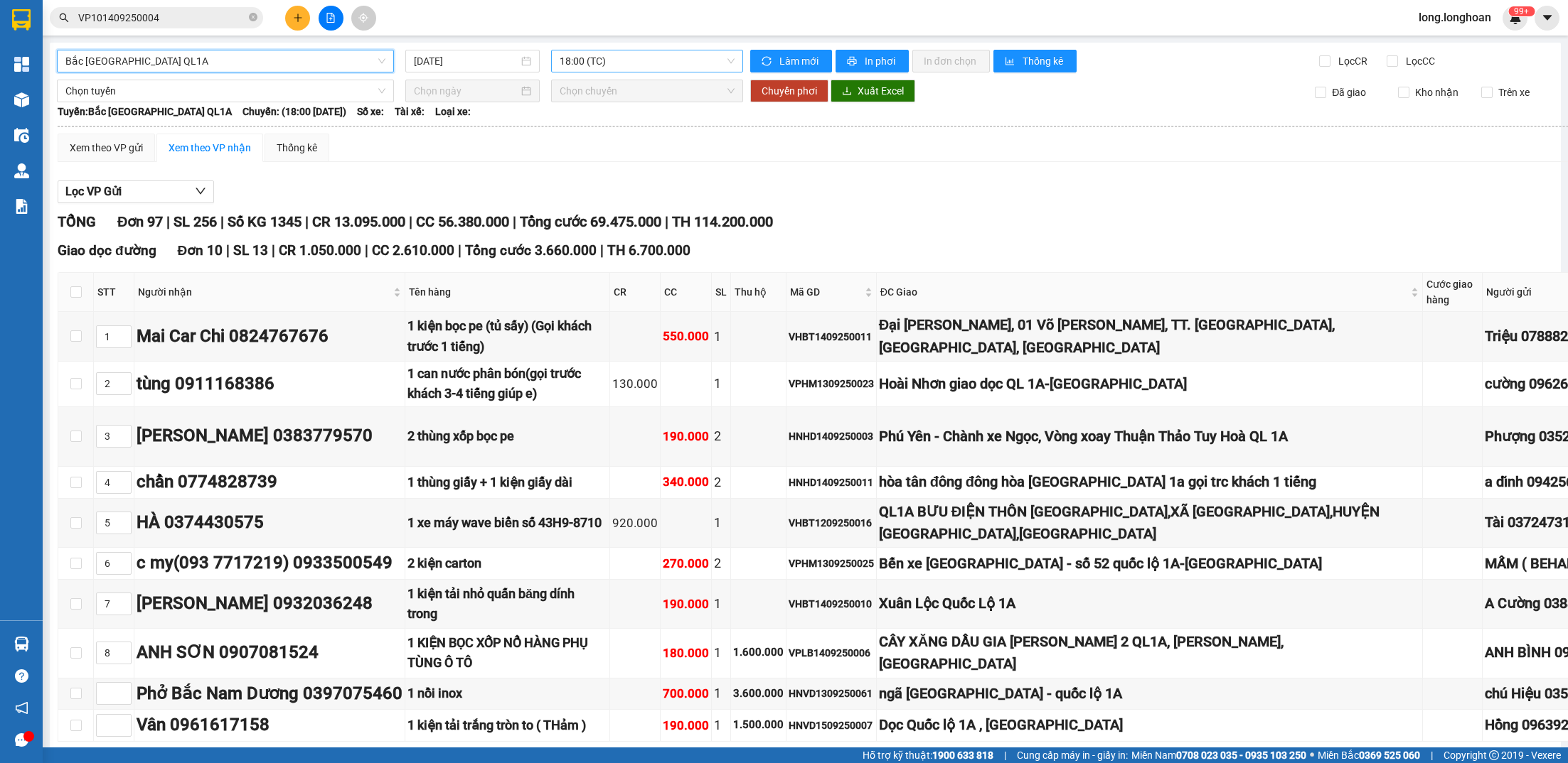
click at [624, 61] on span "18:00 (TC)" at bounding box center [647, 61] width 175 height 21
click at [598, 125] on div "23:00 (TC)" at bounding box center [615, 134] width 128 height 23
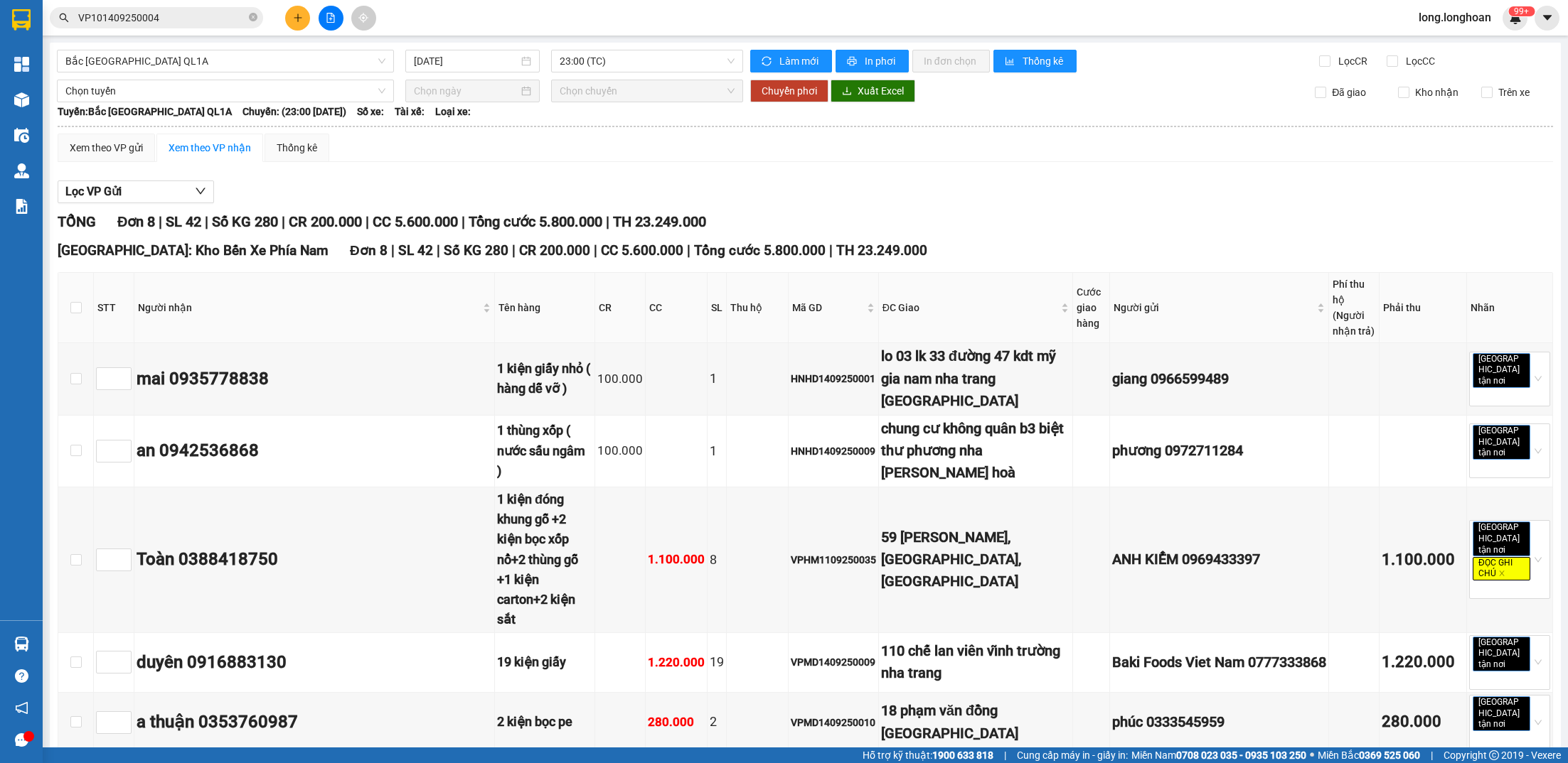
click at [863, 191] on div "Lọc VP Gửi" at bounding box center [806, 191] width 1495 height 23
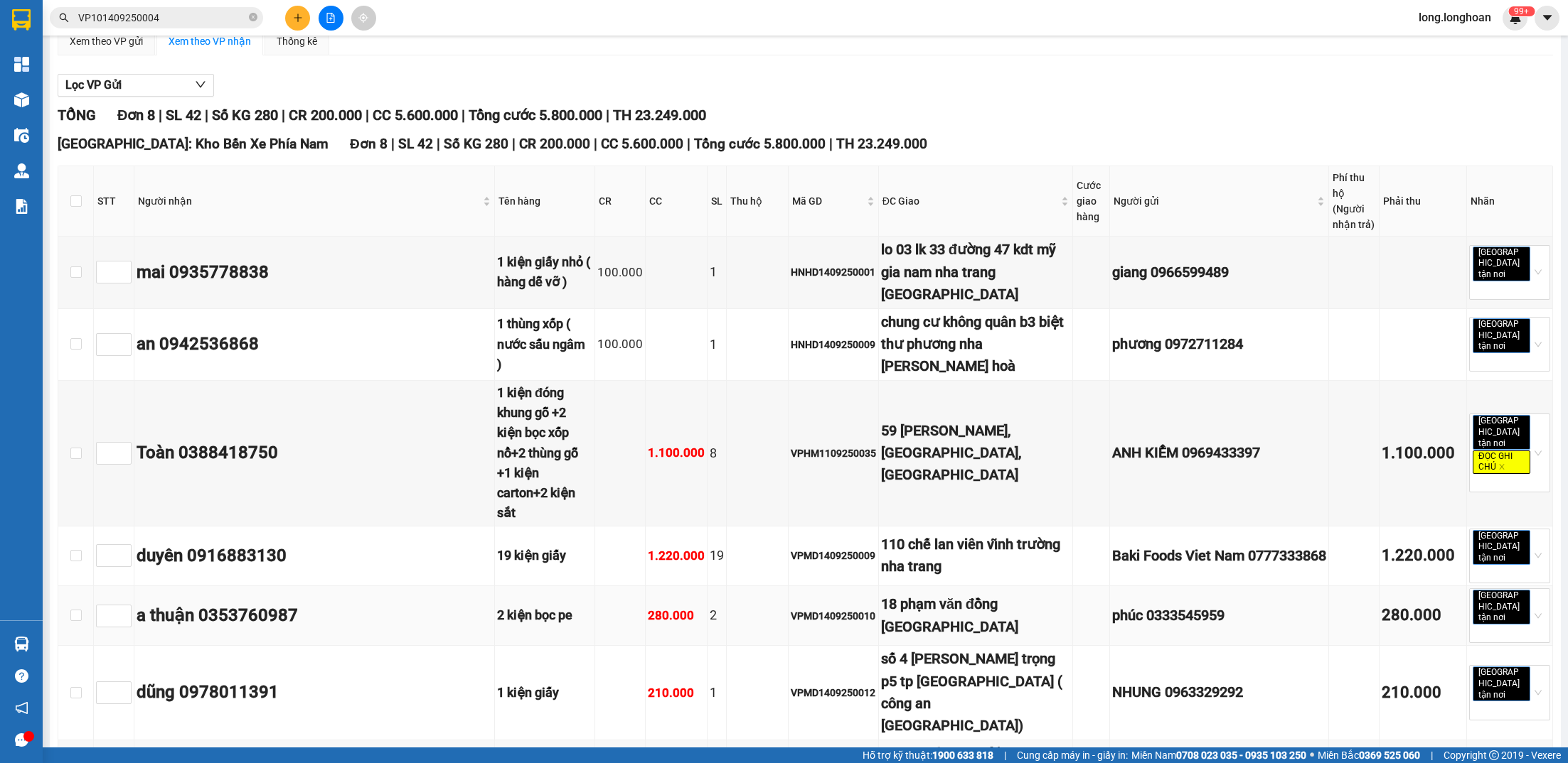
scroll to position [87, 0]
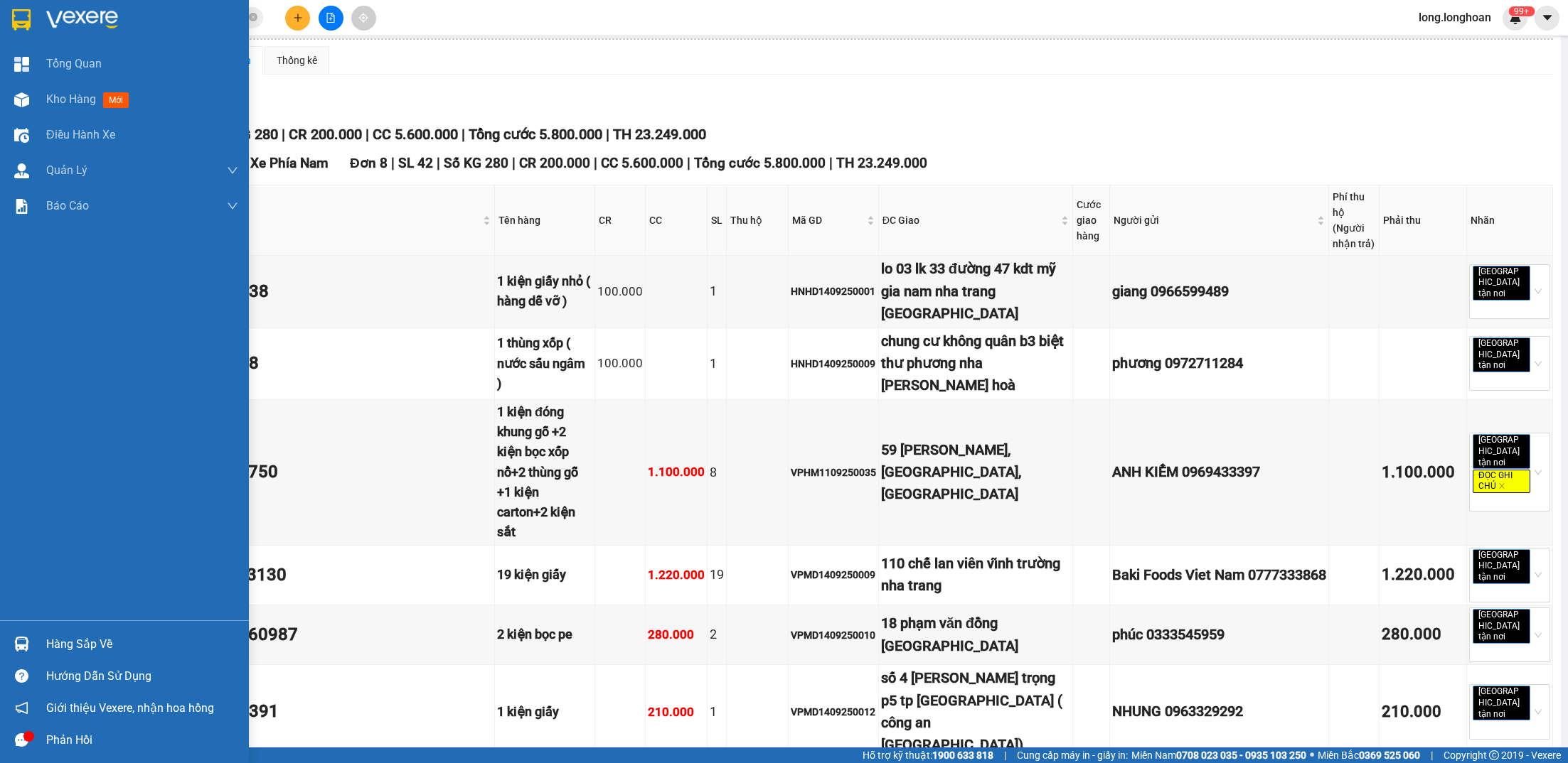
click at [31, 19] on div at bounding box center [21, 19] width 25 height 25
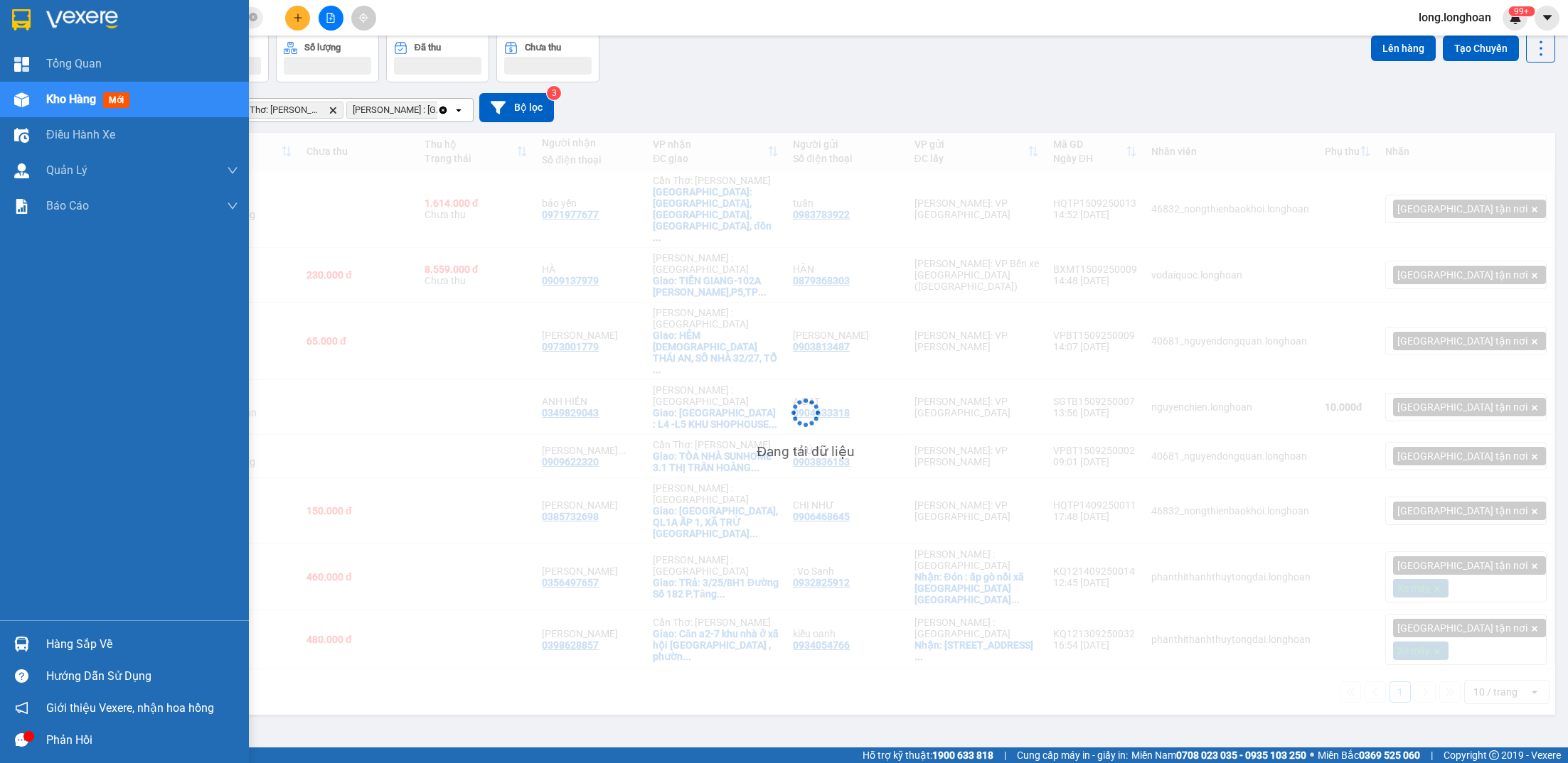
scroll to position [64, 0]
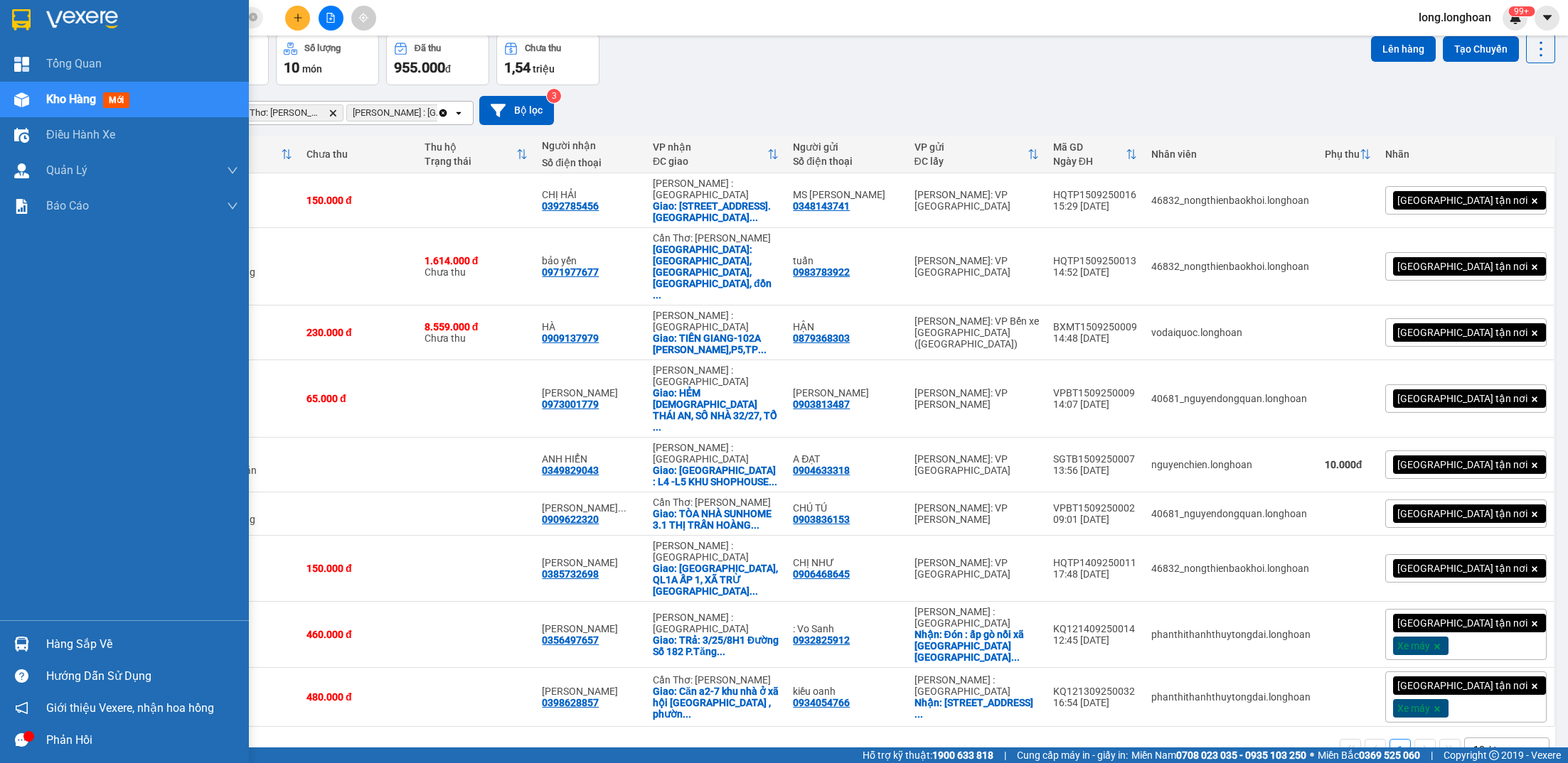
click at [20, 22] on img at bounding box center [21, 19] width 18 height 21
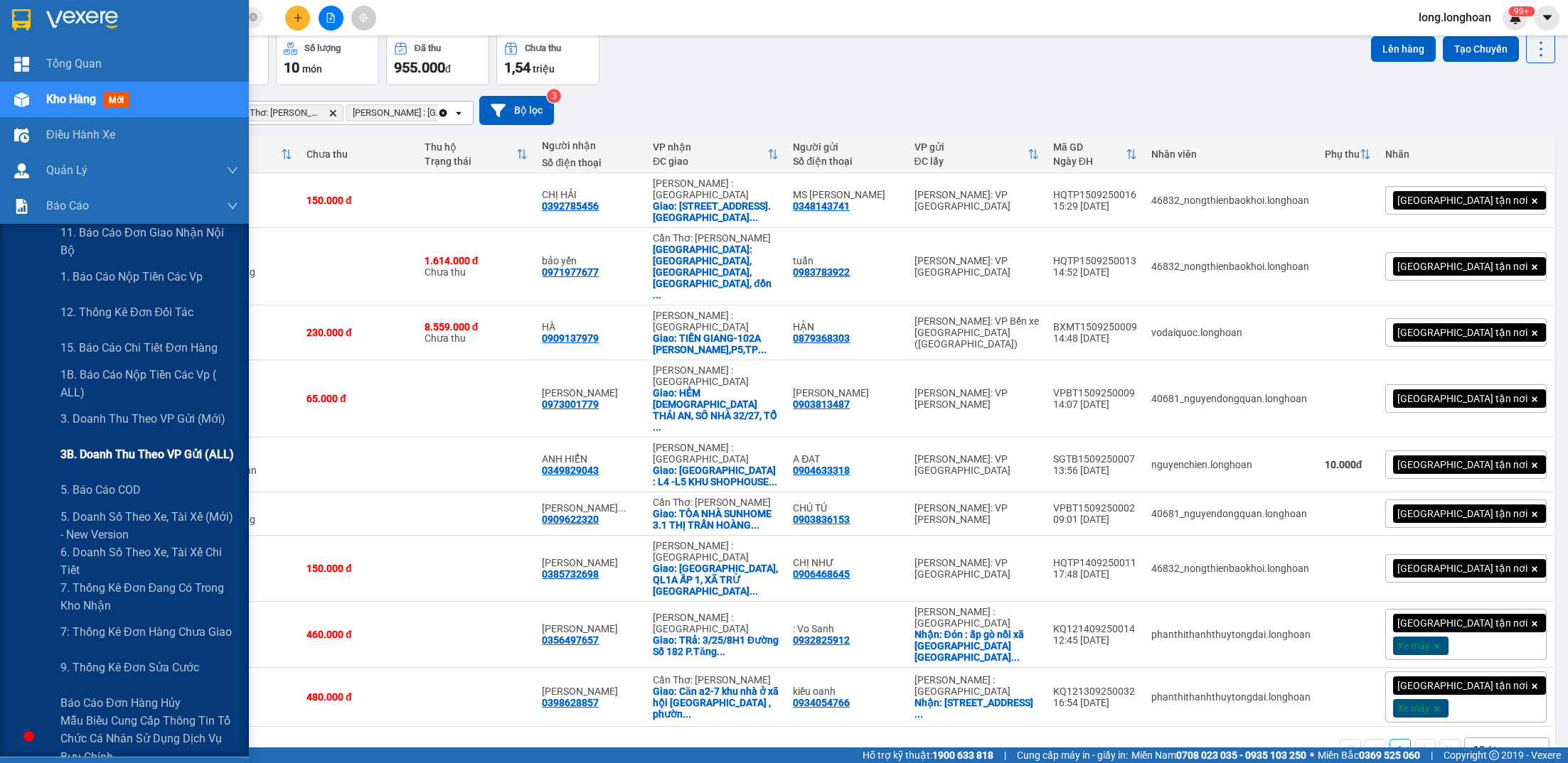
click at [163, 445] on span "3B. Doanh Thu theo VP Gửi (ALL)" at bounding box center [147, 454] width 173 height 17
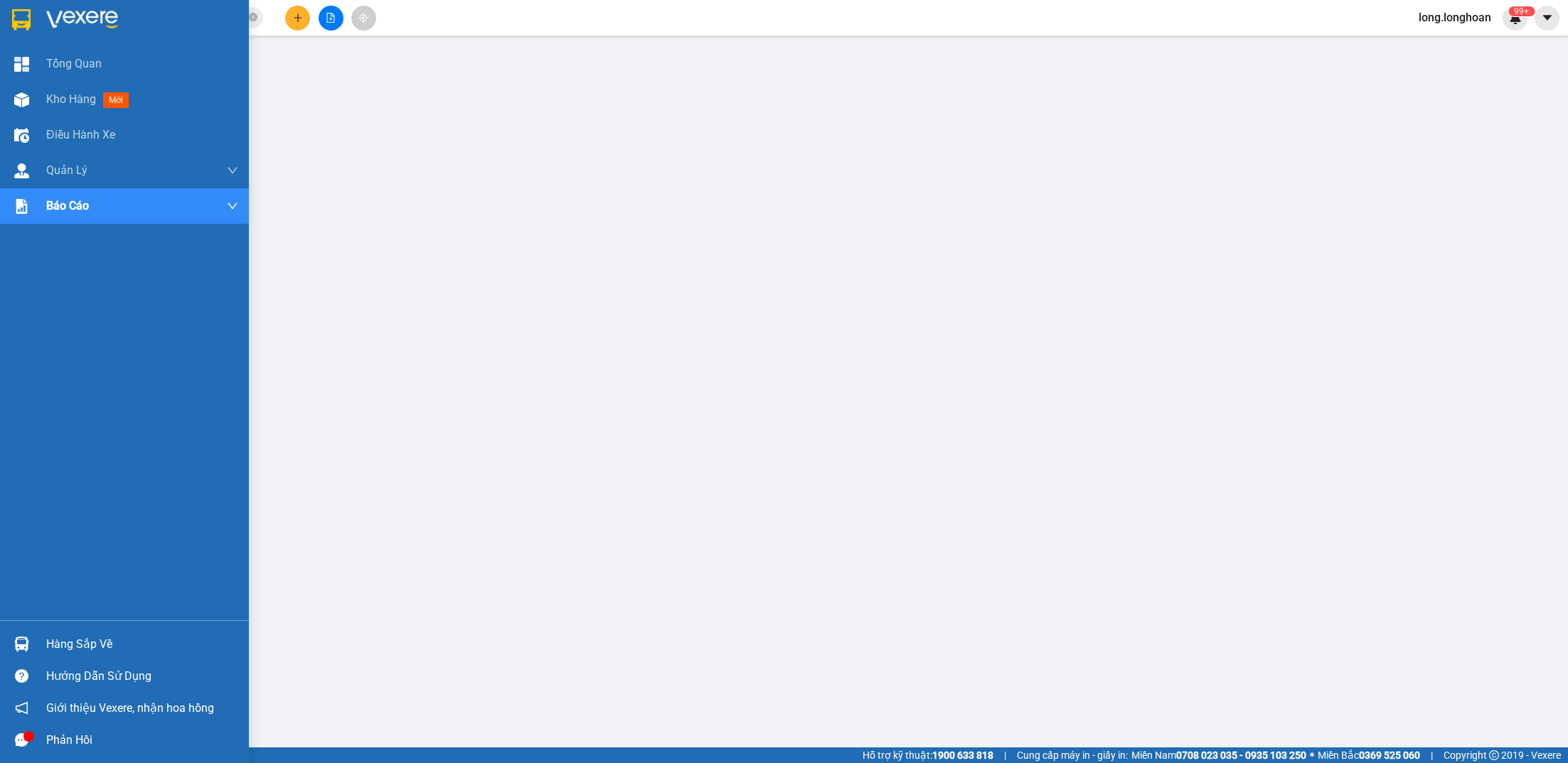
click at [19, 12] on img at bounding box center [21, 19] width 18 height 21
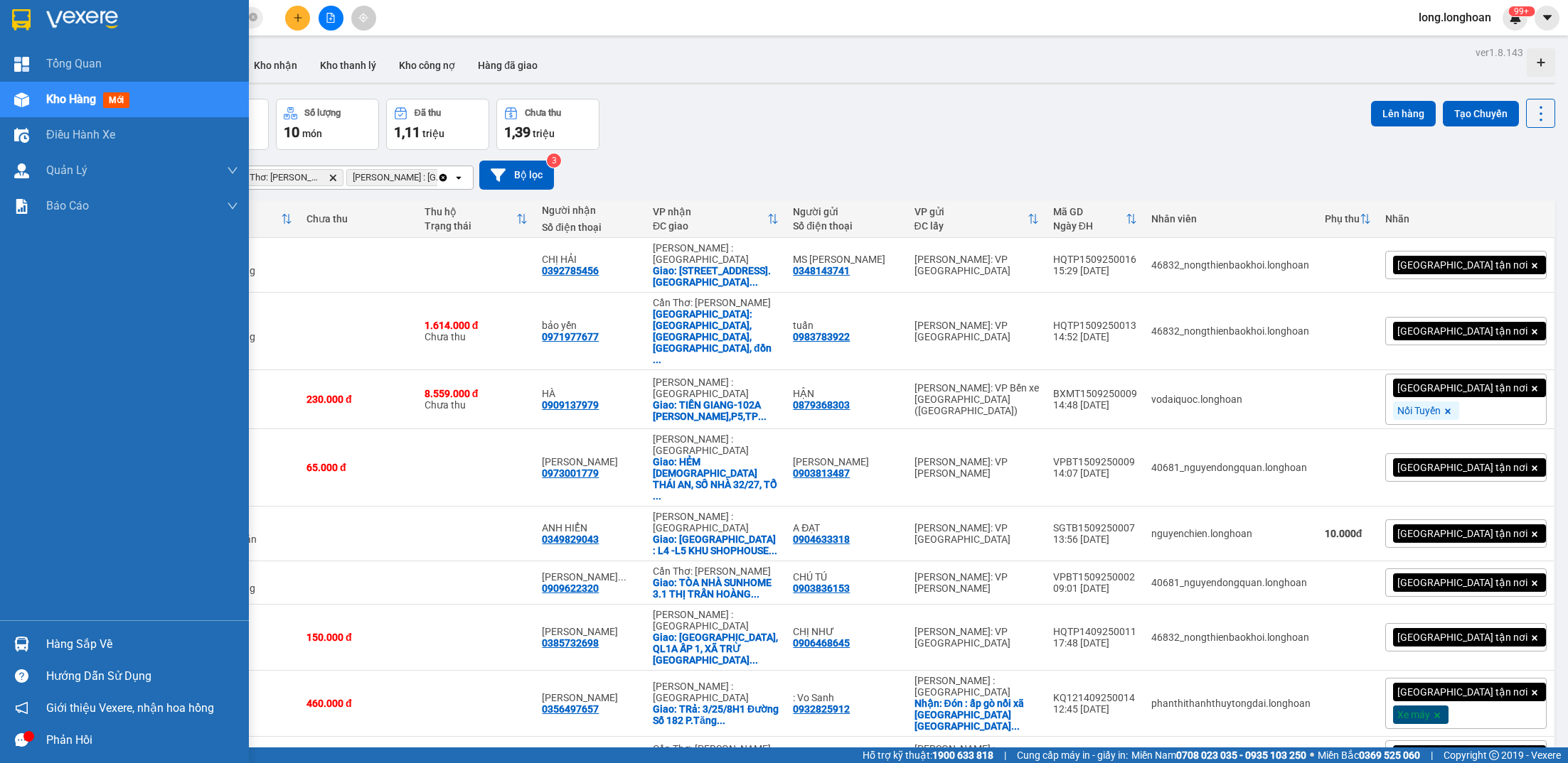
click at [33, 23] on div at bounding box center [21, 19] width 25 height 25
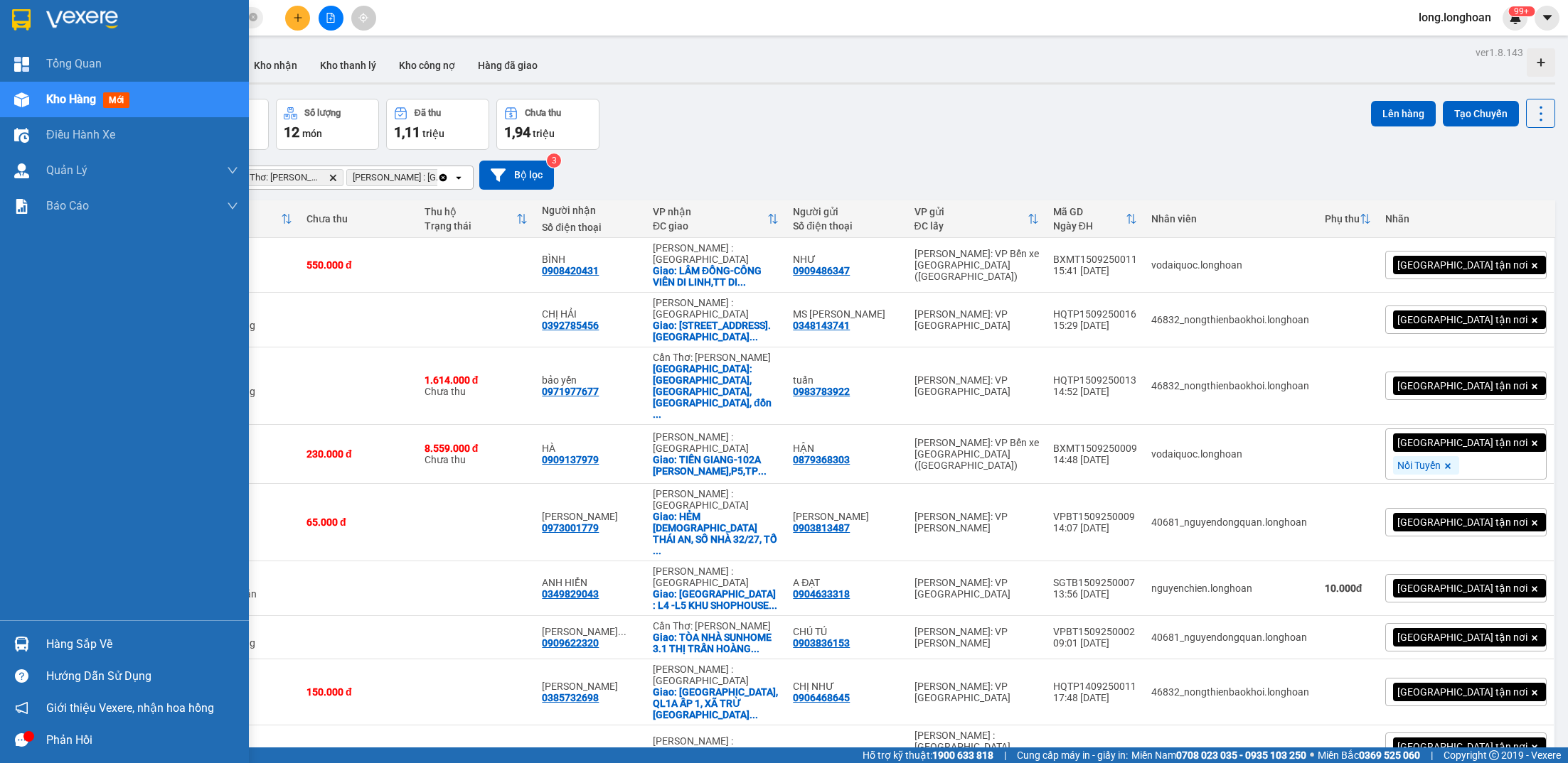
click at [26, 24] on img at bounding box center [21, 19] width 18 height 21
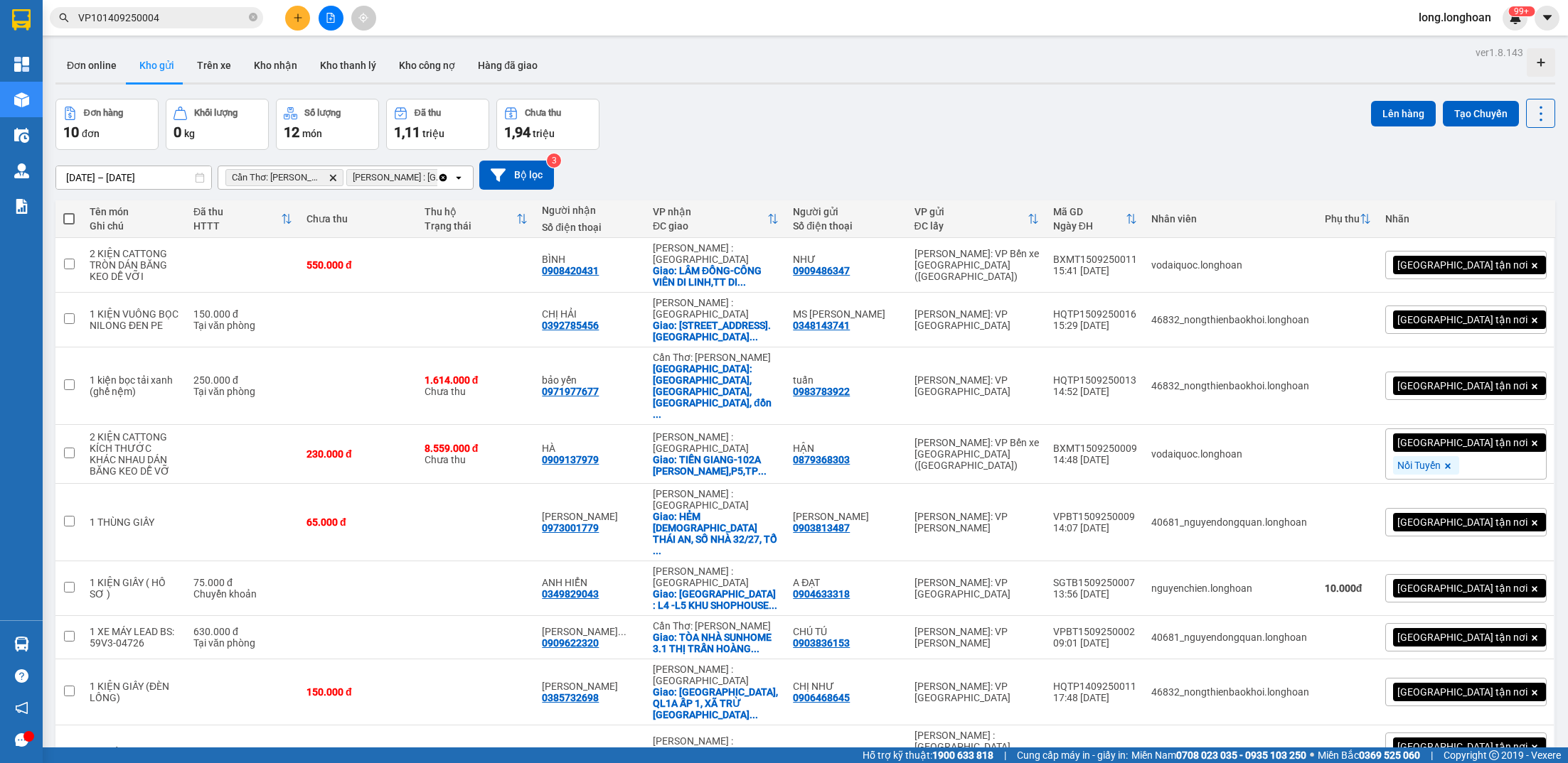
click at [725, 156] on div "[DATE] – [DATE] Press the down arrow key to interact with the calendar and sele…" at bounding box center [805, 175] width 1500 height 51
click at [339, 15] on button at bounding box center [331, 17] width 25 height 25
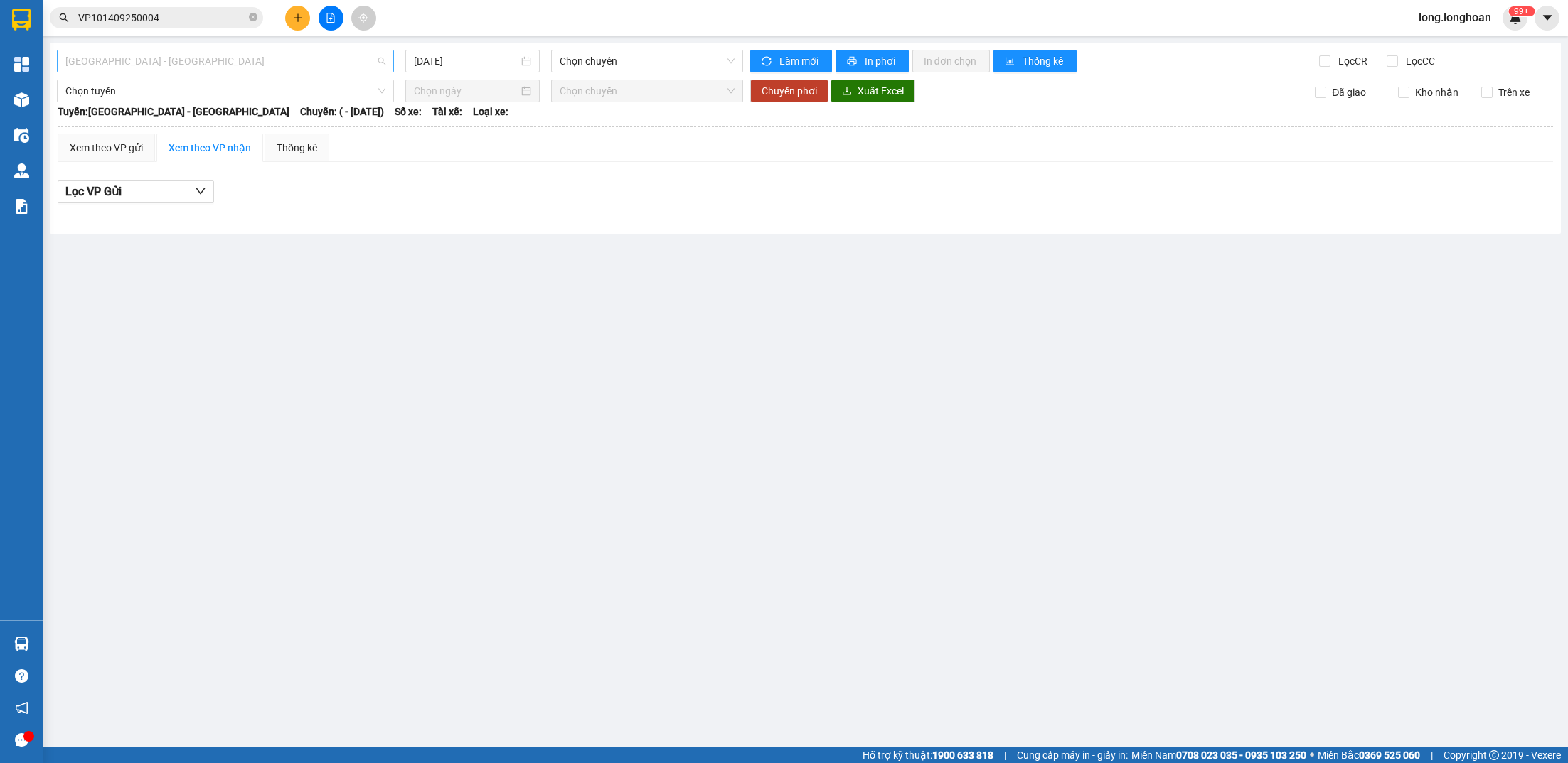
click at [267, 58] on span "[GEOGRAPHIC_DATA] - [GEOGRAPHIC_DATA]" at bounding box center [226, 61] width 320 height 21
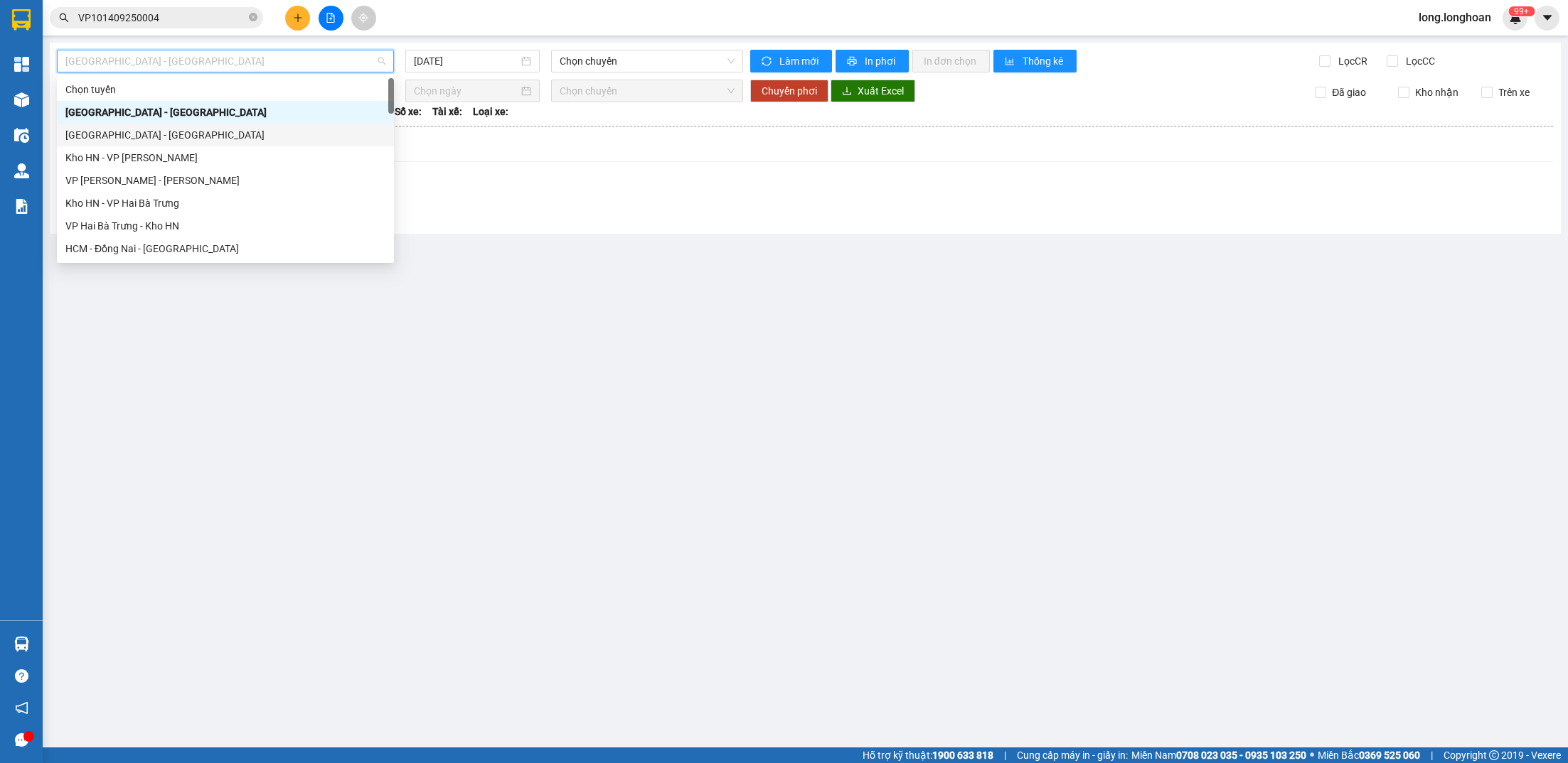
click at [180, 142] on div "[GEOGRAPHIC_DATA] - [GEOGRAPHIC_DATA]" at bounding box center [226, 134] width 320 height 16
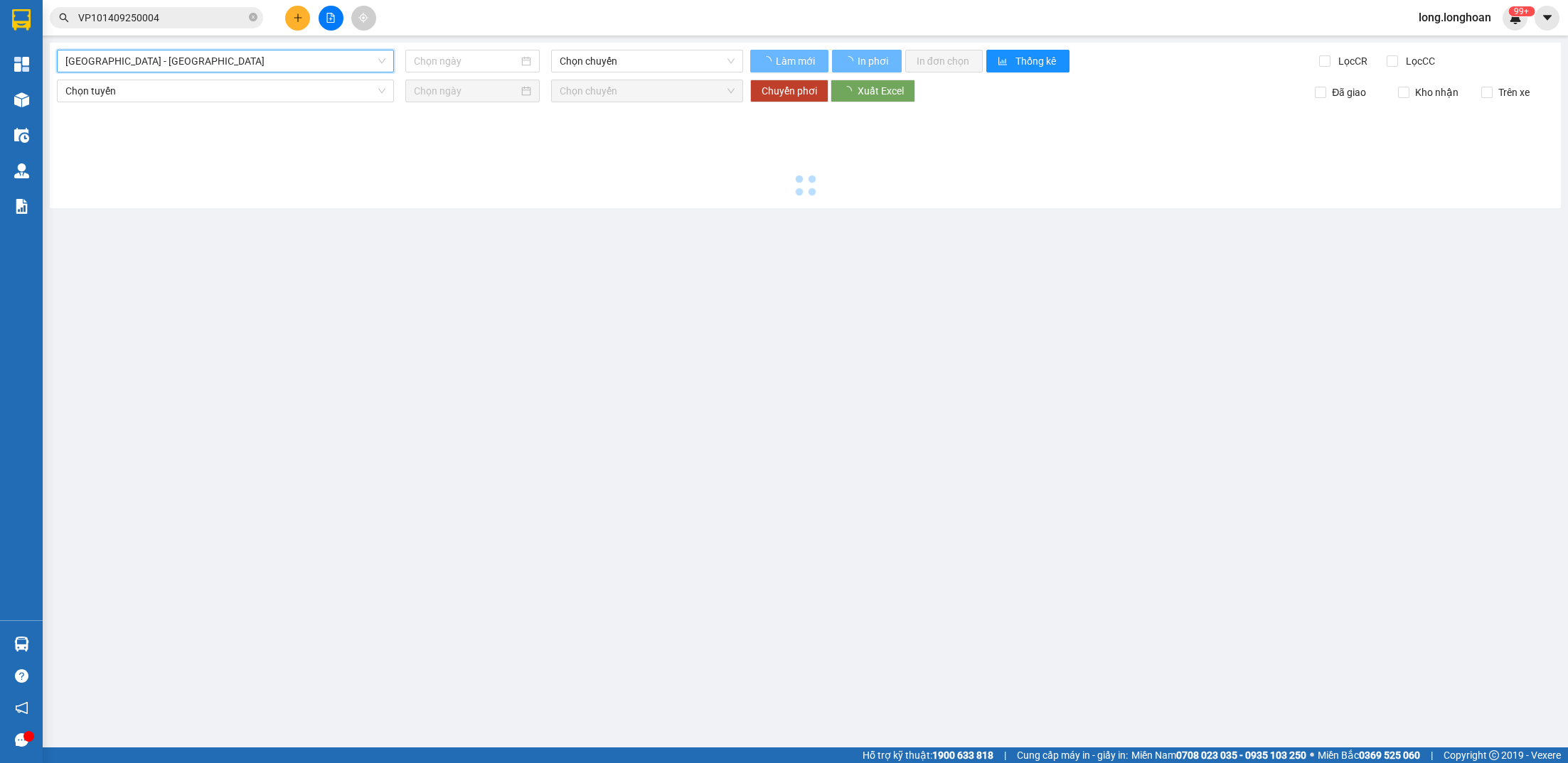
type input "[DATE]"
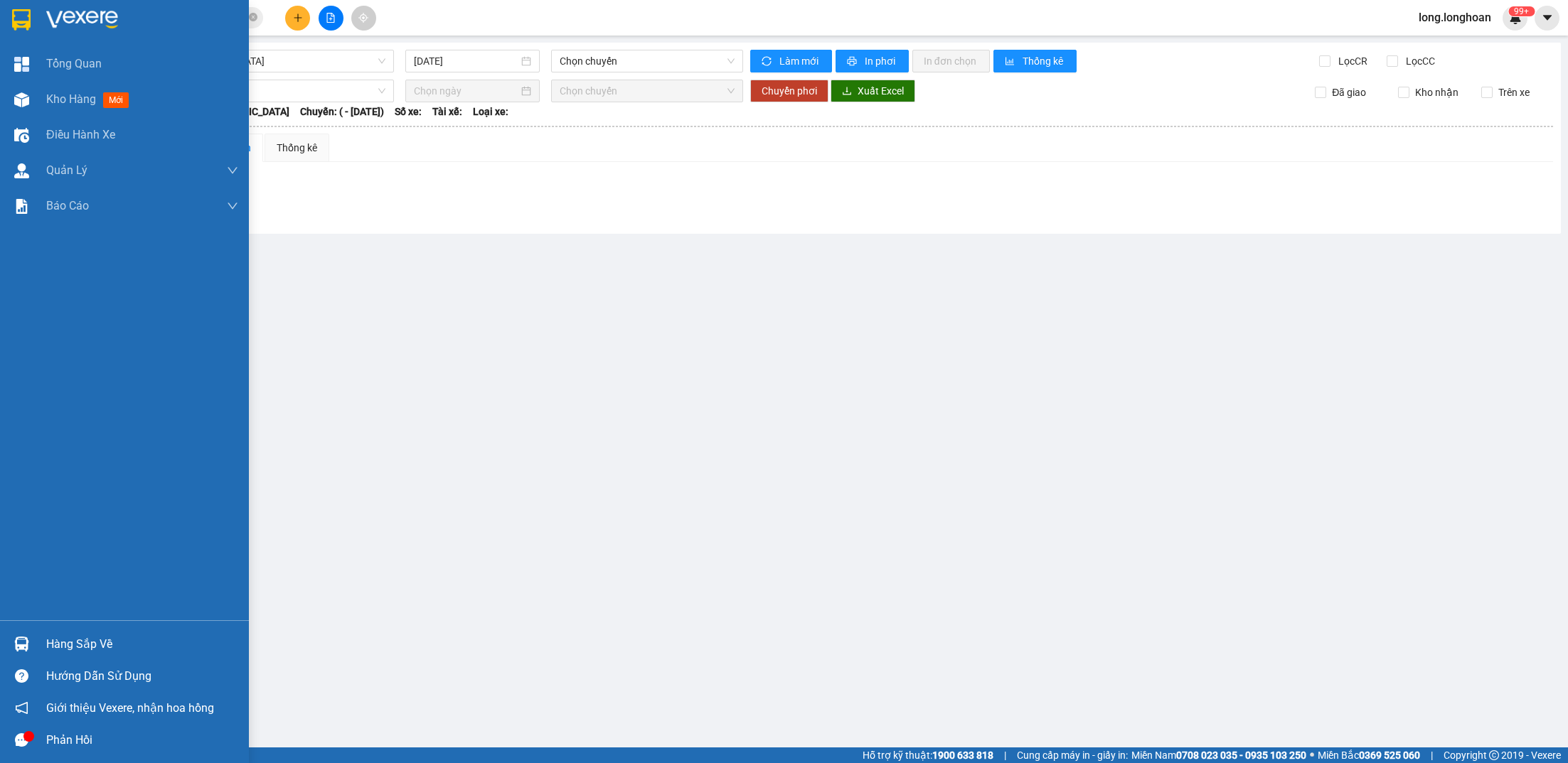
click at [12, 6] on div at bounding box center [124, 23] width 249 height 46
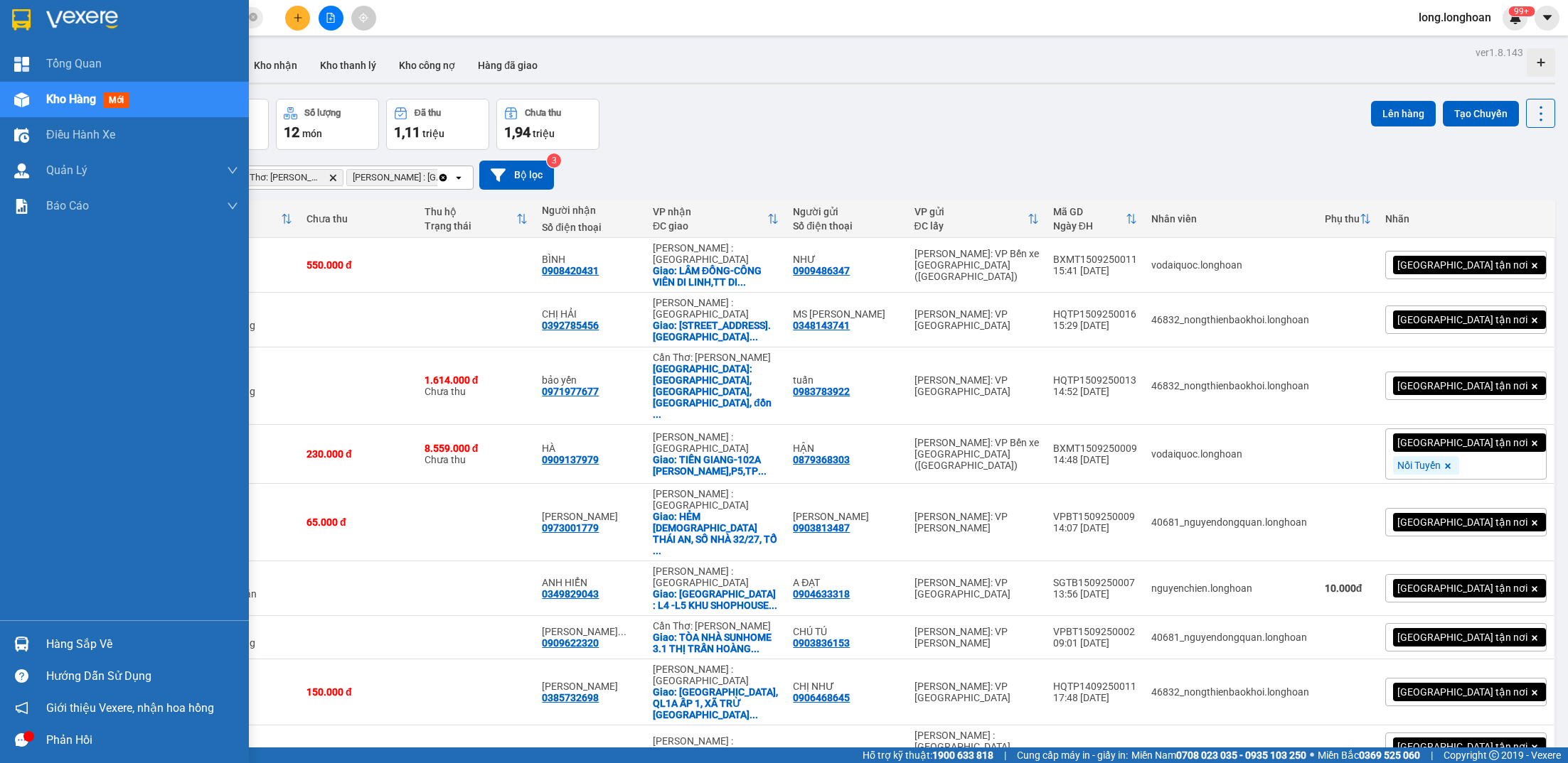
click at [3, 5] on div at bounding box center [124, 23] width 249 height 46
click at [18, 6] on div at bounding box center [124, 23] width 249 height 46
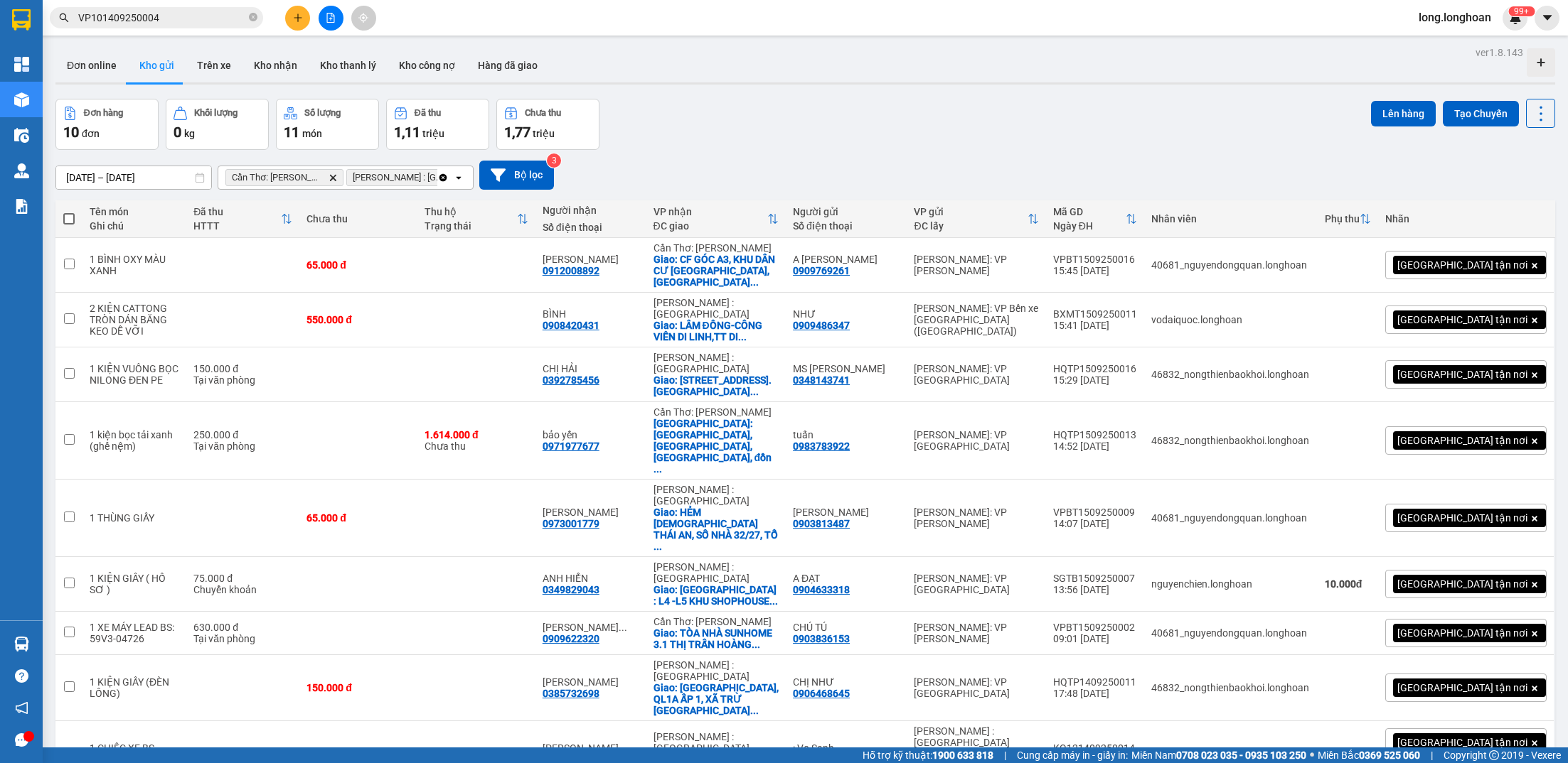
scroll to position [23, 0]
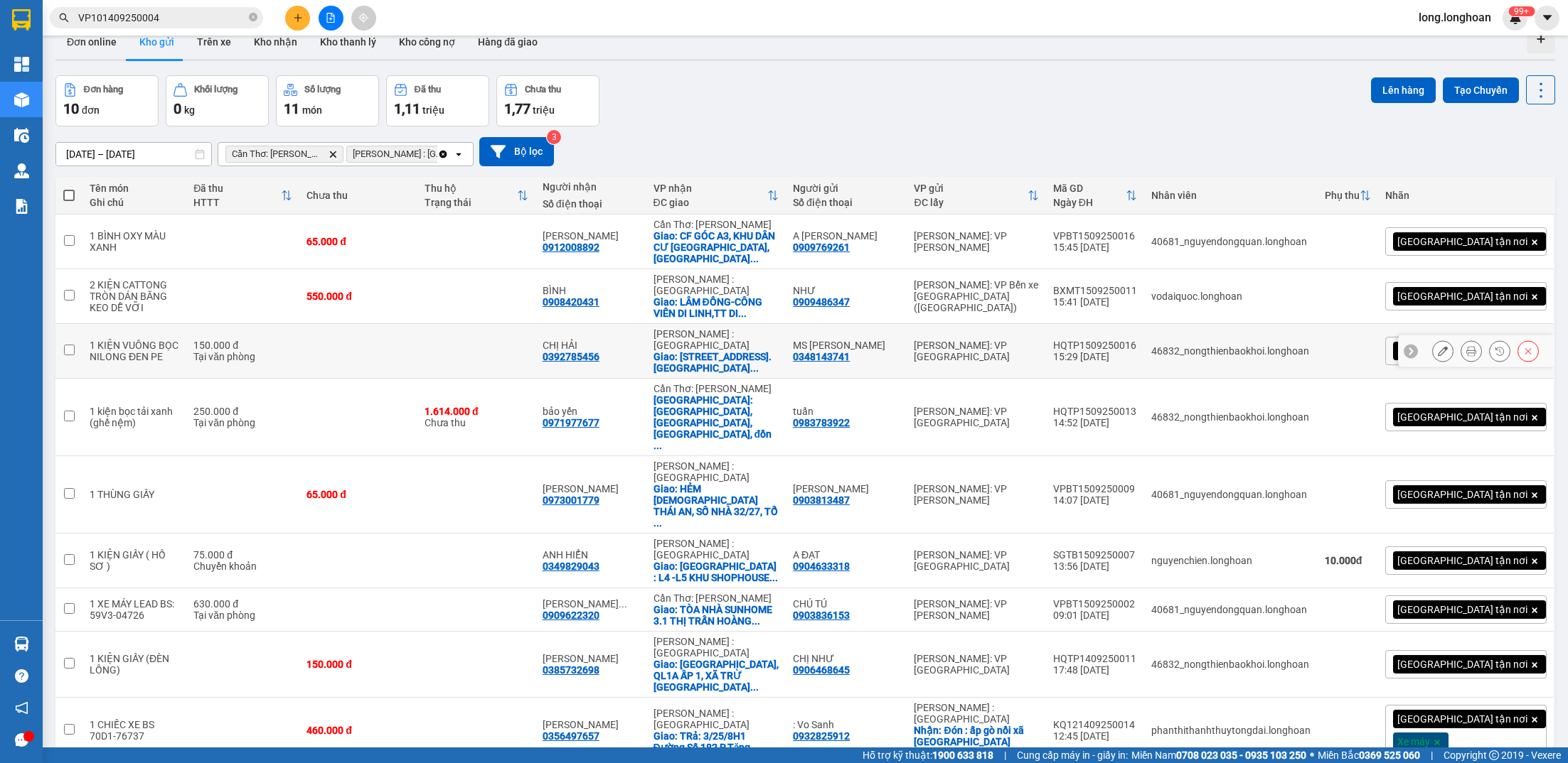
click at [779, 352] on div "Giao: [STREET_ADDRESS]. VŨNG ..." at bounding box center [716, 363] width 126 height 23
checkbox input "true"
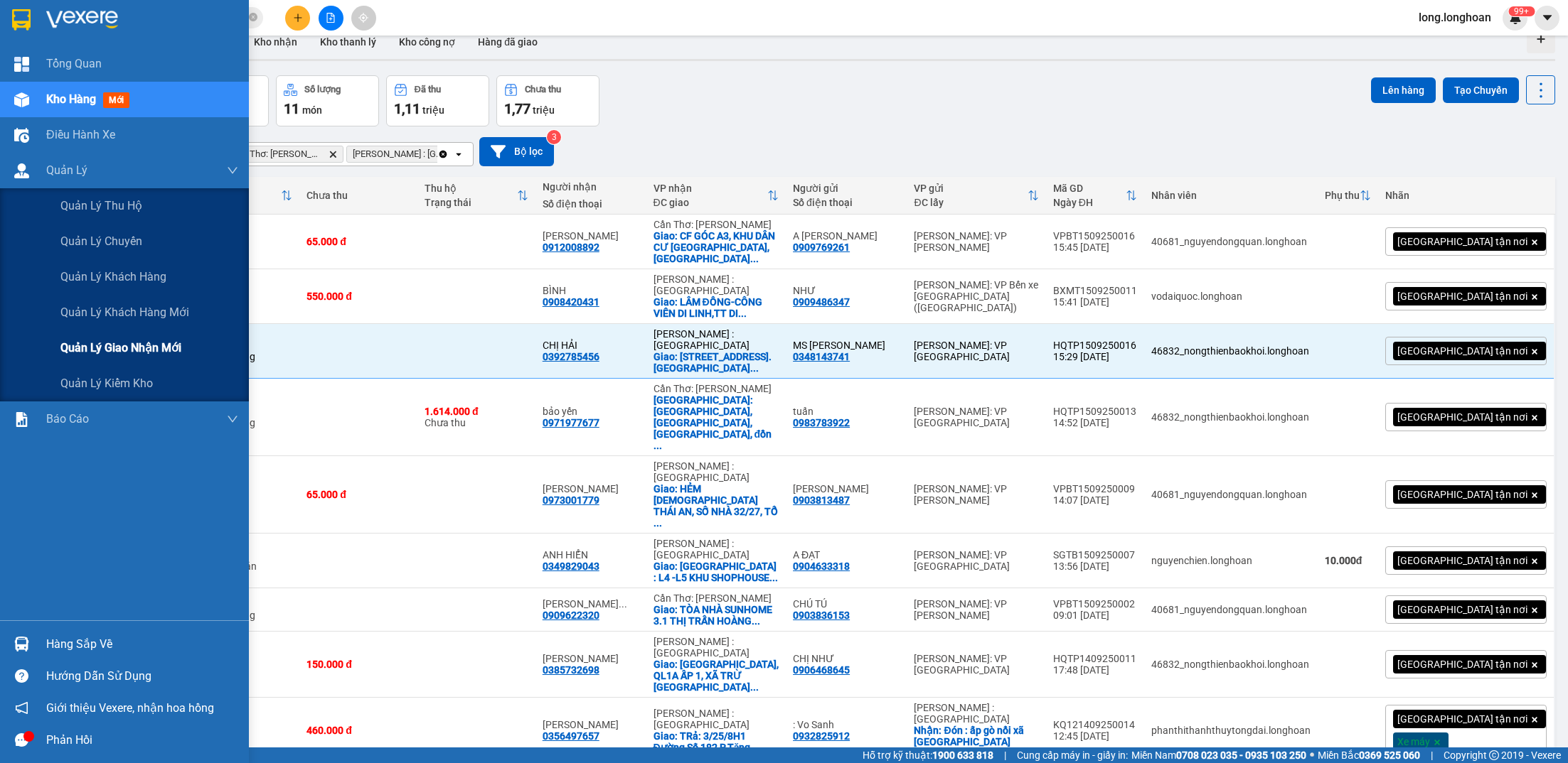
click at [159, 361] on div "Quản lý giao nhận mới" at bounding box center [149, 348] width 178 height 36
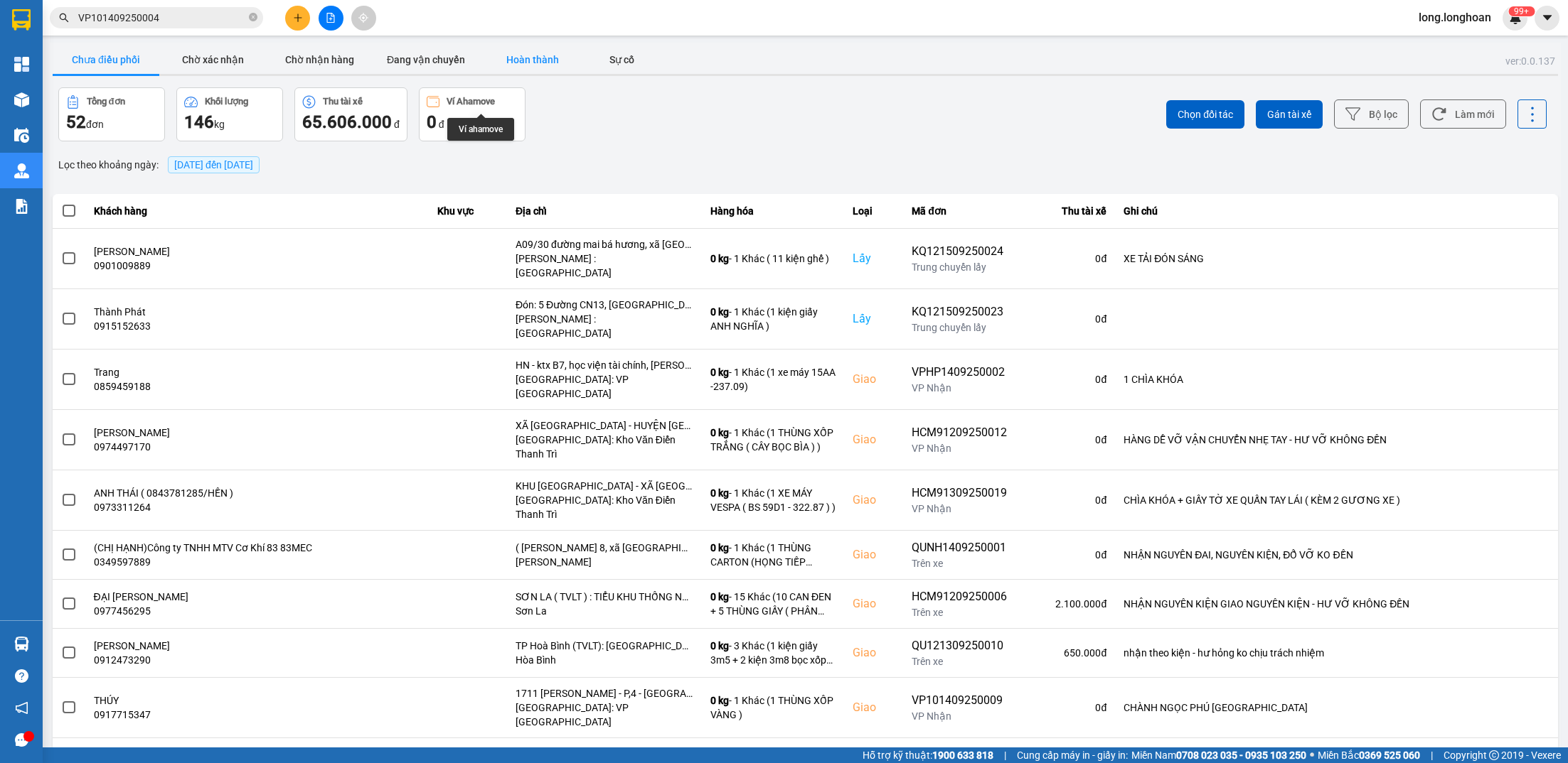
click at [540, 56] on button "Hoàn thành" at bounding box center [533, 59] width 107 height 29
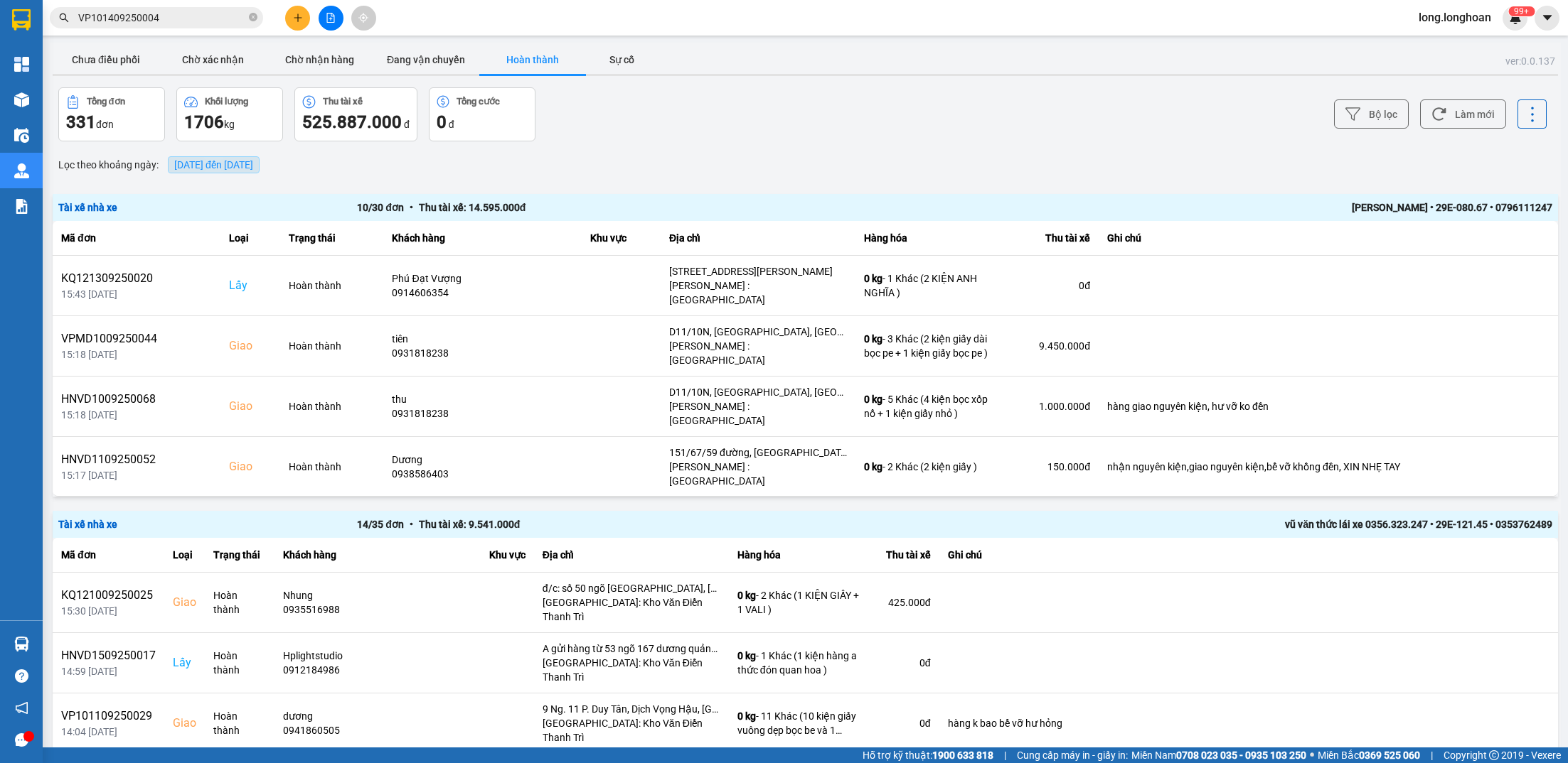
click at [260, 156] on span "[DATE] đến [DATE]" at bounding box center [214, 165] width 92 height 17
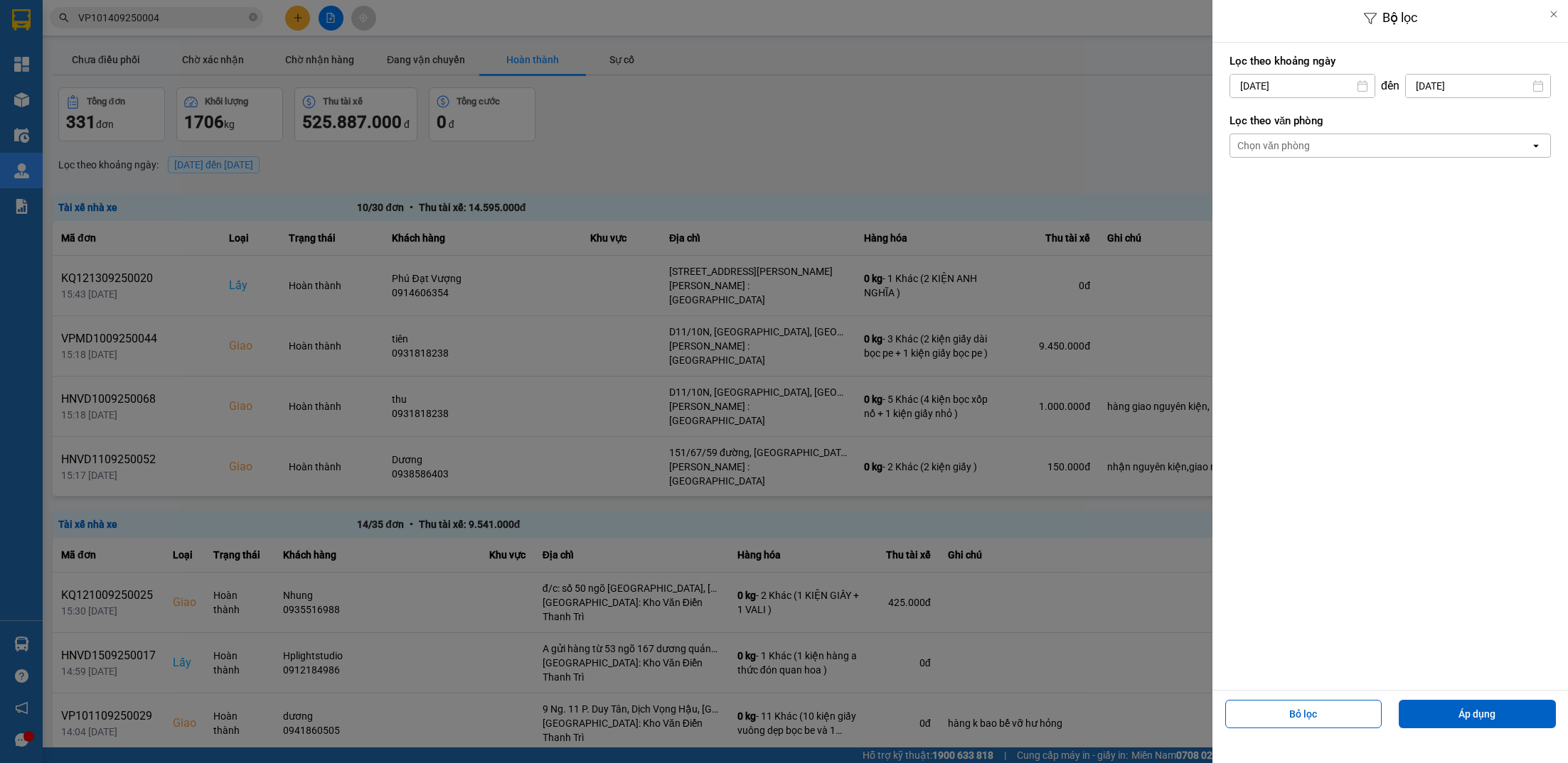
click at [1291, 82] on input "[DATE]" at bounding box center [1302, 86] width 145 height 23
click at [1405, 226] on div "14" at bounding box center [1409, 220] width 20 height 17
type input "[DATE]"
click at [1471, 83] on input "[DATE]" at bounding box center [1478, 86] width 145 height 23
click at [1548, 217] on div "14" at bounding box center [1542, 220] width 20 height 17
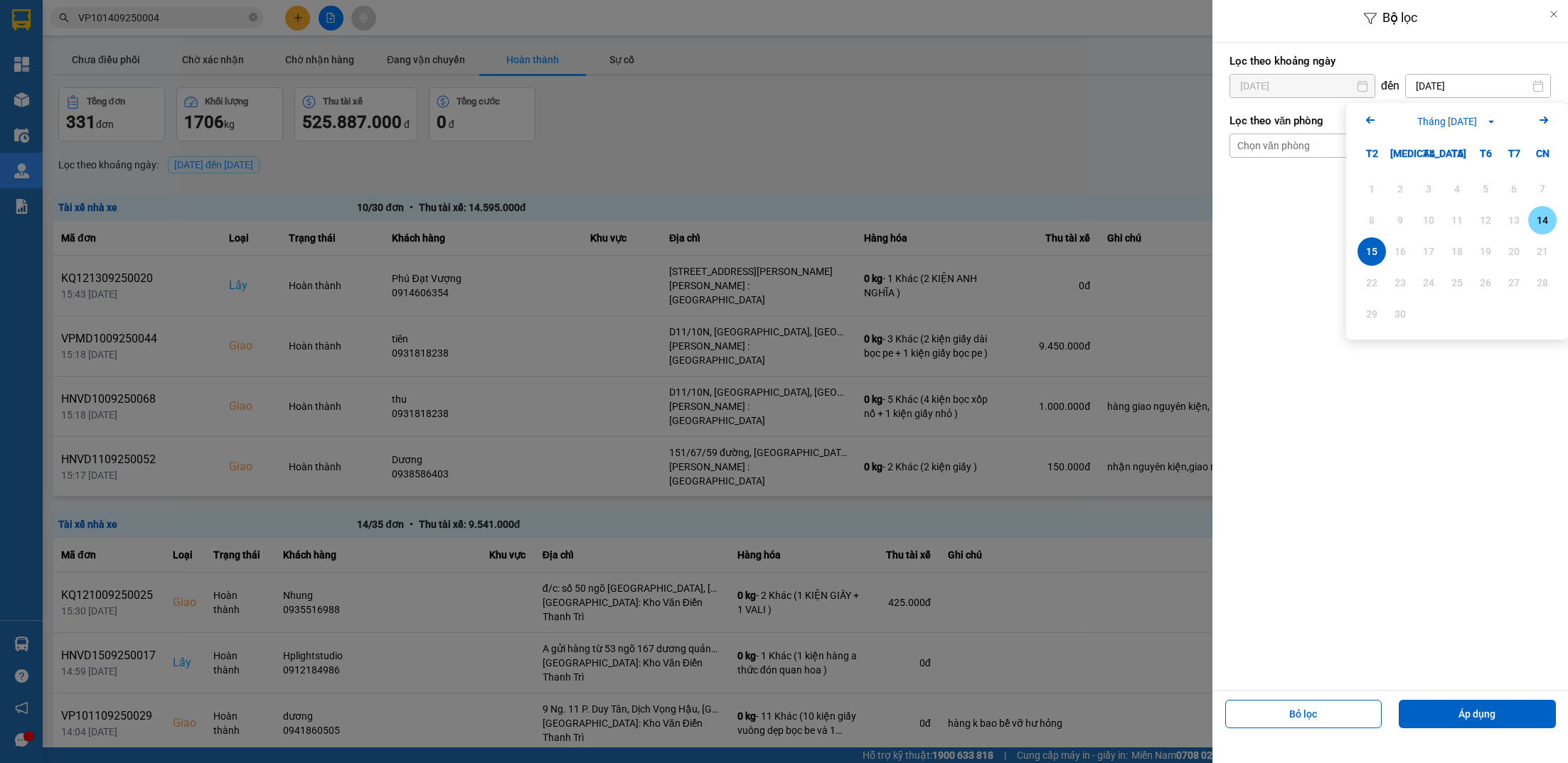
type input "[DATE]"
click at [1438, 711] on button "Áp dụng" at bounding box center [1477, 714] width 157 height 29
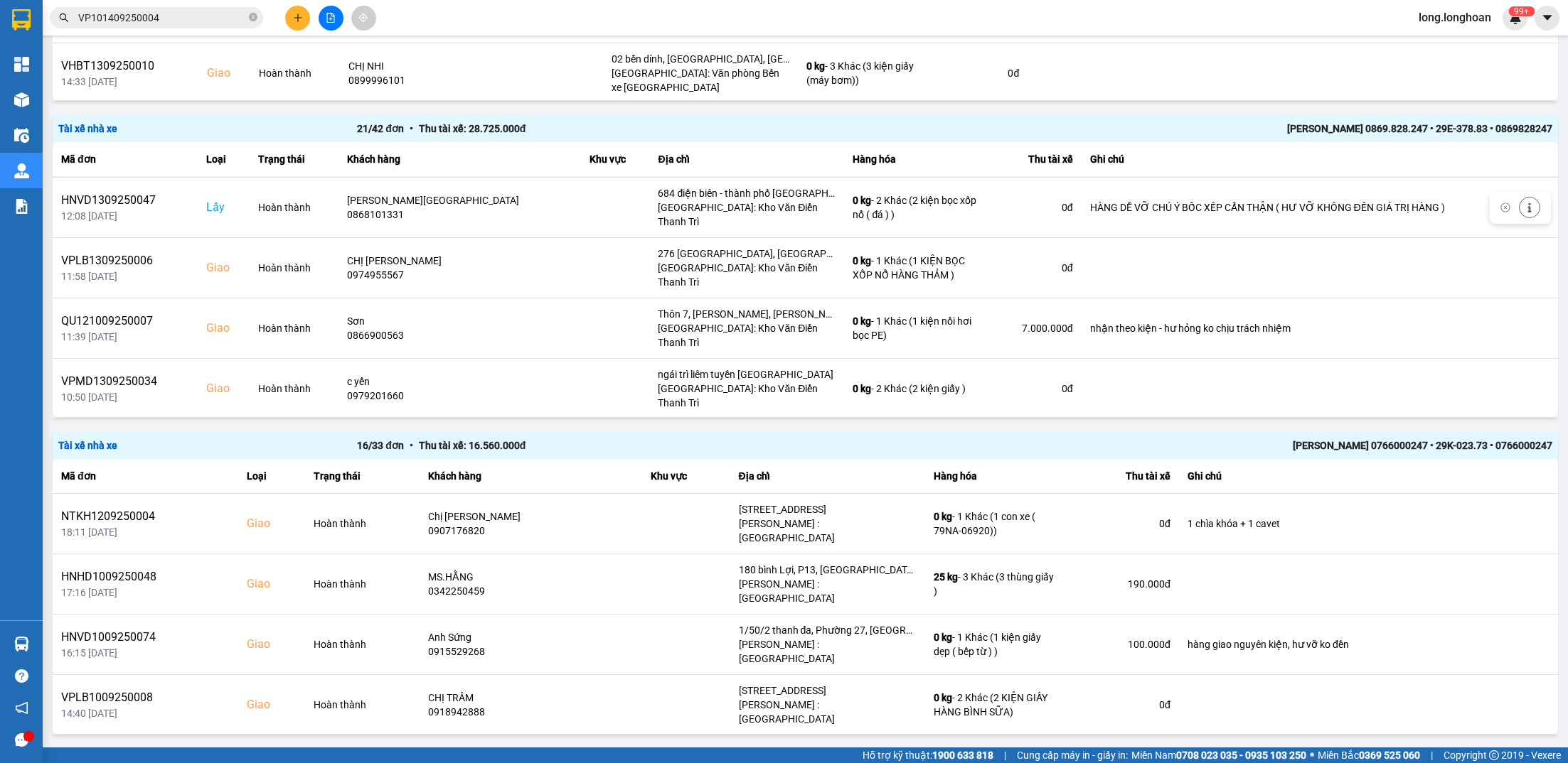
scroll to position [2269, 0]
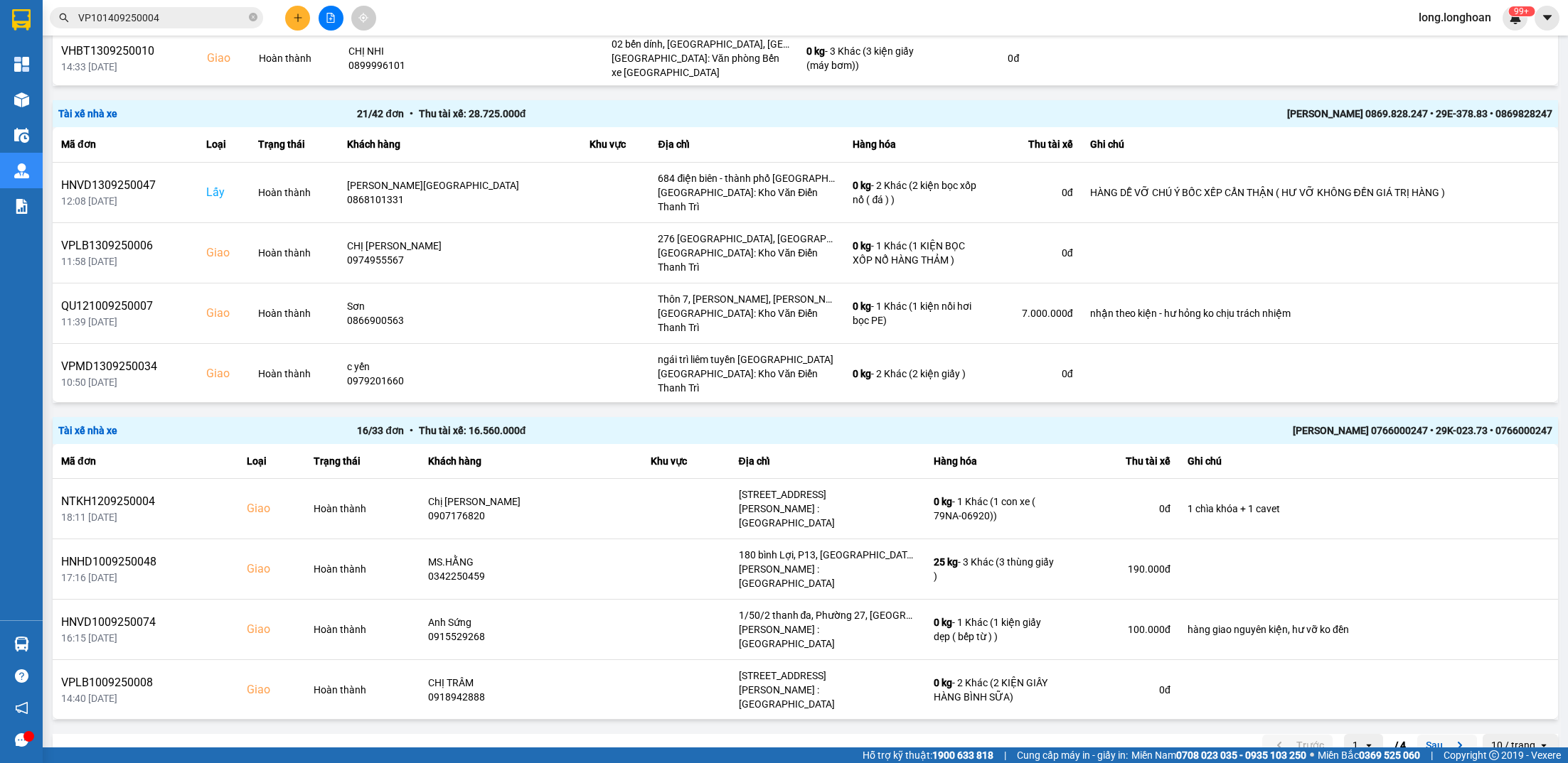
click at [1434, 735] on button "Sau" at bounding box center [1446, 746] width 60 height 21
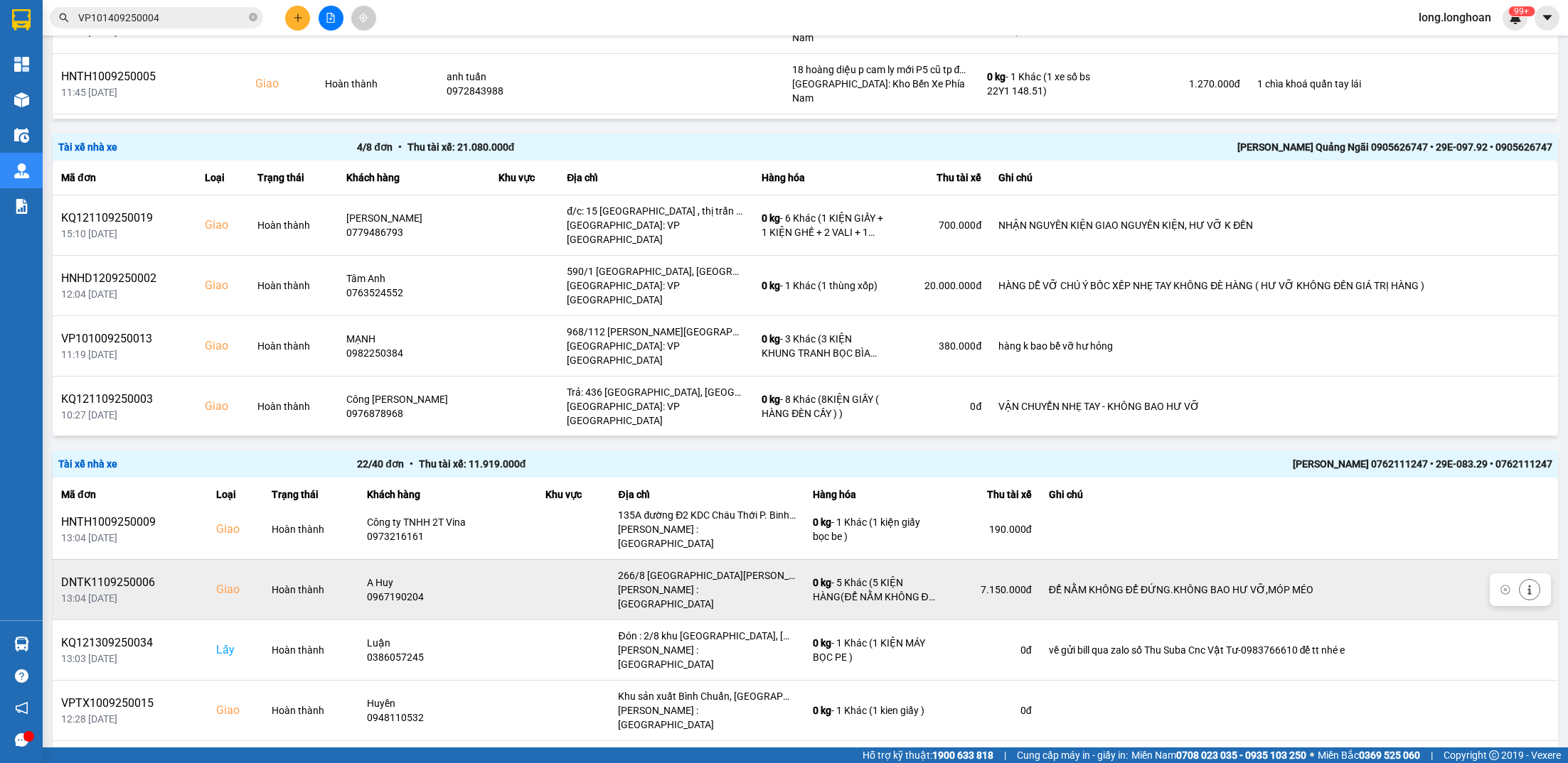
scroll to position [834, 0]
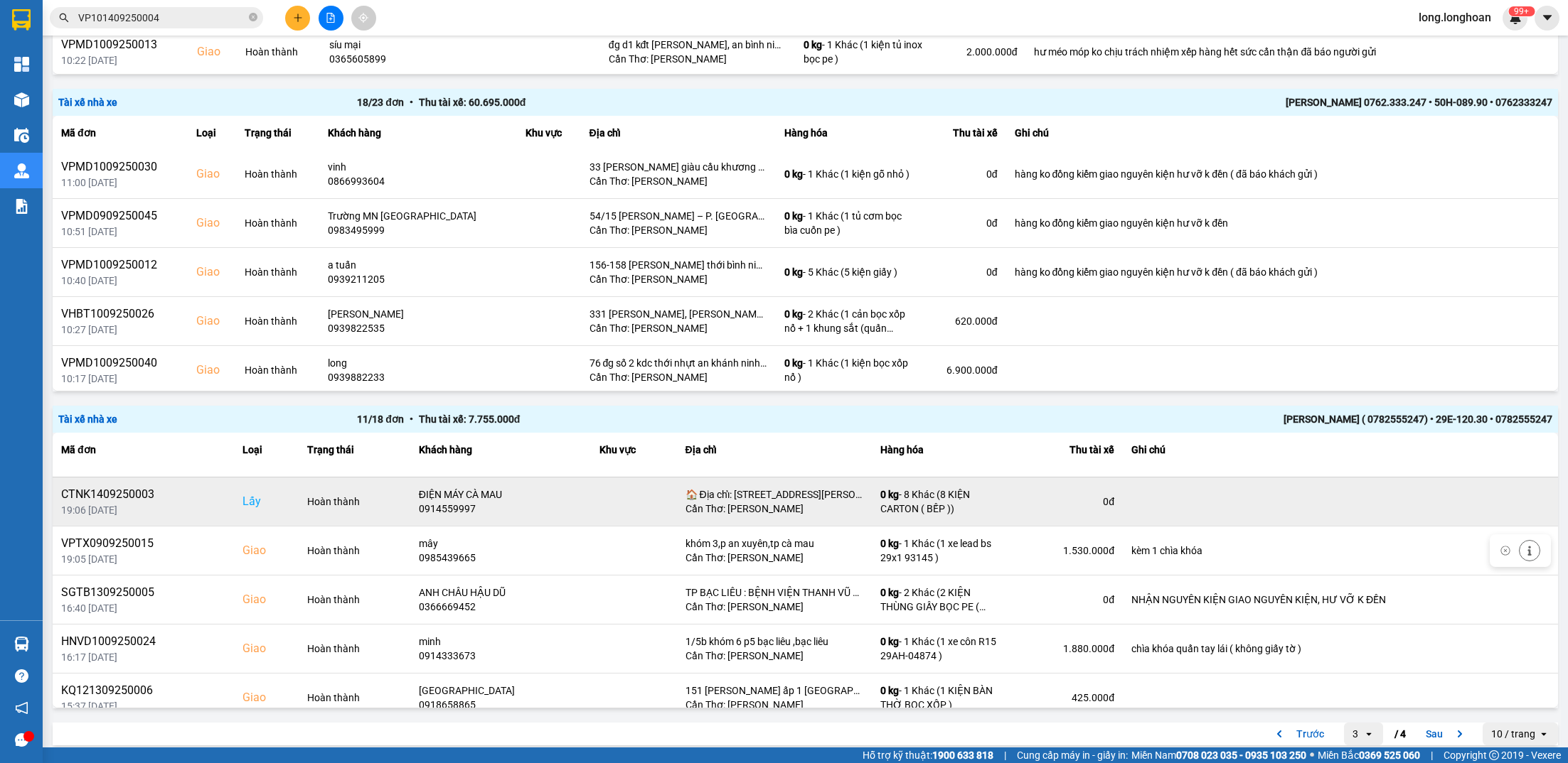
scroll to position [48, 0]
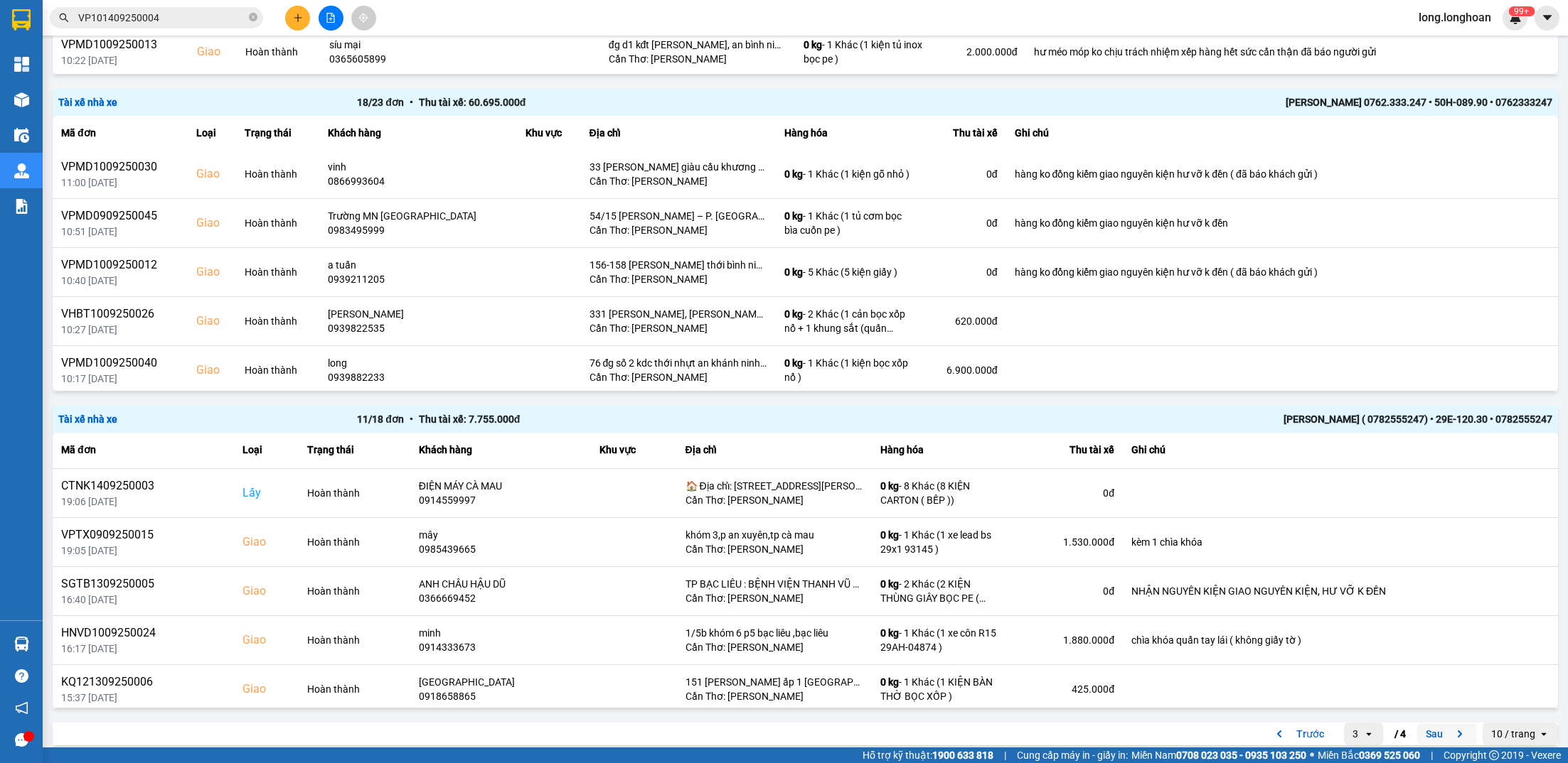
click at [1452, 726] on icon "next page. current page 3 / 4" at bounding box center [1459, 734] width 17 height 17
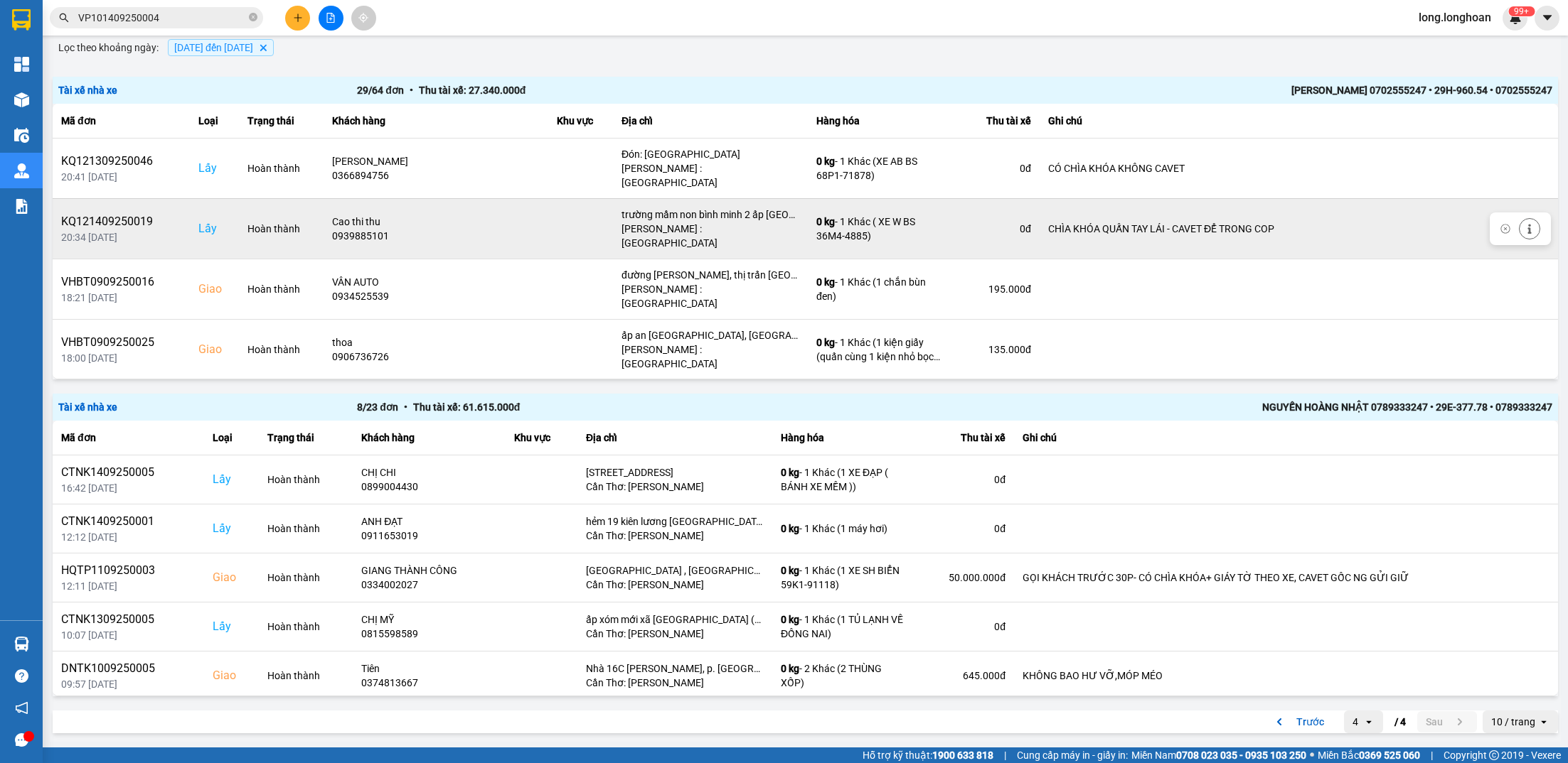
scroll to position [0, 0]
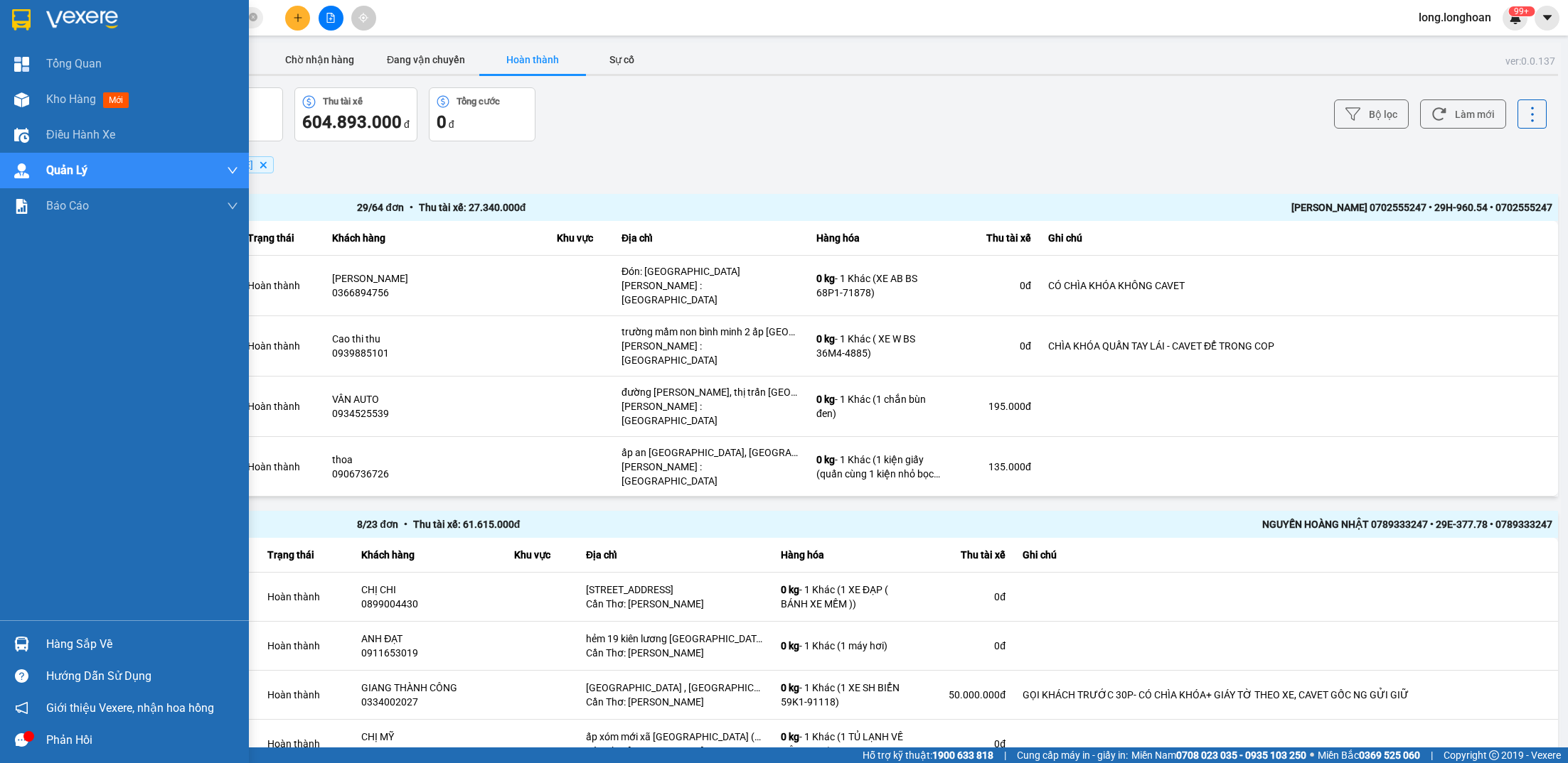
click at [6, 19] on div at bounding box center [124, 23] width 249 height 46
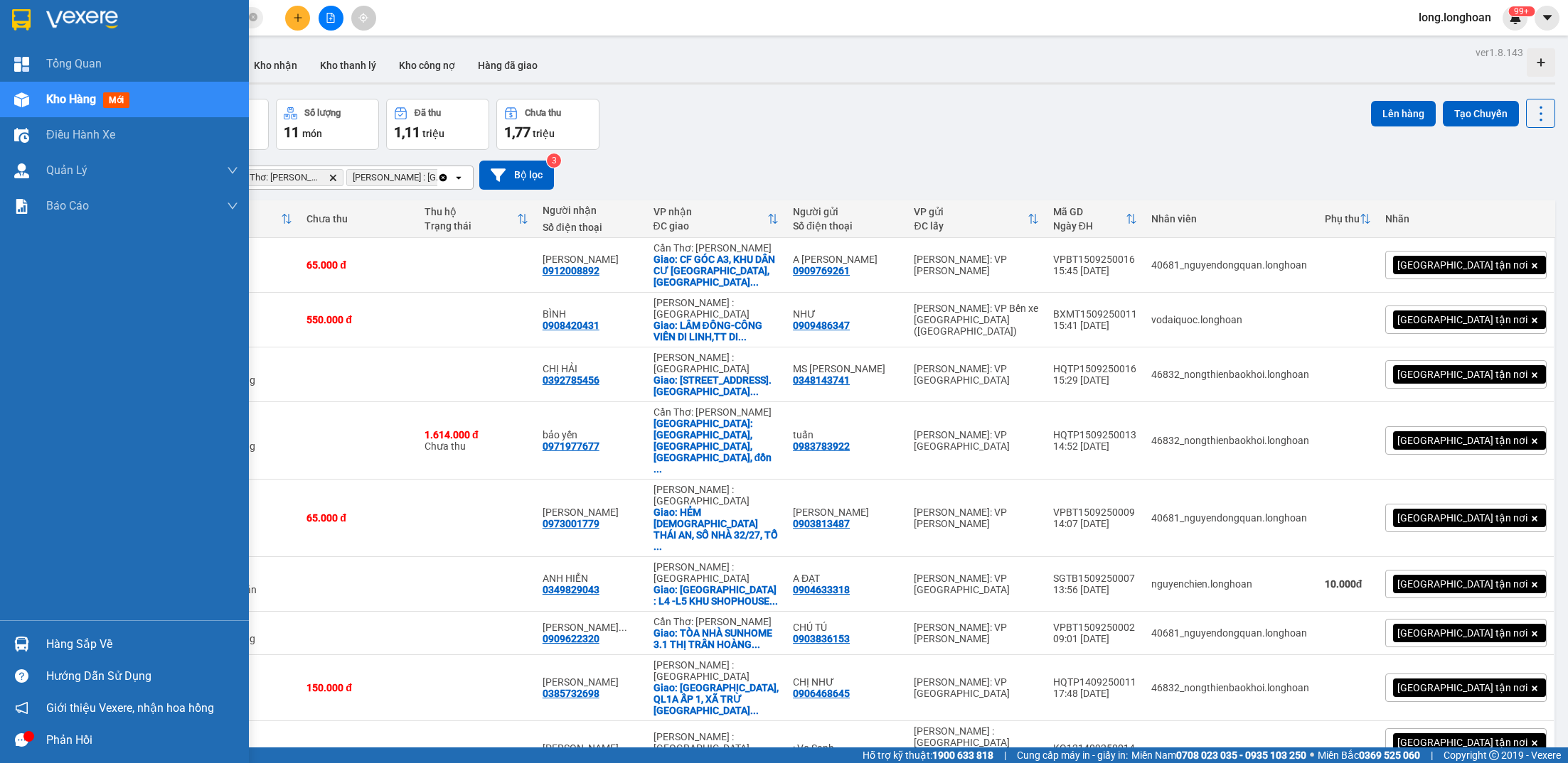
click at [34, 32] on div at bounding box center [124, 23] width 249 height 46
click at [26, 17] on img at bounding box center [21, 19] width 18 height 21
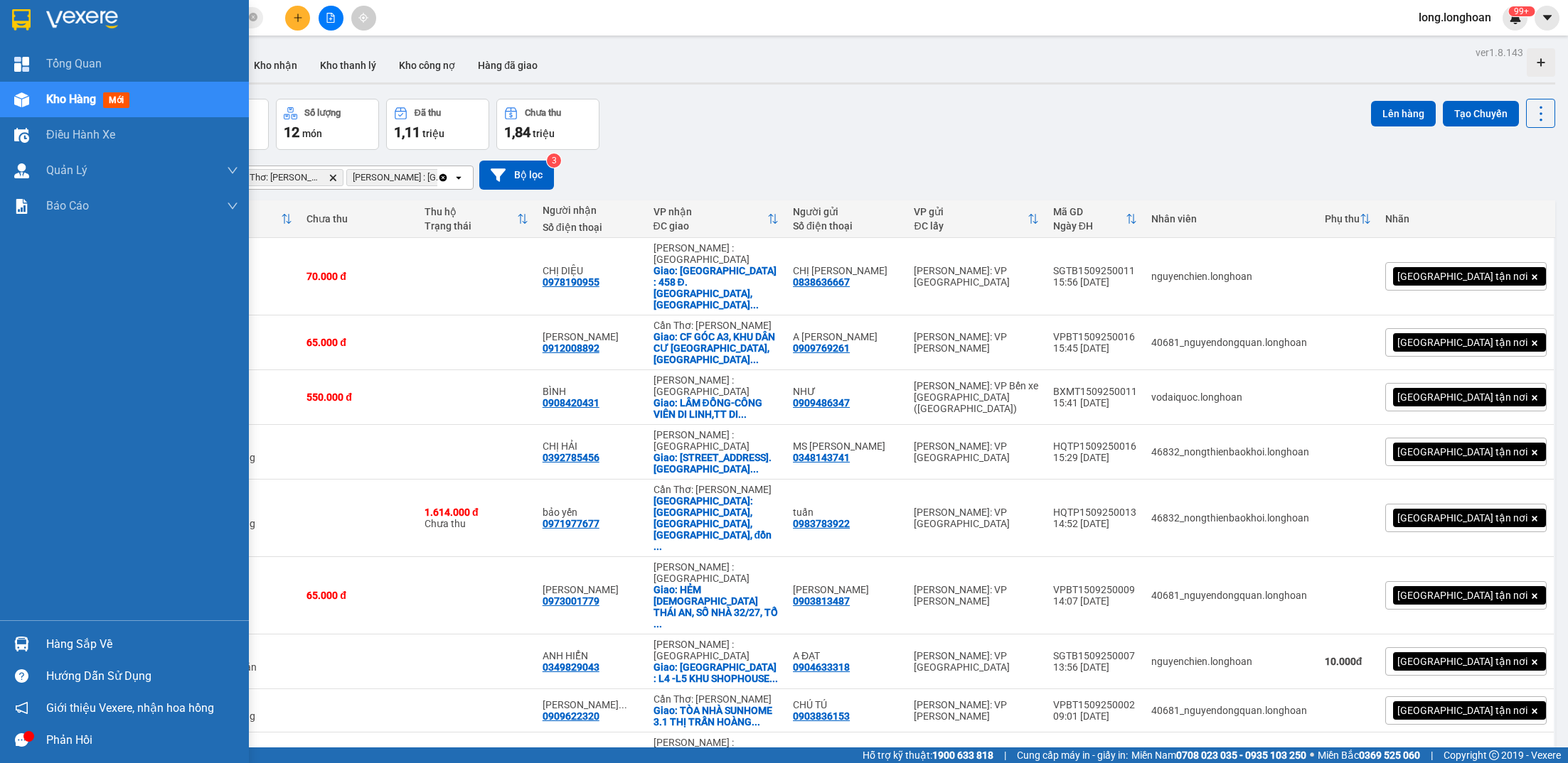
click at [12, 29] on img at bounding box center [21, 19] width 18 height 21
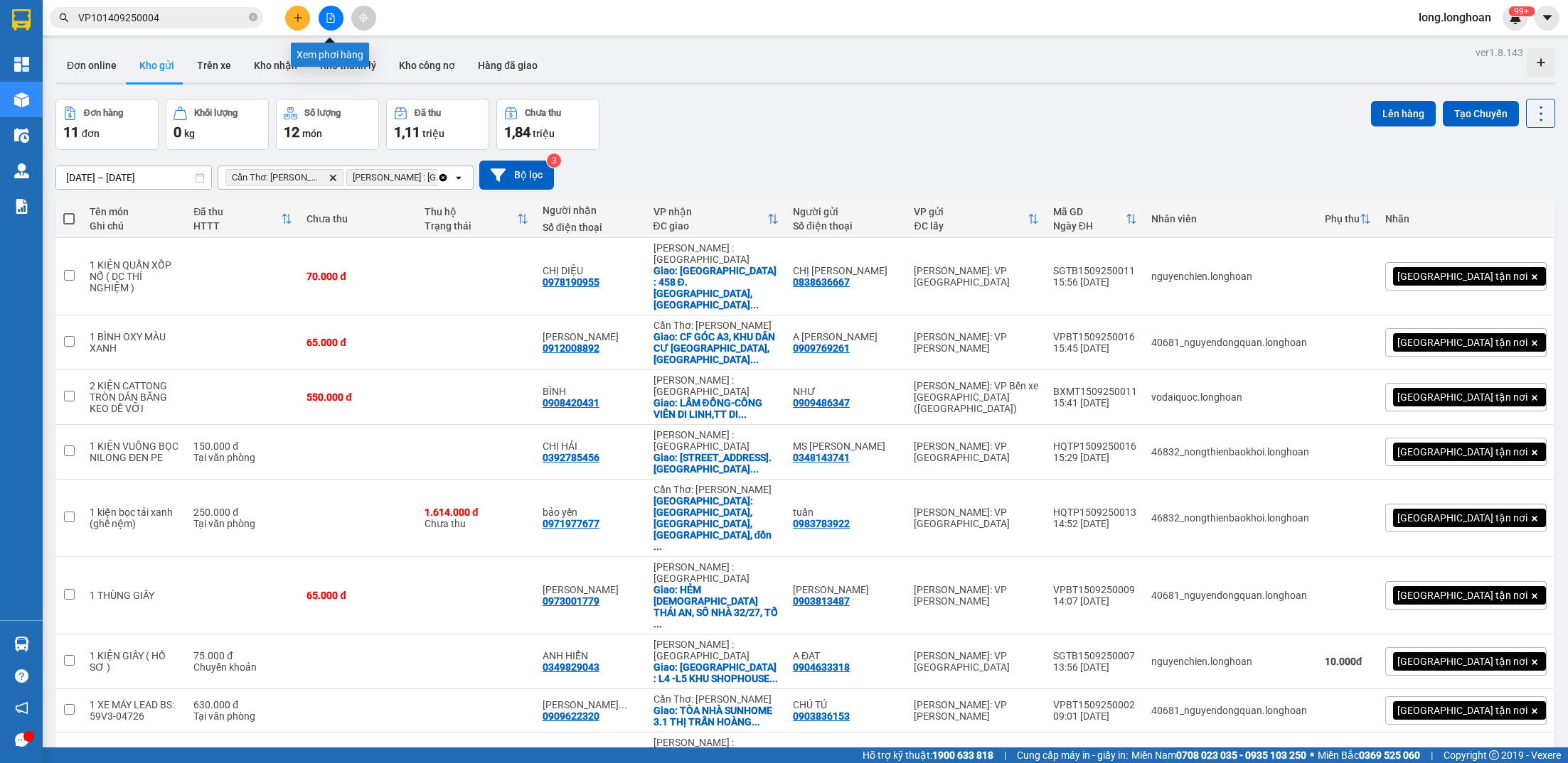
click at [329, 23] on button at bounding box center [331, 17] width 25 height 25
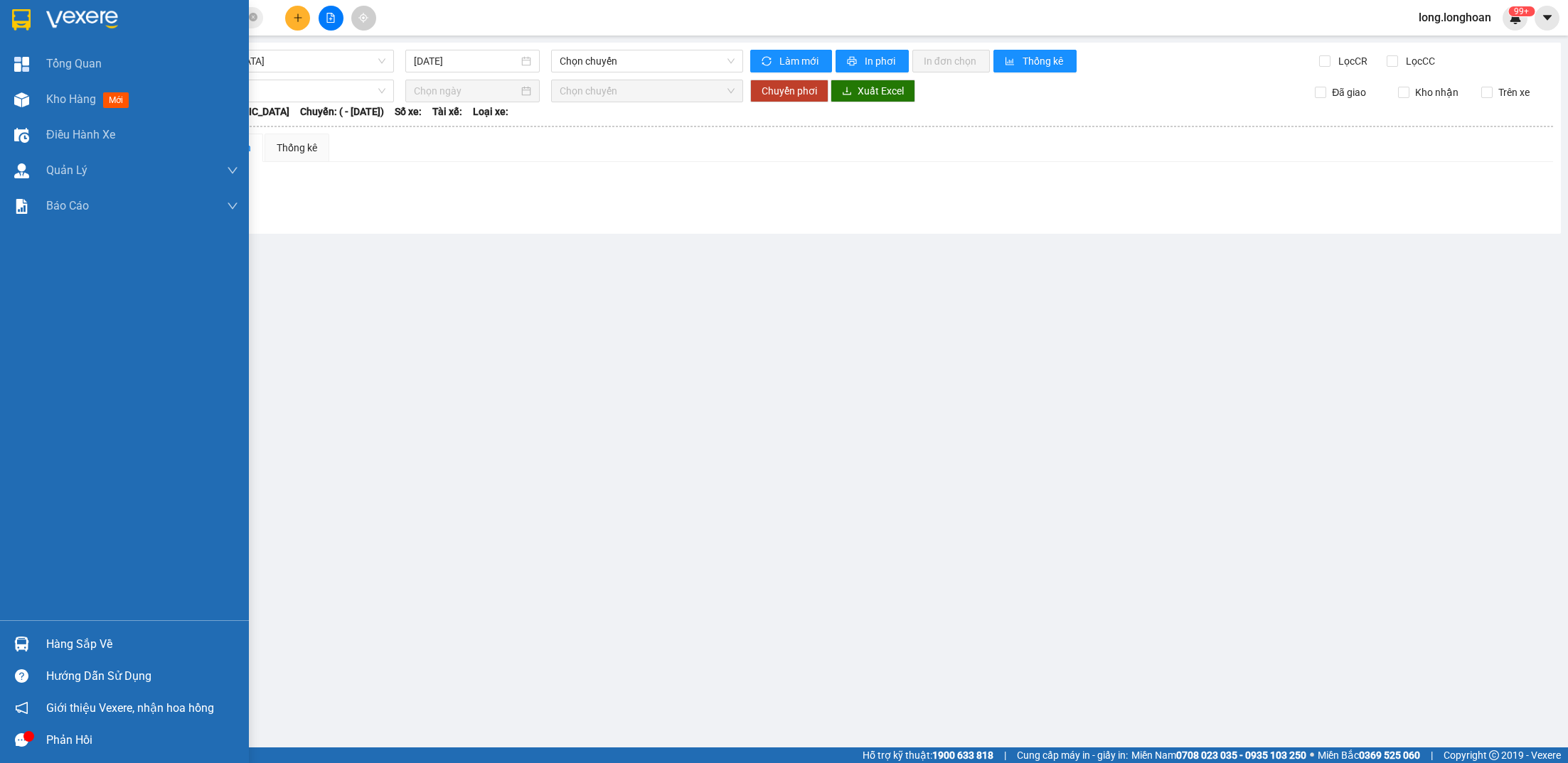
click at [27, 7] on div at bounding box center [21, 19] width 25 height 25
